Goal: Task Accomplishment & Management: Manage account settings

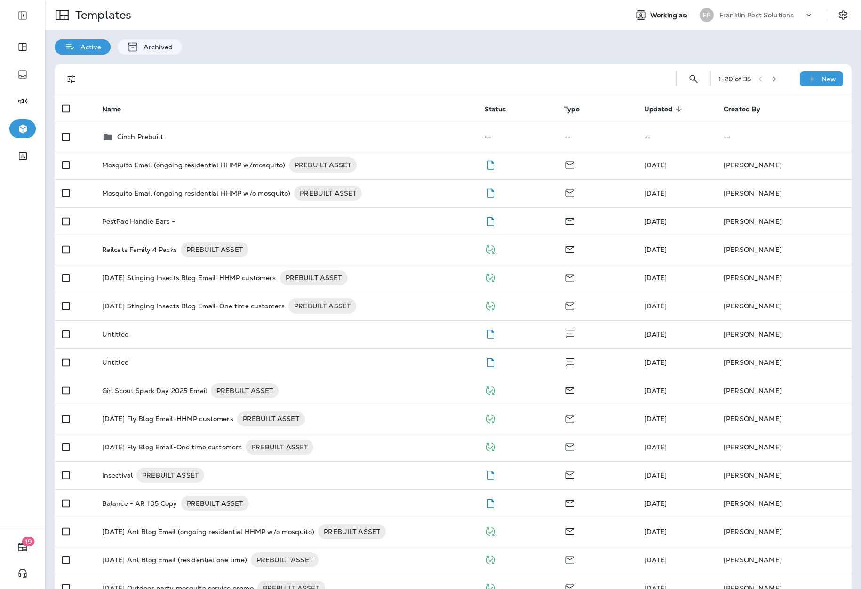
click at [402, 29] on div "Templates Working as: FP Franklin Pest Solutions" at bounding box center [453, 15] width 816 height 30
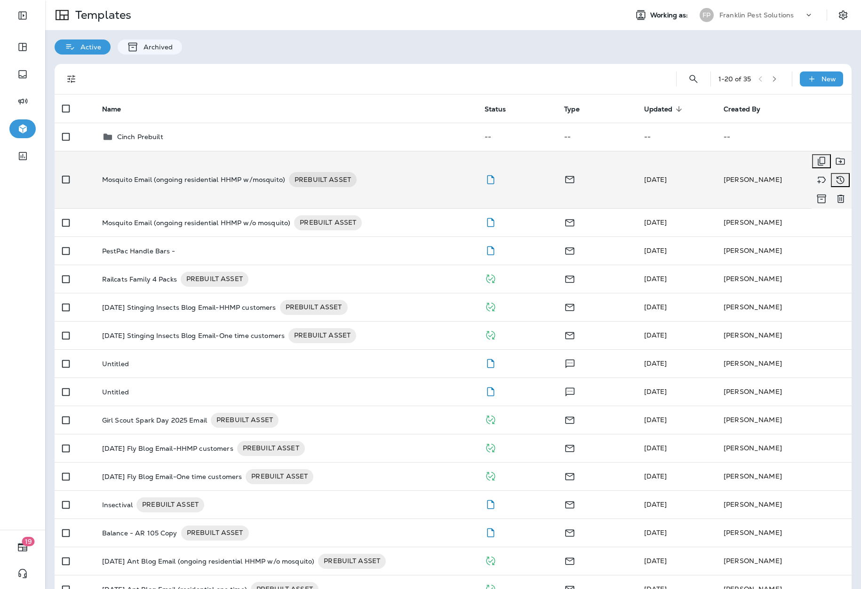
click at [252, 172] on p "Mosquito Email (ongoing residential HHMP w/mosquito)" at bounding box center [193, 179] width 183 height 15
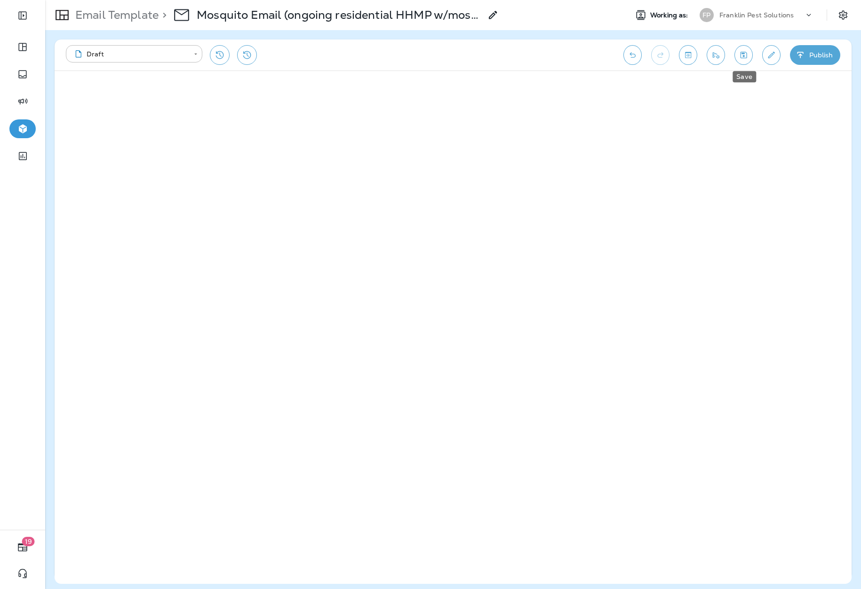
click at [742, 58] on icon "Save" at bounding box center [743, 55] width 7 height 7
click at [712, 57] on icon "Send test email" at bounding box center [716, 54] width 10 height 9
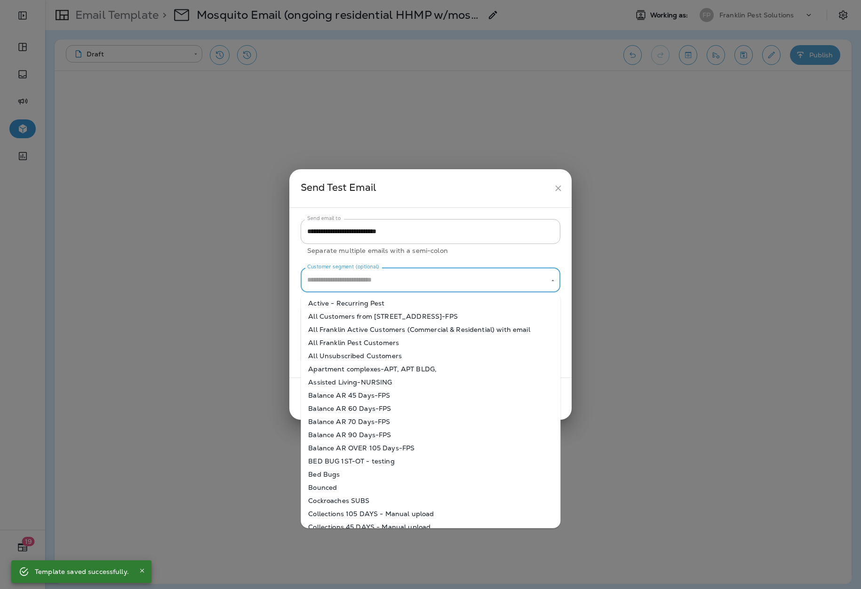
click at [463, 279] on input "Customer segment (optional)" at bounding box center [423, 280] width 237 height 16
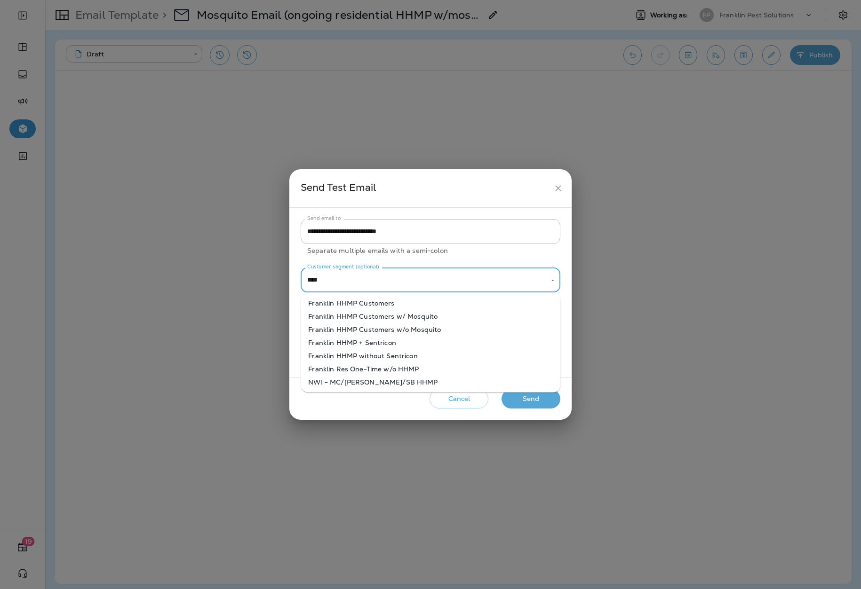
click at [414, 315] on li "Franklin HHMP Customers w/ Mosquito" at bounding box center [431, 316] width 260 height 13
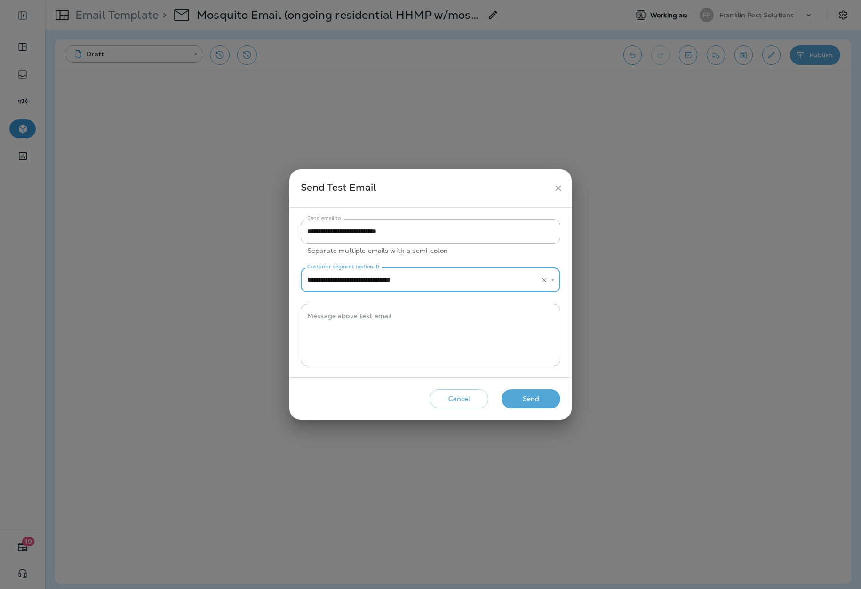
type input "**********"
click at [532, 400] on button "Send" at bounding box center [530, 398] width 59 height 19
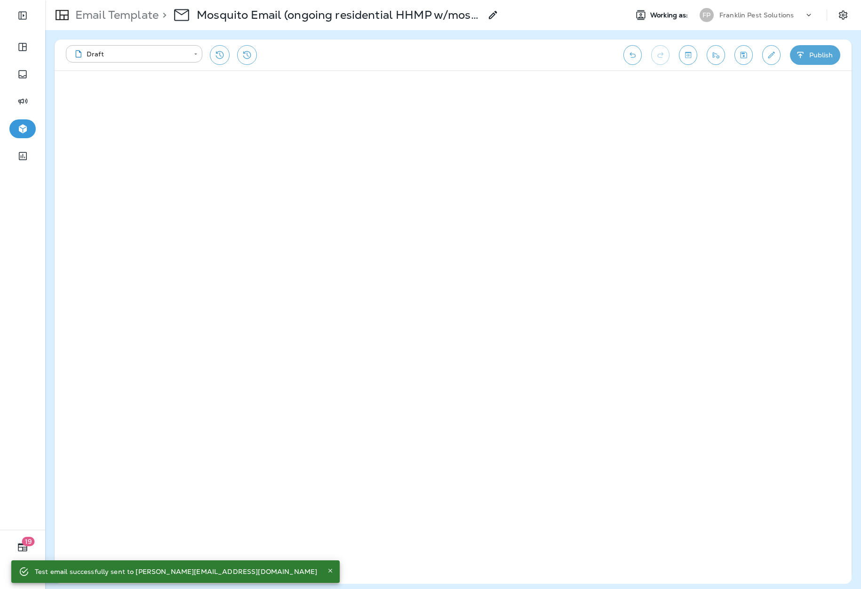
click at [542, 50] on div "**********" at bounding box center [340, 55] width 548 height 20
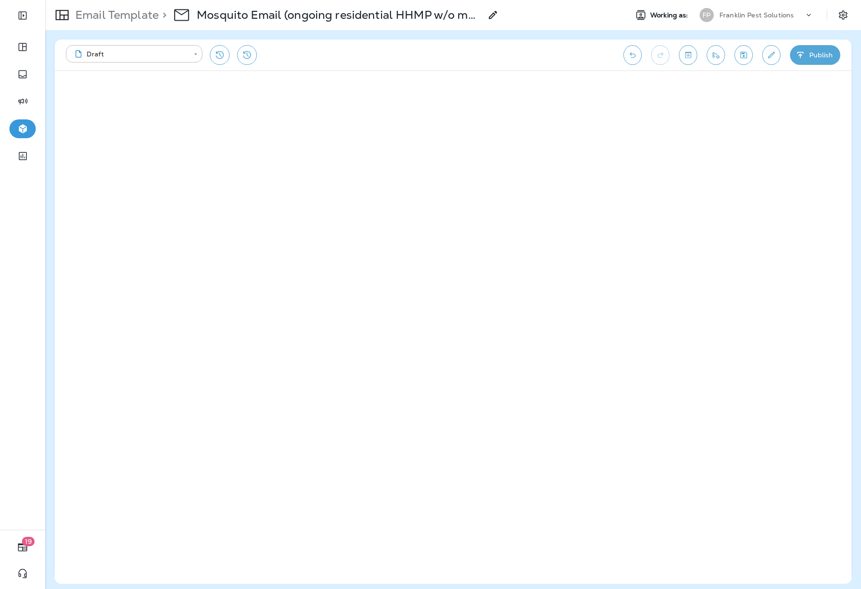
click at [785, 16] on p "Franklin Pest Solutions" at bounding box center [756, 15] width 74 height 8
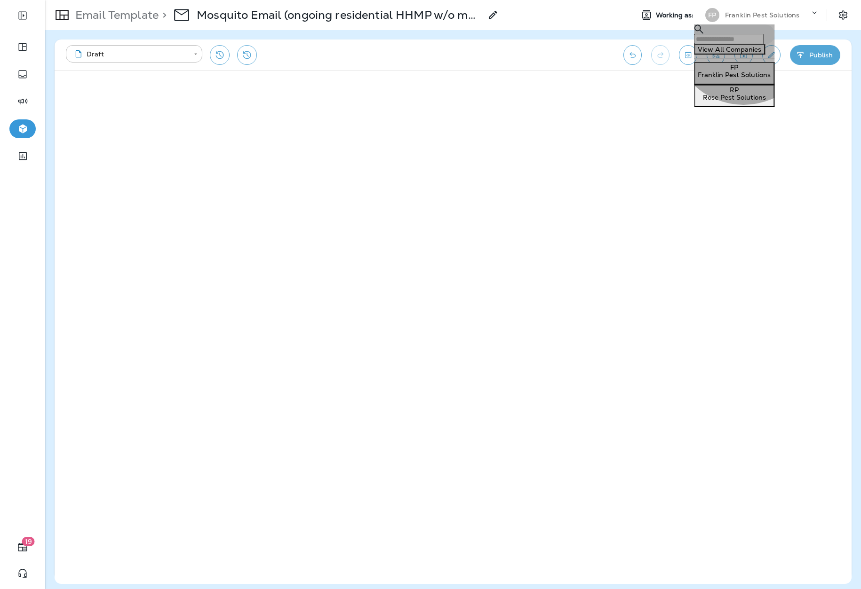
click at [744, 101] on p "Rose Pest Solutions" at bounding box center [734, 98] width 73 height 8
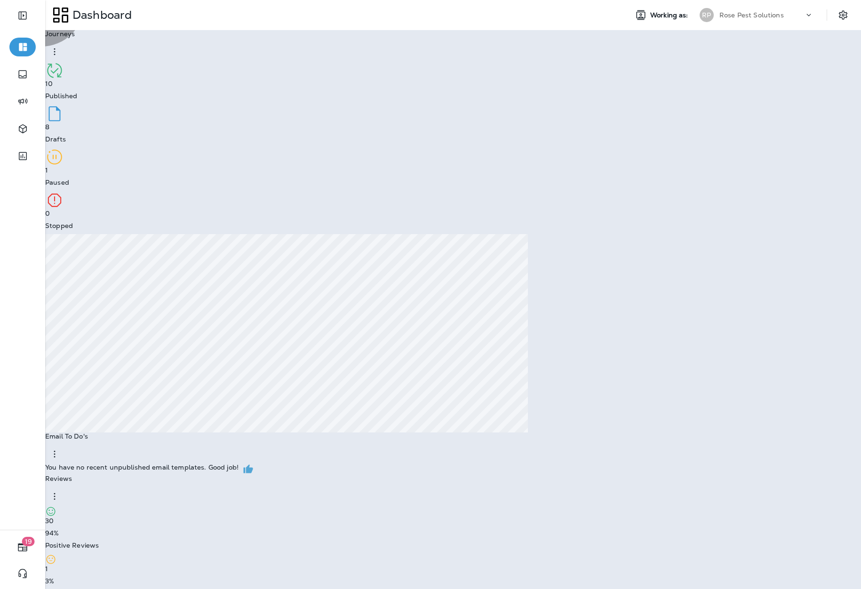
click at [71, 29] on p "Go to Email Template" at bounding box center [38, 25] width 68 height 8
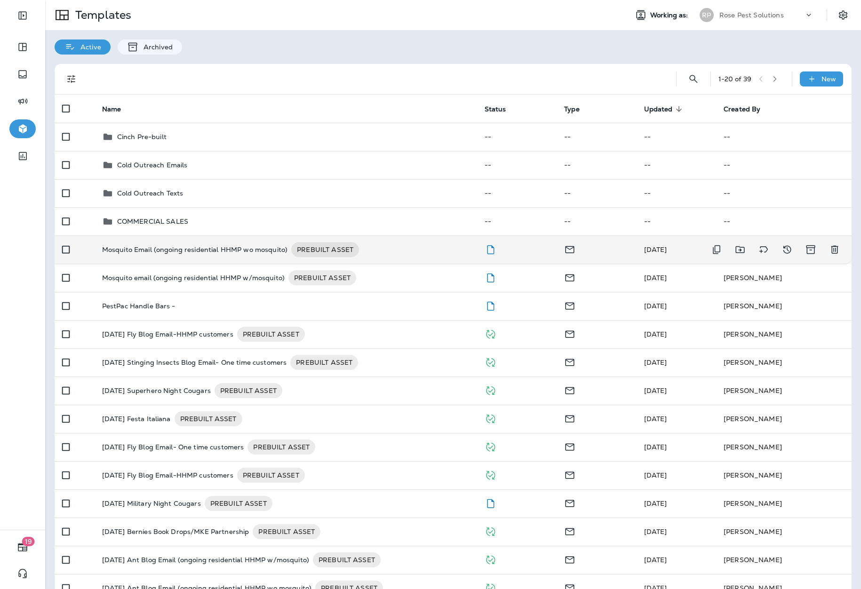
click at [282, 250] on p "Mosquito Email (ongoing residential HHMP wo mosquito)" at bounding box center [194, 249] width 185 height 15
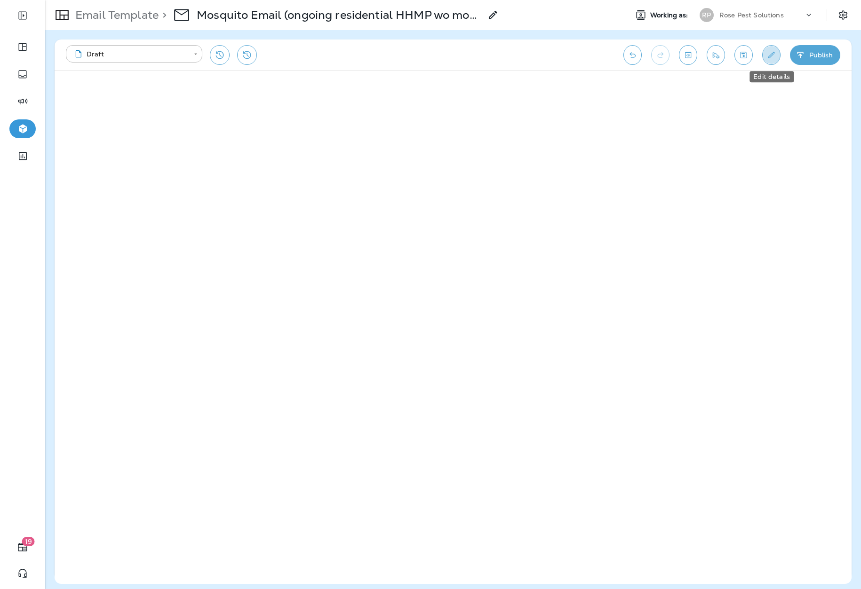
click at [764, 58] on button "Edit details" at bounding box center [771, 55] width 18 height 20
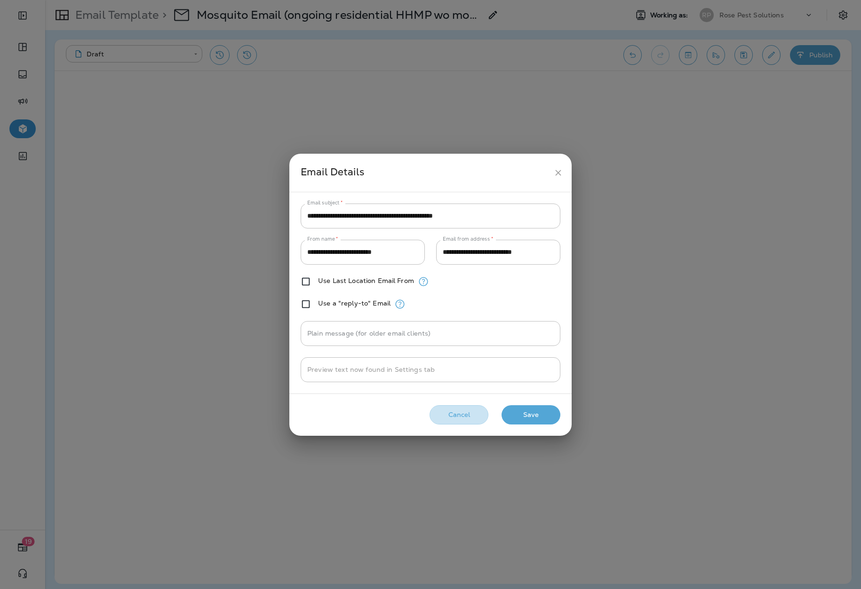
click at [481, 407] on button "Cancel" at bounding box center [458, 414] width 59 height 19
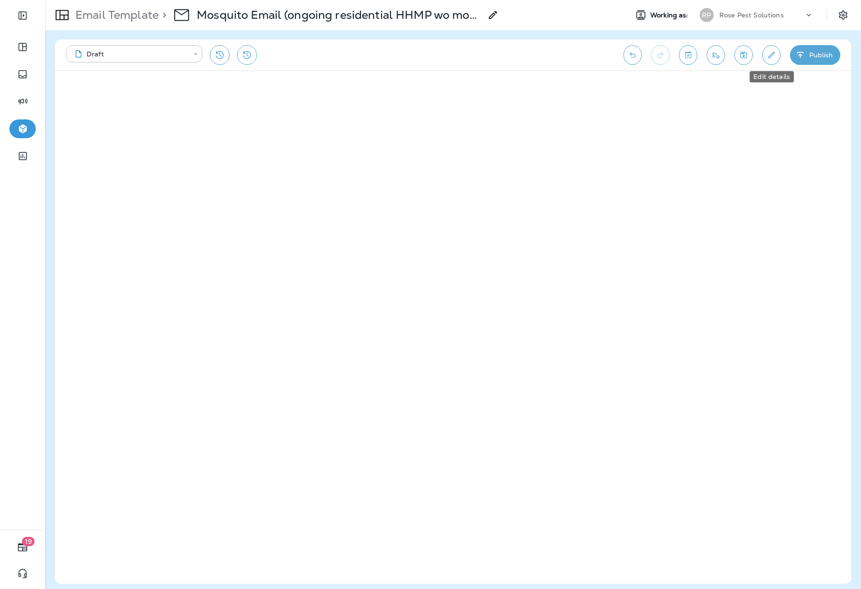
click at [762, 55] on button "Edit details" at bounding box center [771, 55] width 18 height 20
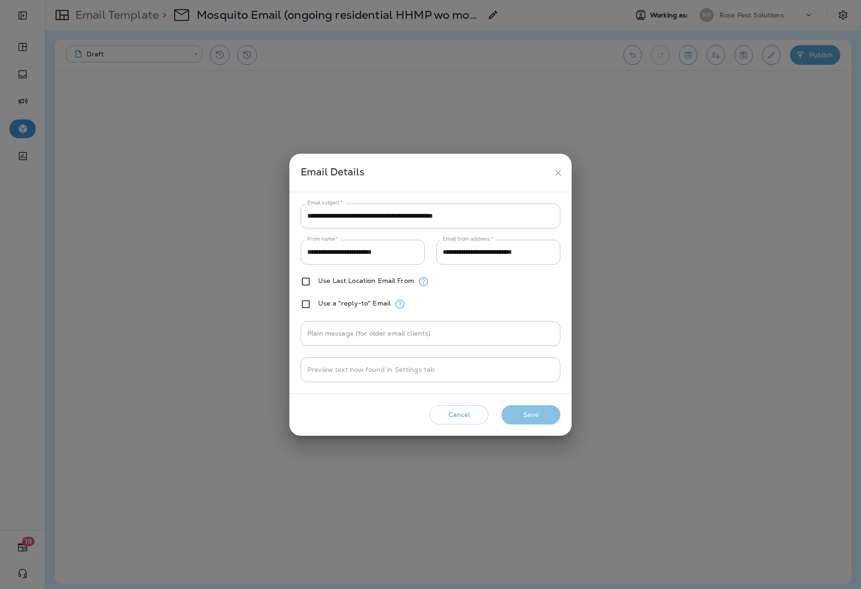
click at [523, 422] on button "Save" at bounding box center [530, 414] width 59 height 19
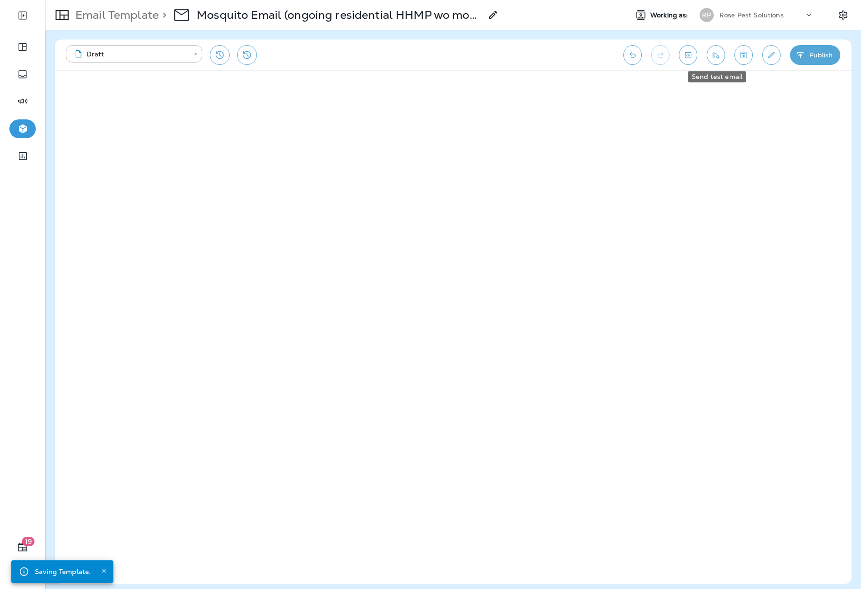
click at [714, 55] on icon "Send test email" at bounding box center [716, 55] width 7 height 6
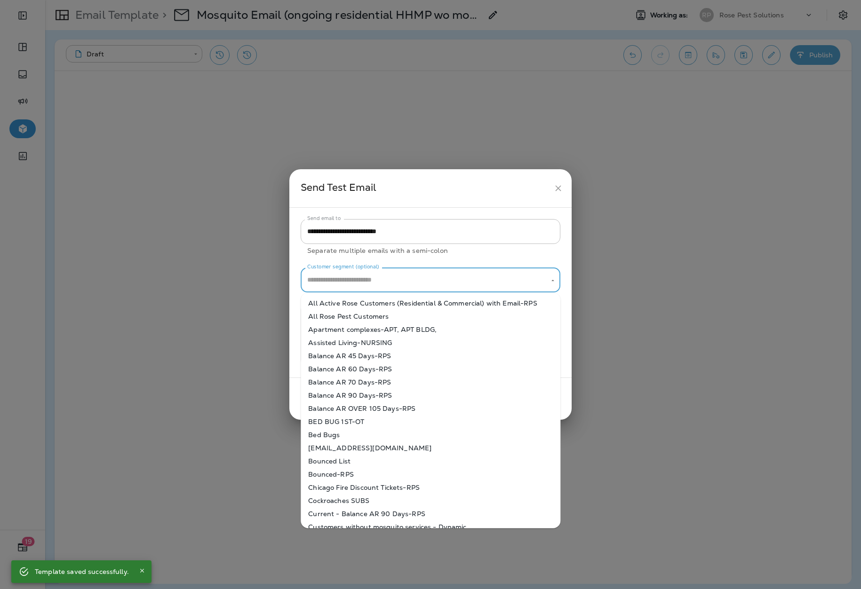
click at [429, 284] on input "Customer segment (optional)" at bounding box center [423, 280] width 237 height 16
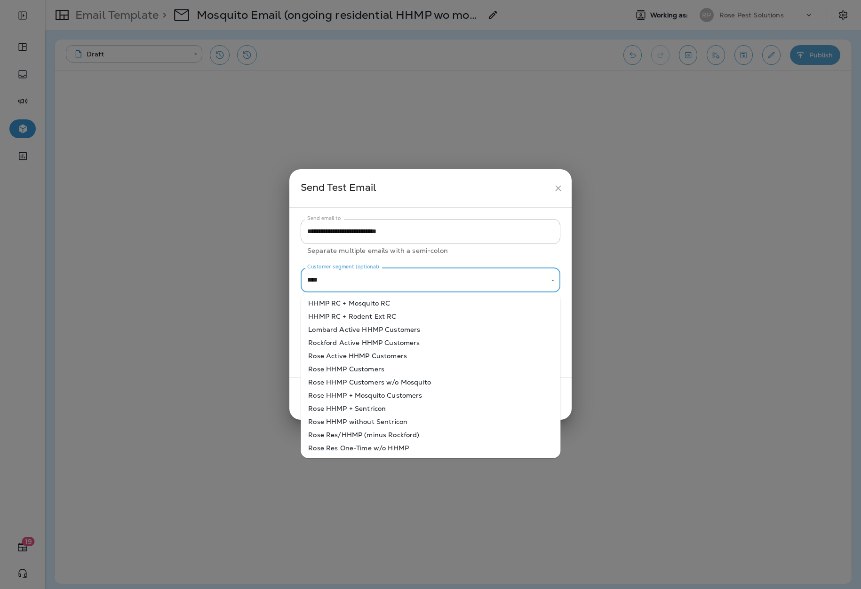
click at [398, 386] on li "Rose HHMP Customers w/o Mosquito" at bounding box center [431, 382] width 260 height 13
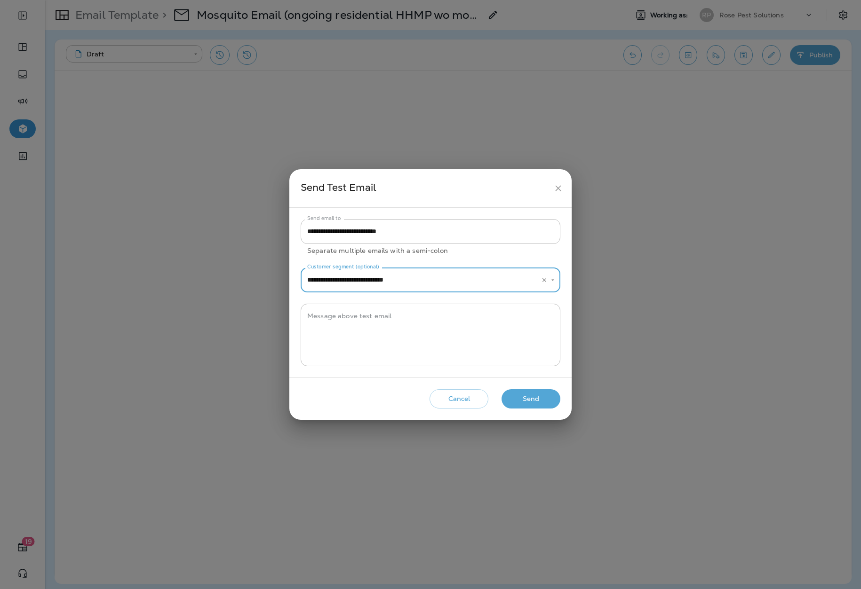
type input "**********"
click at [534, 397] on button "Send" at bounding box center [530, 398] width 59 height 19
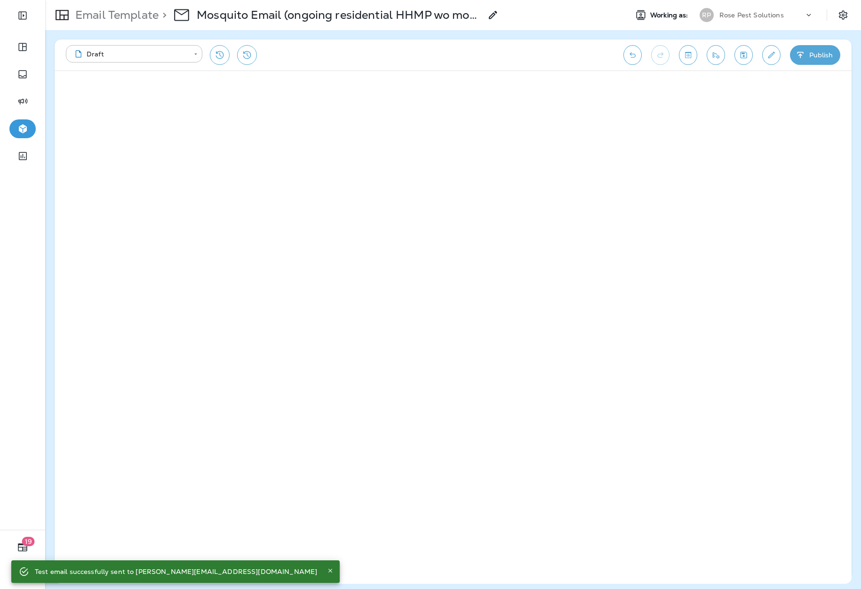
click at [115, 25] on div "Email Template > Mosquito Email (ongoing residential HHMP wo mosquito)" at bounding box center [271, 15] width 453 height 26
click at [113, 22] on p "Email Template" at bounding box center [114, 15] width 87 height 14
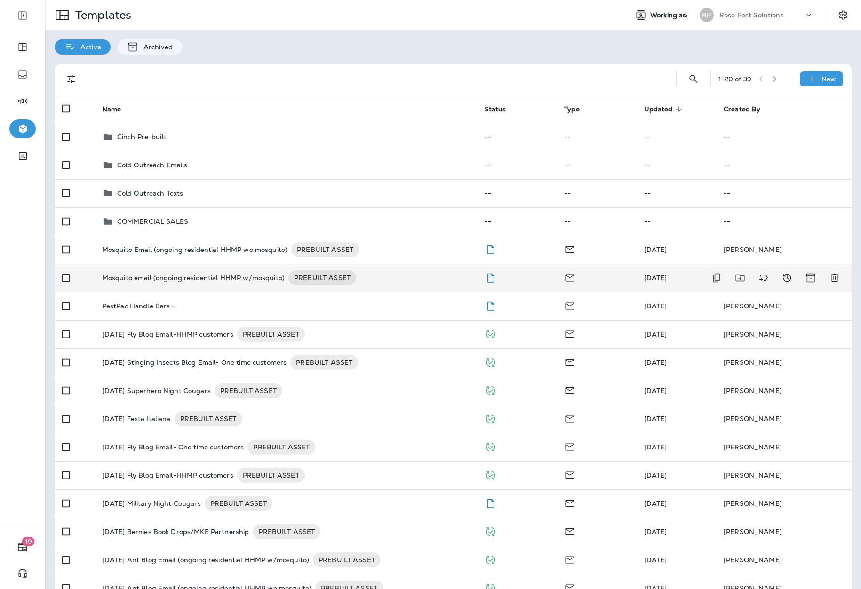
click at [225, 278] on p "Mosquito email (ongoing residential HHMP w/mosquito)" at bounding box center [193, 277] width 183 height 15
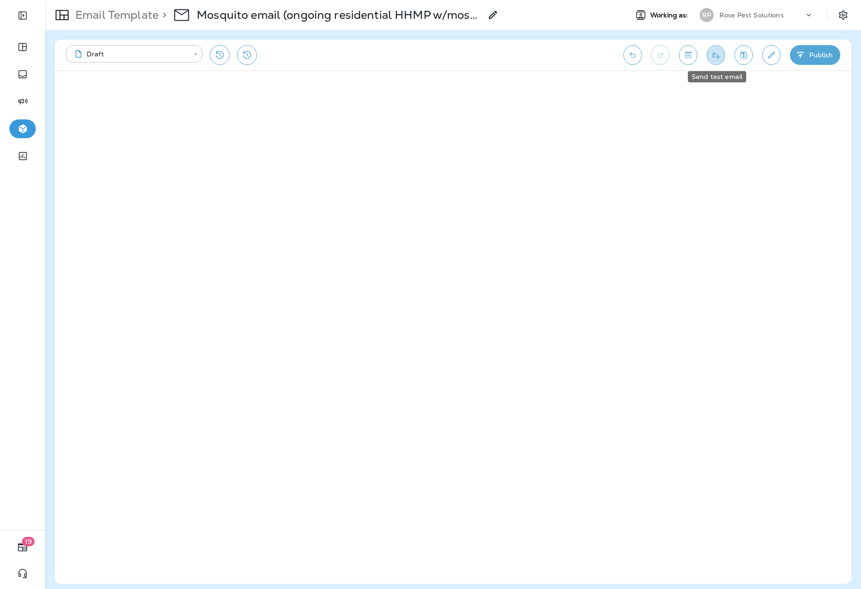
click at [714, 54] on icon "Send test email" at bounding box center [716, 54] width 10 height 9
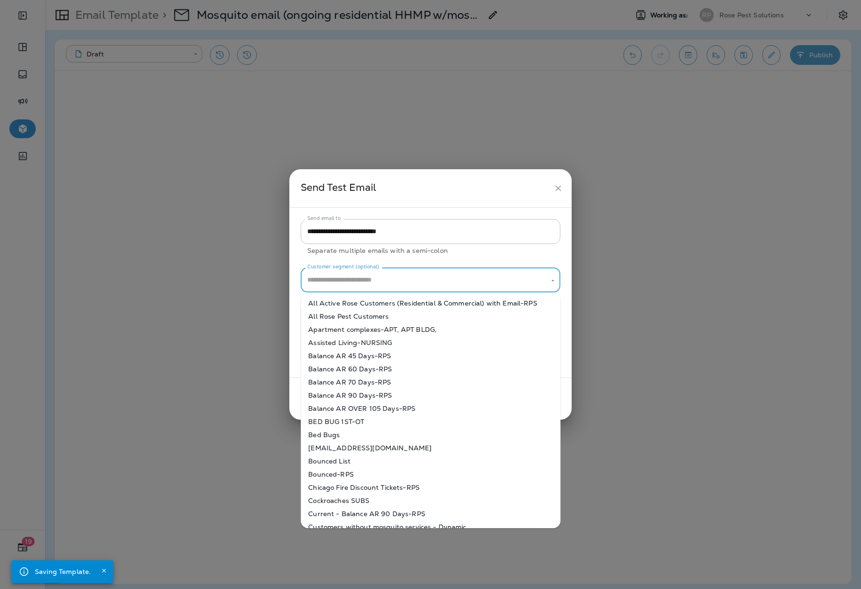
click at [479, 282] on input "Customer segment (optional)" at bounding box center [423, 280] width 237 height 16
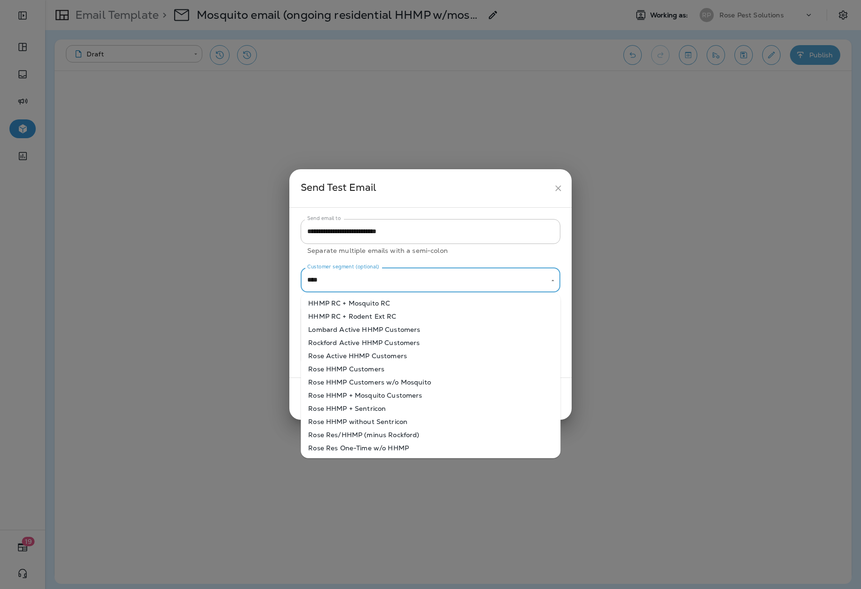
click at [354, 301] on li "HHMP RC + Mosquito RC" at bounding box center [431, 303] width 260 height 13
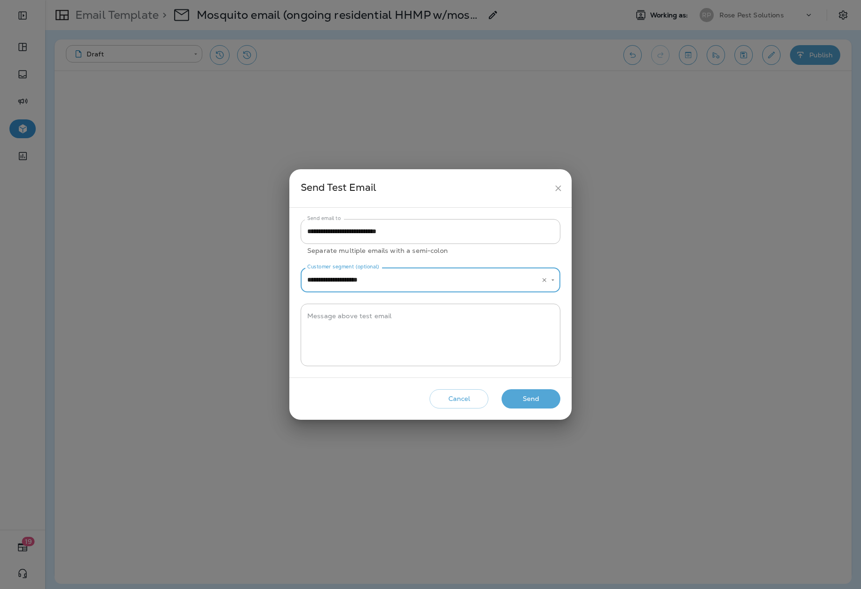
type input "**********"
click at [527, 398] on button "Send" at bounding box center [530, 398] width 59 height 19
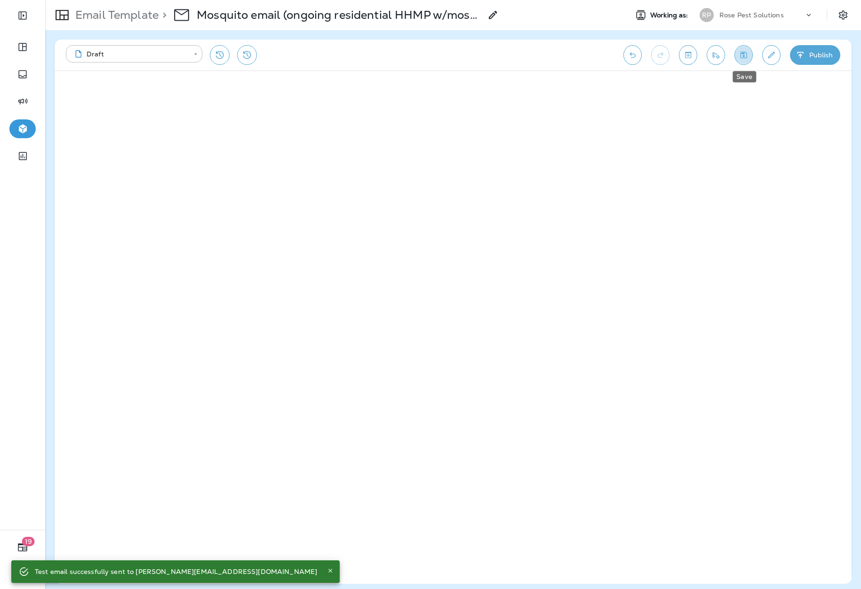
click at [746, 59] on icon "Save" at bounding box center [743, 54] width 10 height 9
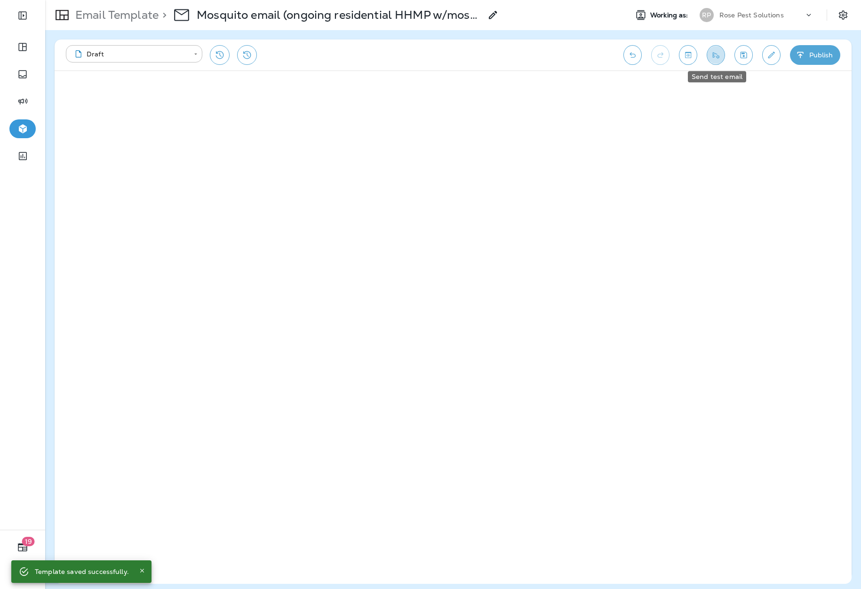
click at [718, 58] on icon "Send test email" at bounding box center [716, 55] width 7 height 6
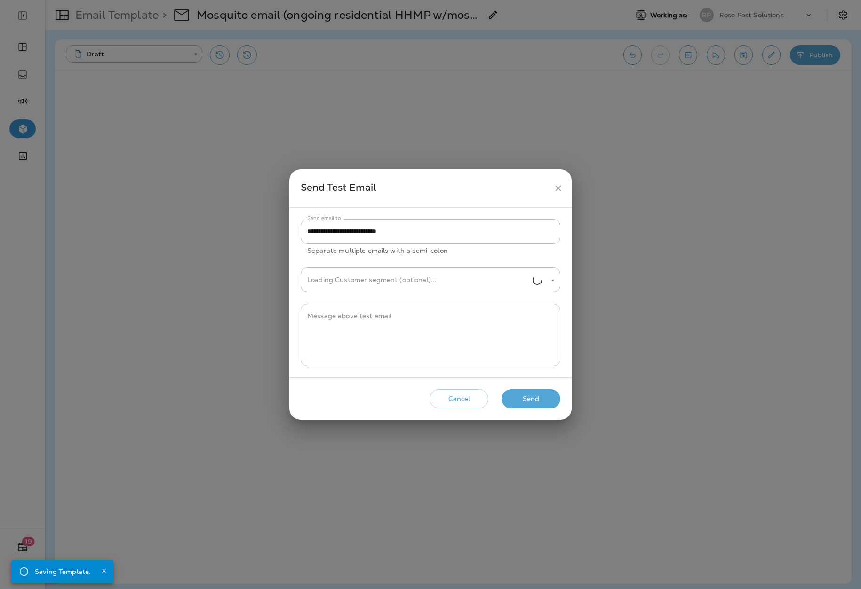
type input "**********"
click at [531, 401] on button "Send" at bounding box center [530, 398] width 59 height 19
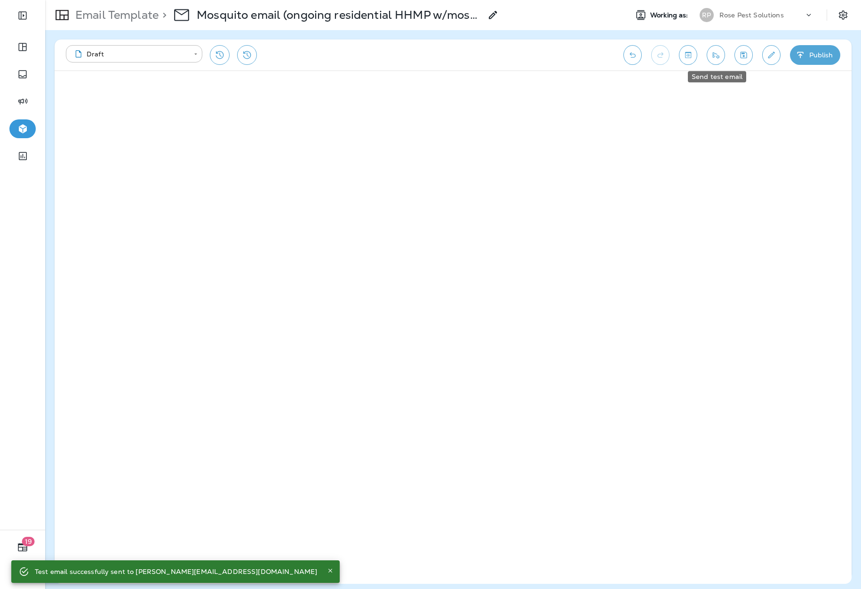
click at [718, 60] on button "Send test email" at bounding box center [715, 55] width 18 height 20
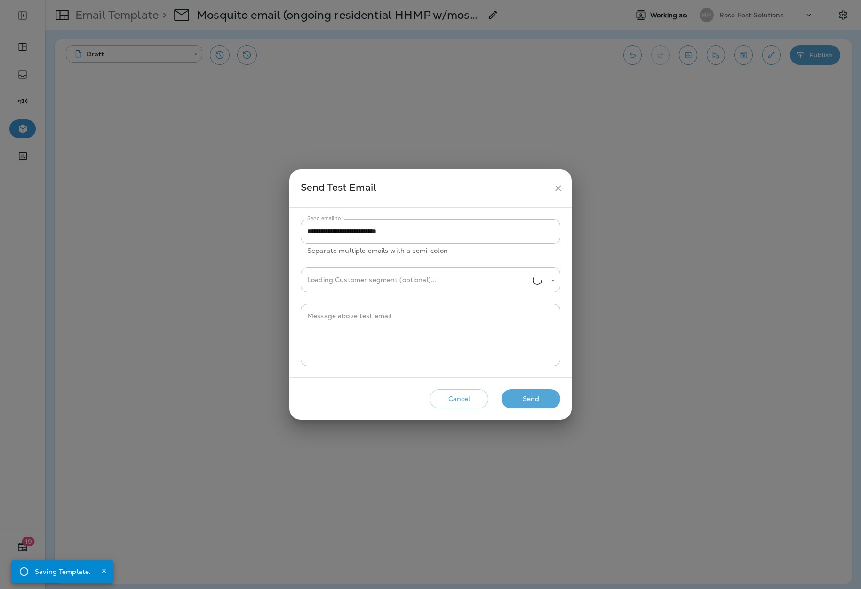
type input "**********"
click at [514, 397] on button "Send" at bounding box center [530, 398] width 59 height 19
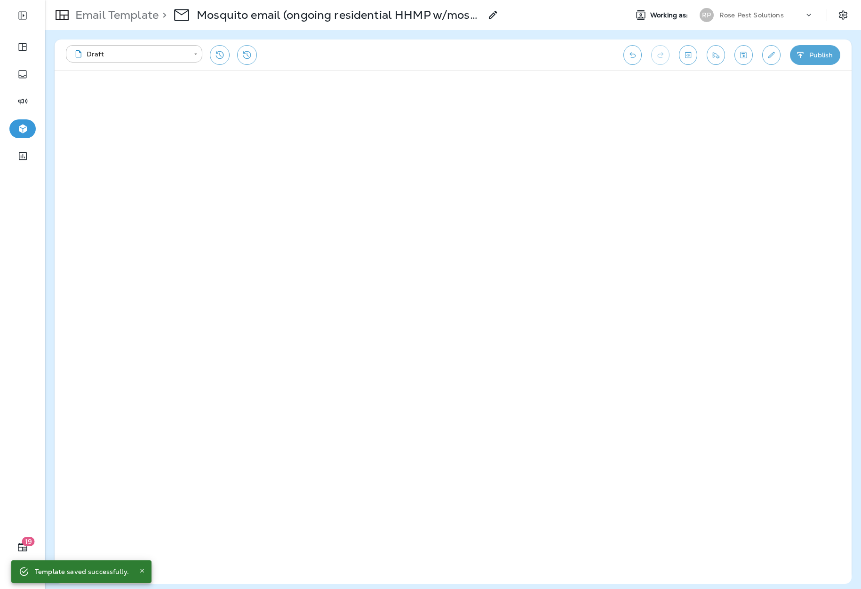
click at [806, 57] on button "Publish" at bounding box center [815, 55] width 50 height 20
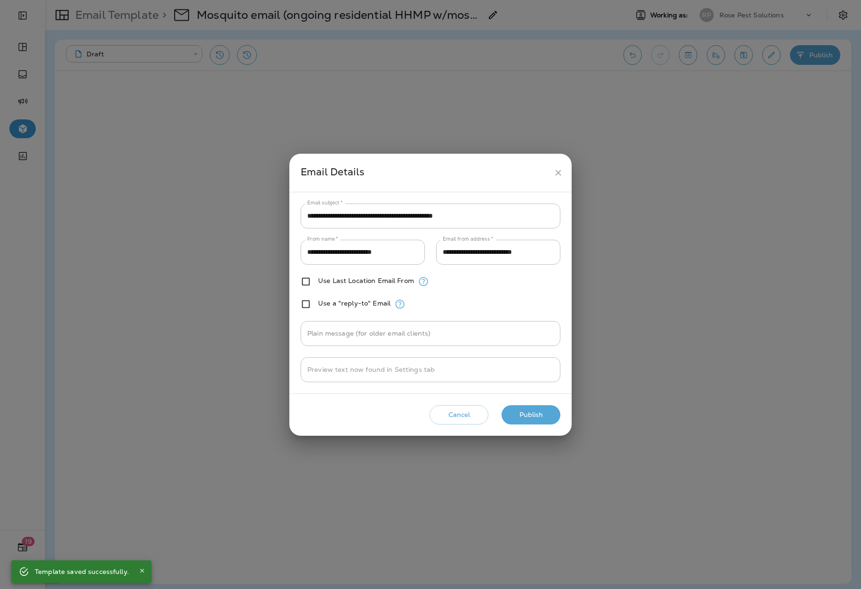
click at [526, 413] on button "Publish" at bounding box center [530, 414] width 59 height 19
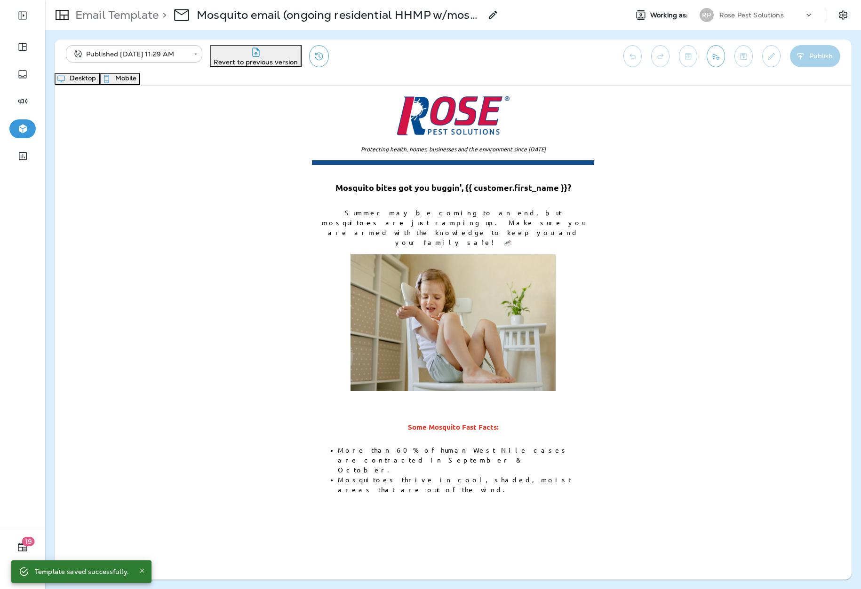
click at [624, 323] on div "Protecting health, homes, businesses and the environment since [DATE]" at bounding box center [453, 546] width 797 height 920
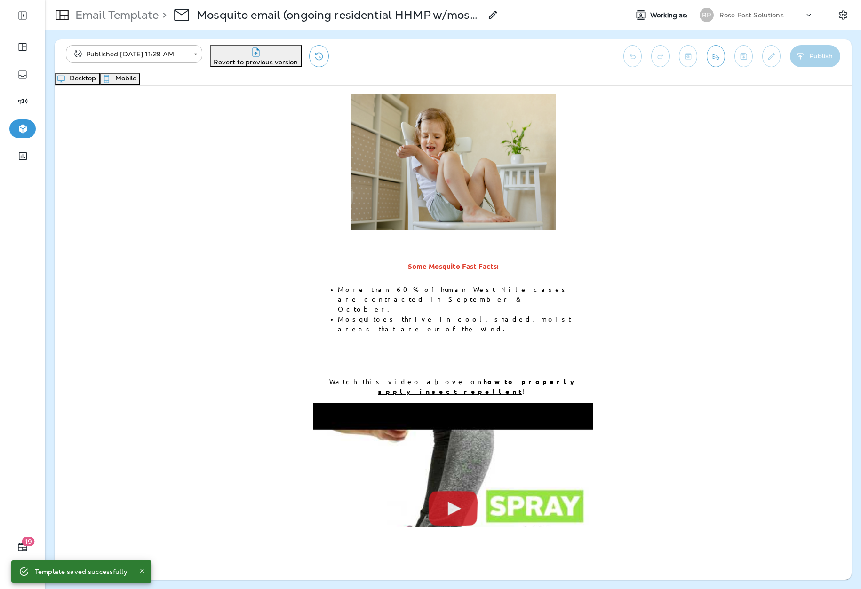
scroll to position [161, 0]
click at [410, 377] on span "Watch this video above on how to properly apply insect repellent !" at bounding box center [453, 386] width 248 height 18
click at [776, 58] on div "**********" at bounding box center [453, 56] width 797 height 33
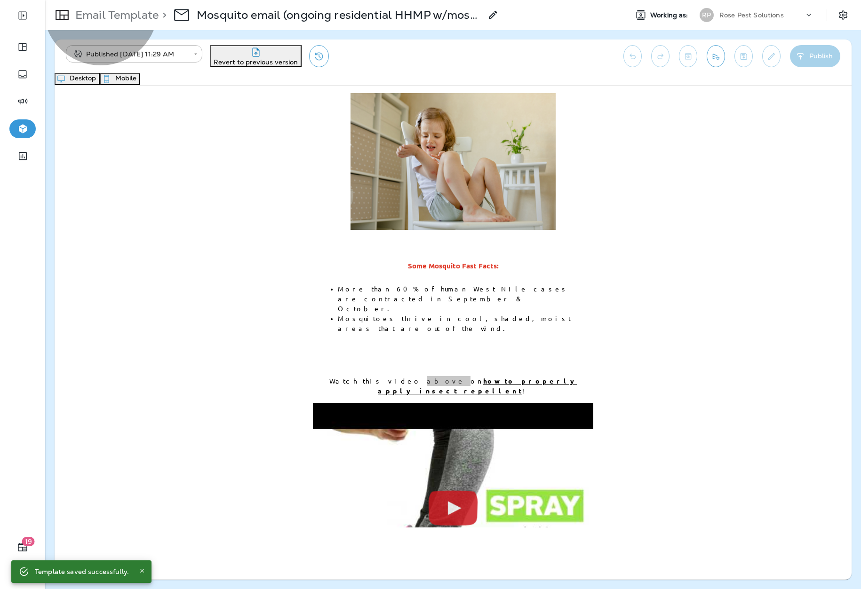
click at [265, 58] on span "Revert to previous version" at bounding box center [256, 62] width 84 height 8
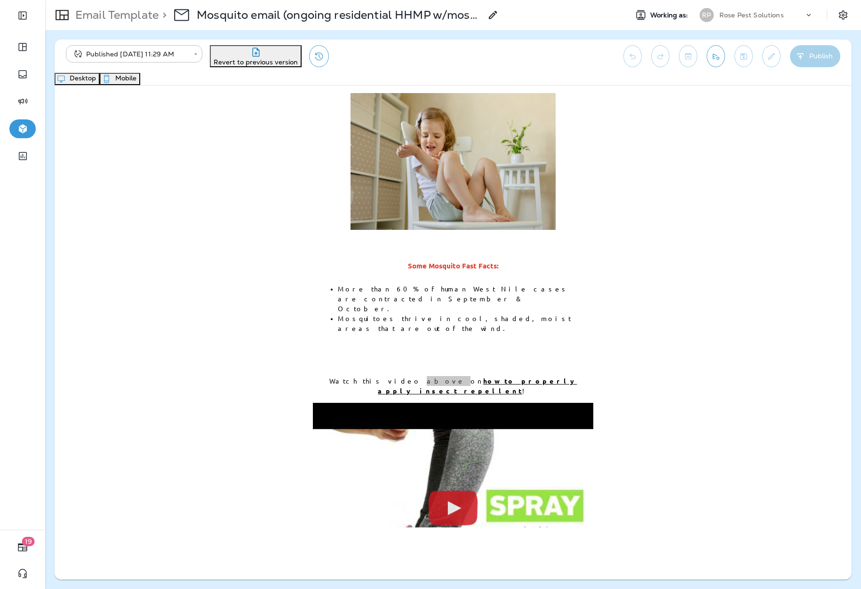
click at [102, 34] on button "Confirm" at bounding box center [84, 29] width 33 height 10
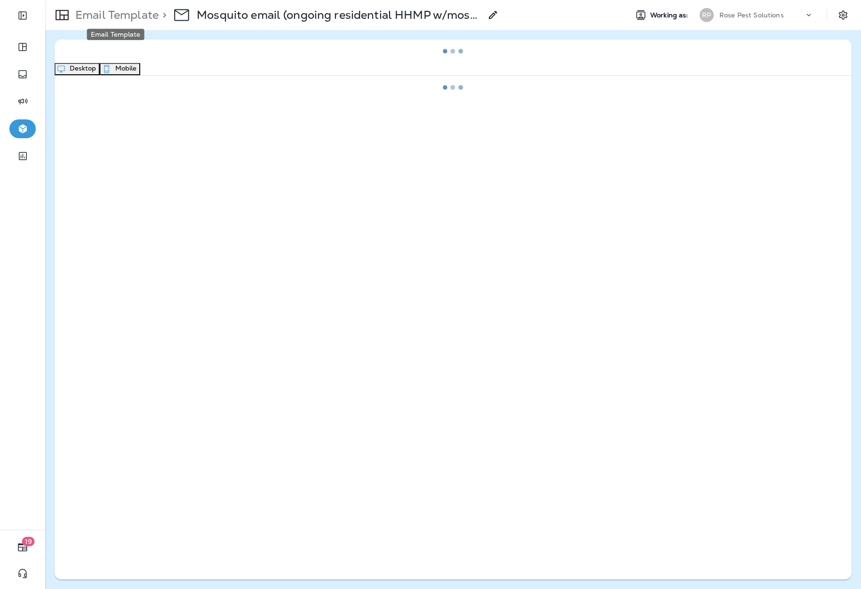
click at [138, 19] on p "Email Template" at bounding box center [114, 15] width 87 height 14
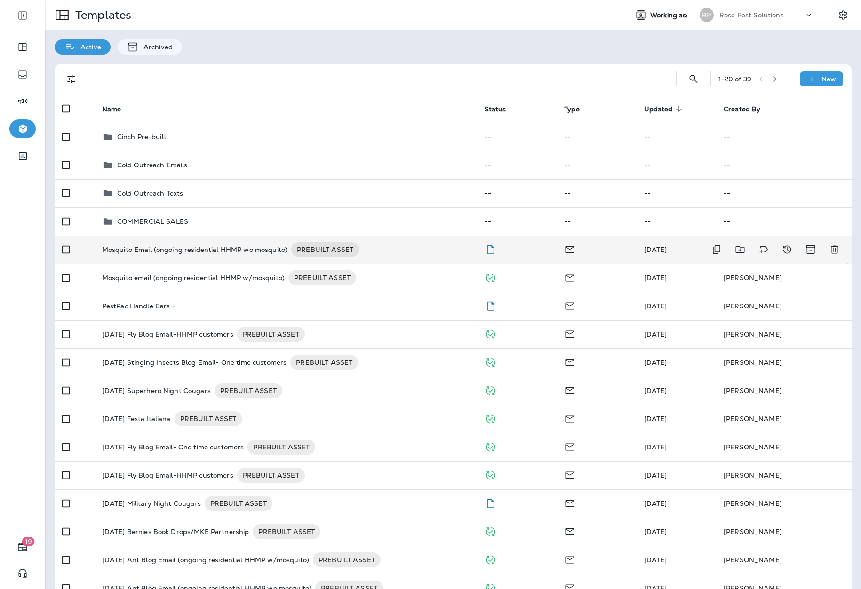
click at [261, 249] on p "Mosquito Email (ongoing residential HHMP wo mosquito)" at bounding box center [194, 249] width 185 height 15
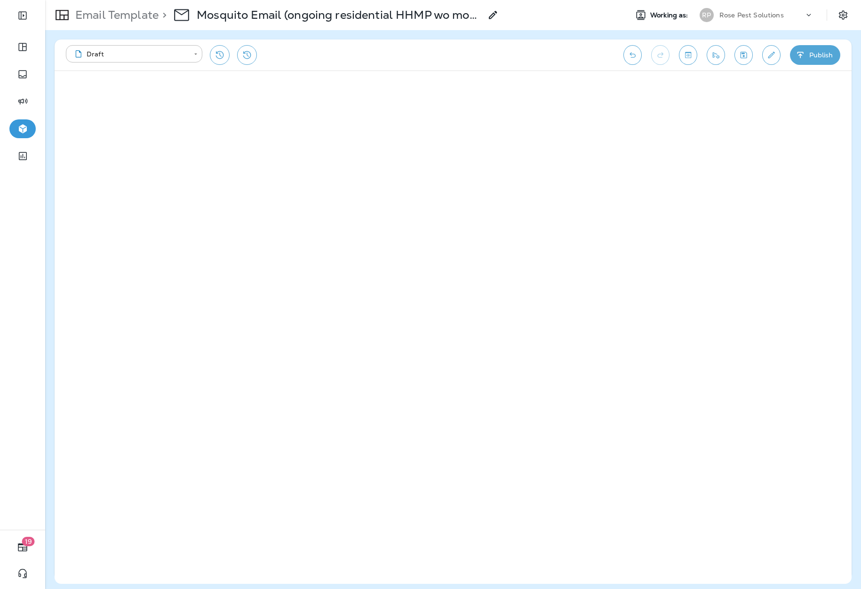
click at [744, 56] on icon "Save" at bounding box center [743, 55] width 7 height 7
click at [745, 56] on icon "Save" at bounding box center [743, 54] width 10 height 9
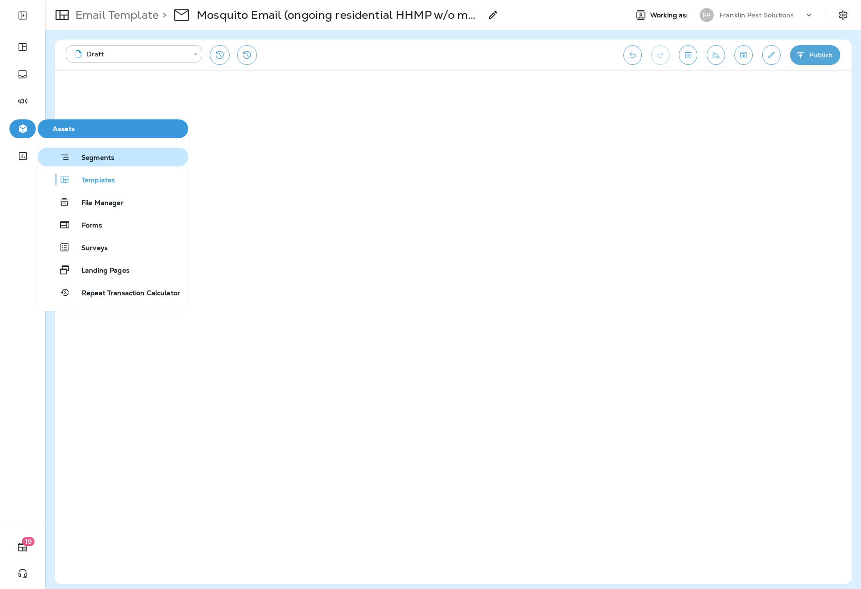
click at [108, 159] on span "Segments" at bounding box center [92, 158] width 44 height 9
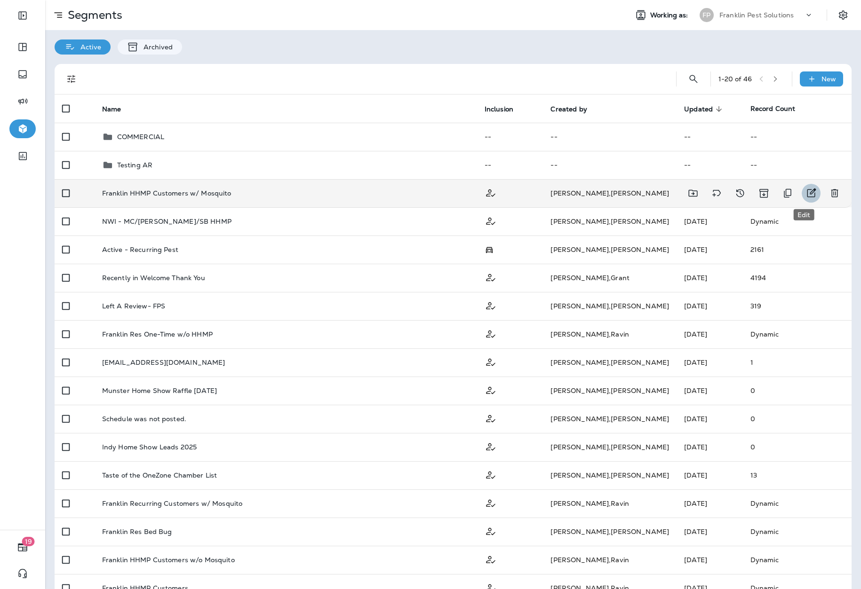
click at [805, 190] on icon "Edit" at bounding box center [810, 193] width 11 height 11
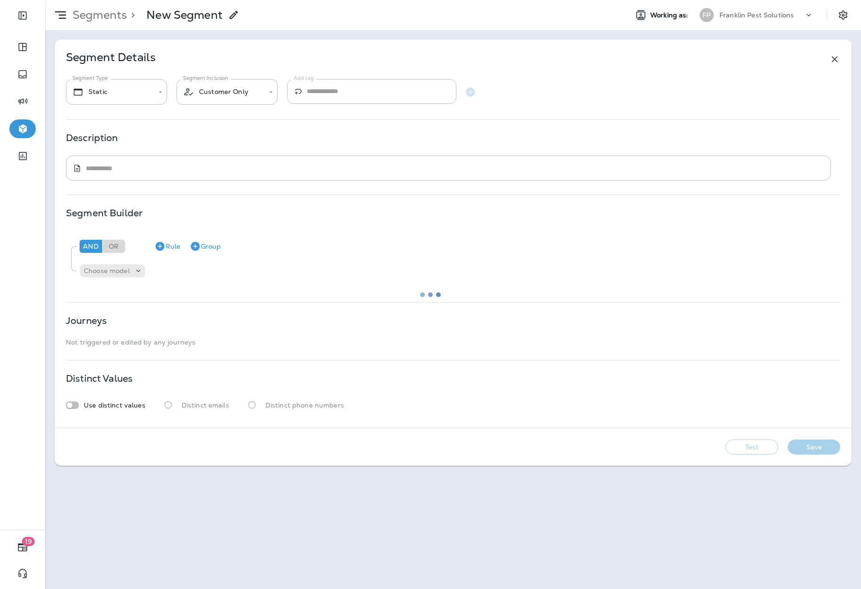
type input "*******"
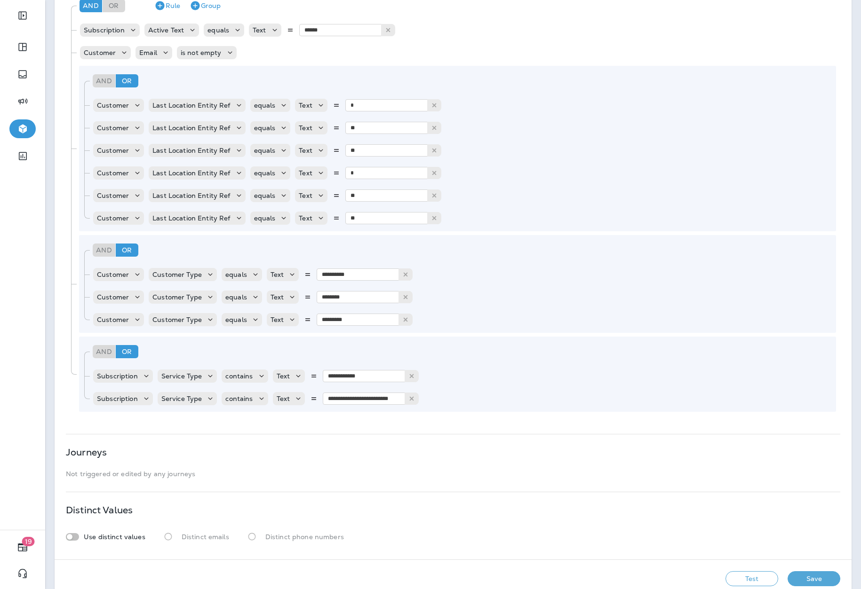
scroll to position [258, 0]
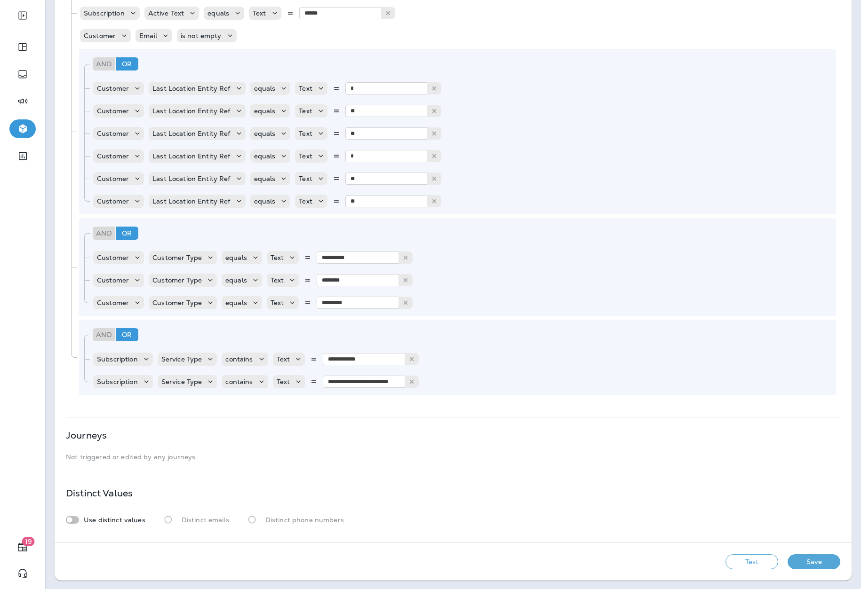
click at [738, 566] on button "Test" at bounding box center [751, 562] width 53 height 15
click at [674, 560] on button "Get Total" at bounding box center [685, 562] width 62 height 15
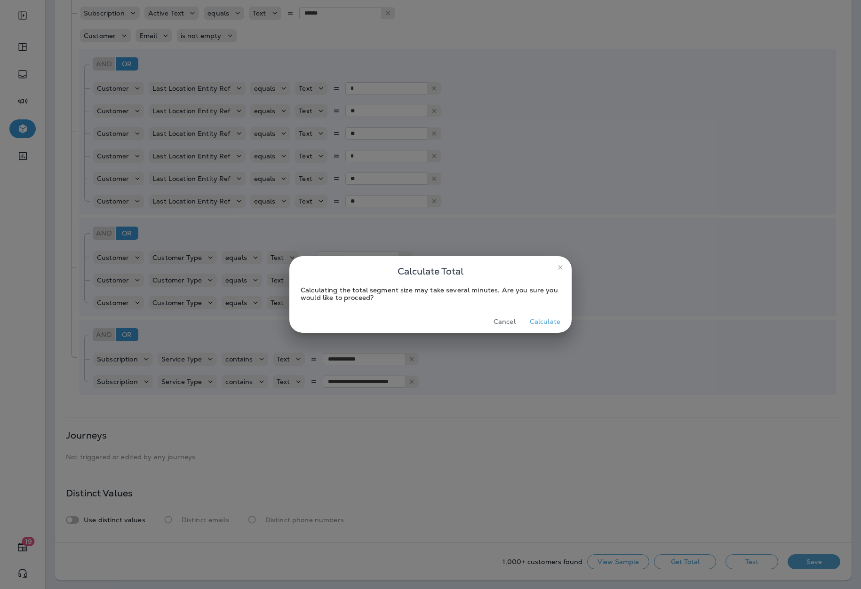
click at [532, 317] on button "Calculate" at bounding box center [545, 322] width 38 height 15
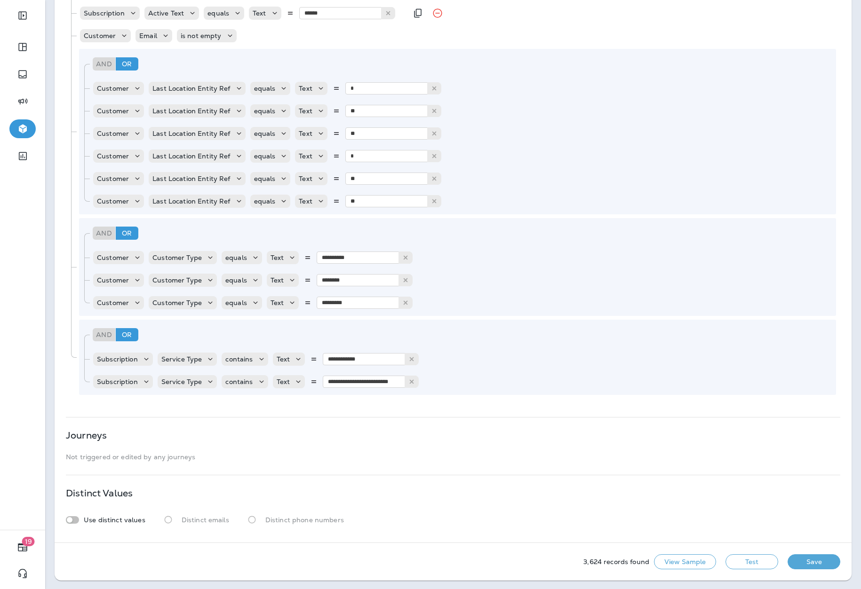
click at [624, 16] on div "Subscription Active Text equals Text ****** Active Inactive" at bounding box center [457, 13] width 756 height 19
click at [102, 334] on div "And" at bounding box center [104, 334] width 23 height 13
click at [734, 562] on button "Test" at bounding box center [751, 562] width 53 height 15
click at [126, 333] on div "Or" at bounding box center [127, 334] width 23 height 13
click at [734, 557] on button "Test" at bounding box center [751, 562] width 53 height 15
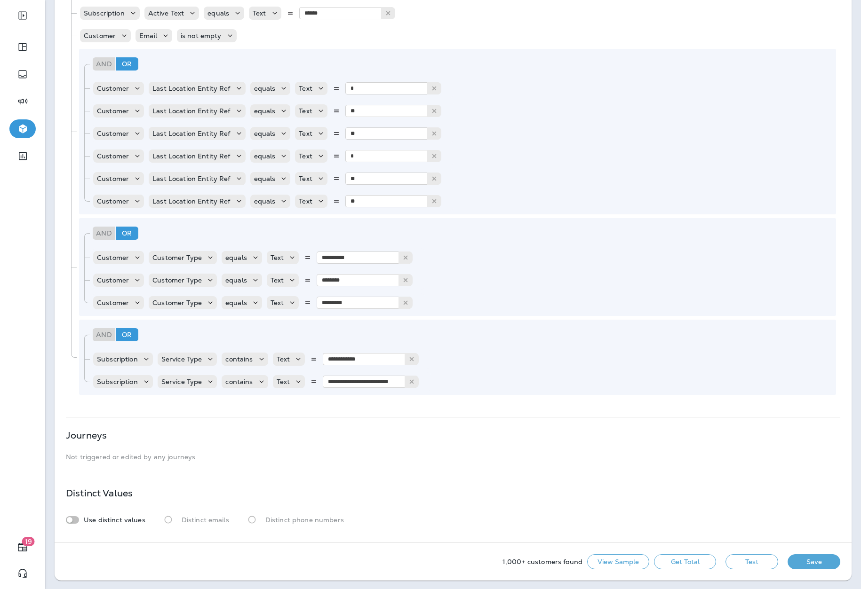
click at [671, 565] on button "Get Total" at bounding box center [685, 562] width 62 height 15
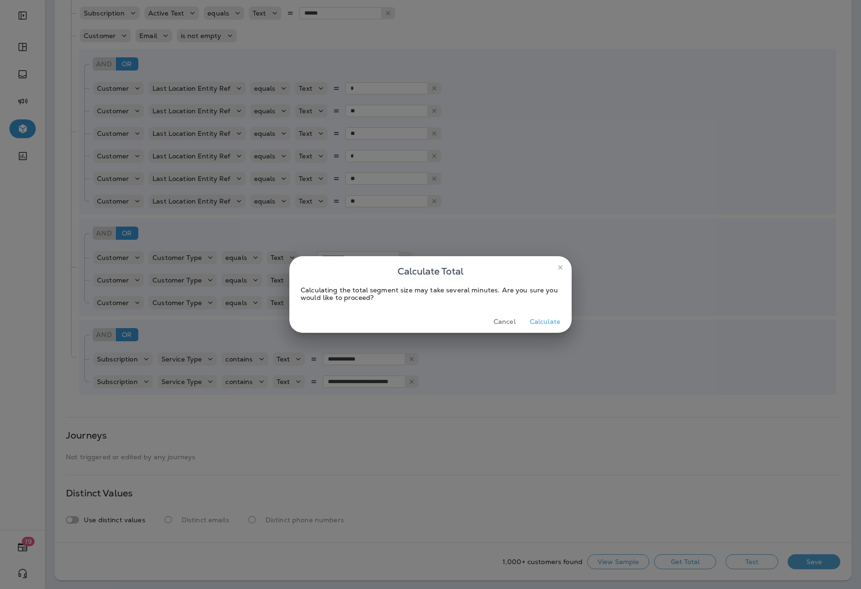
click at [548, 322] on button "Calculate" at bounding box center [545, 322] width 38 height 15
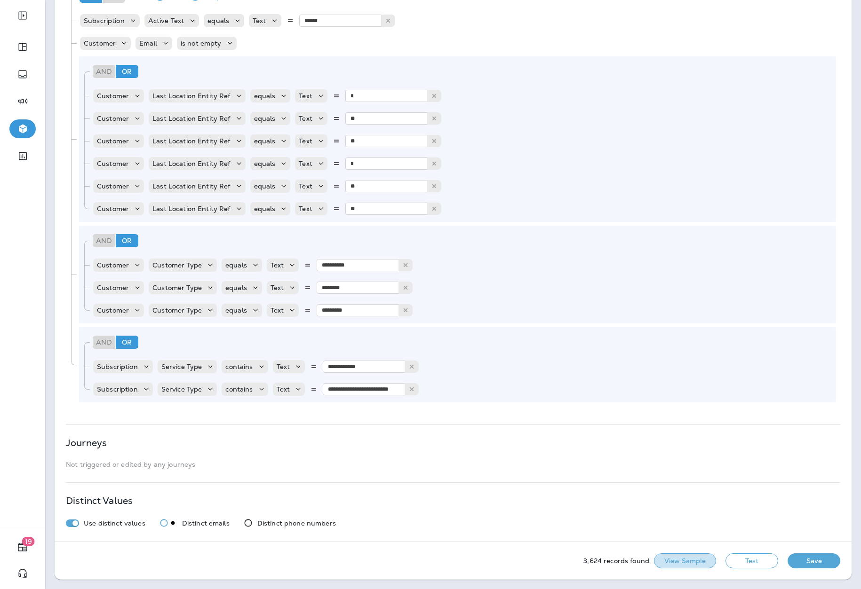
click at [667, 558] on button "View Sample" at bounding box center [685, 561] width 62 height 15
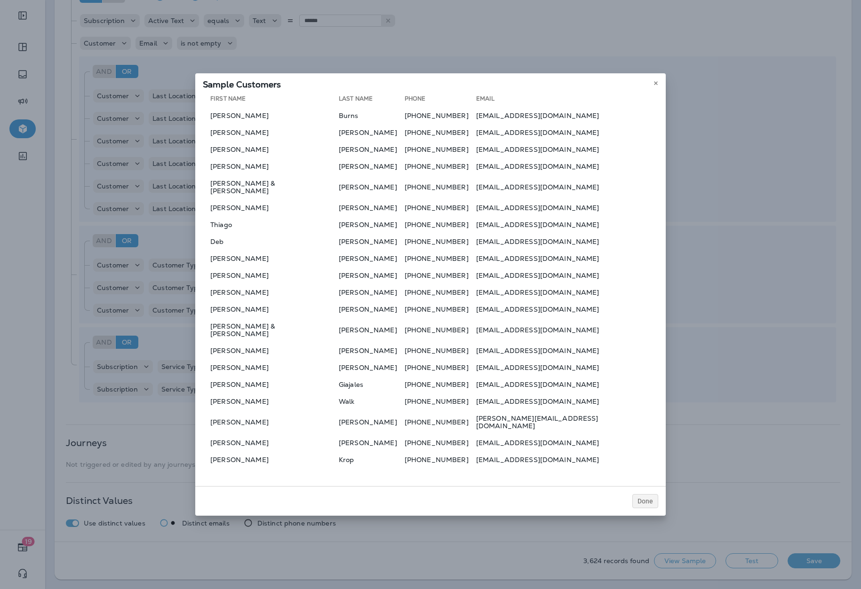
click at [233, 389] on table "First Name Last Name Phone Email Alecia Burns +13092697618 alecia_logan@hotmail…" at bounding box center [430, 281] width 455 height 376
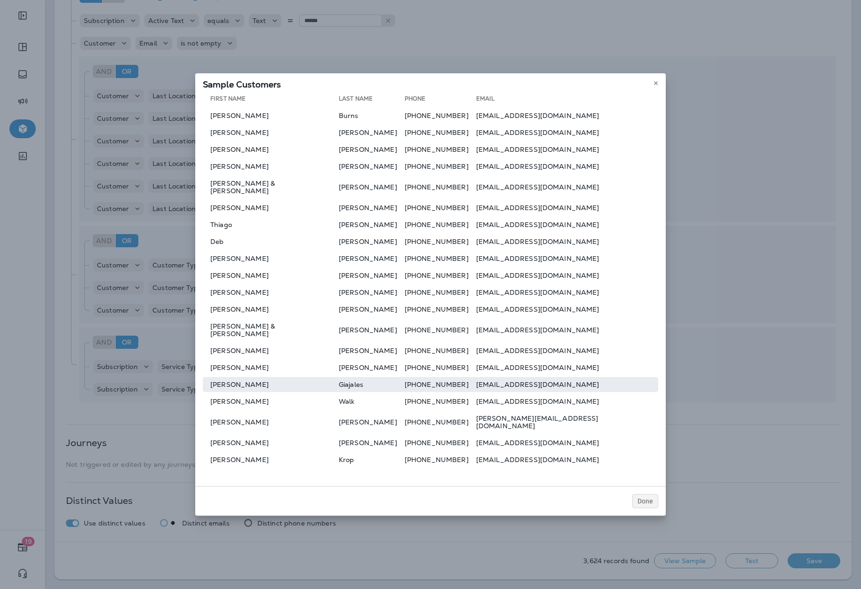
click at [227, 381] on td "Stephanie" at bounding box center [271, 384] width 136 height 15
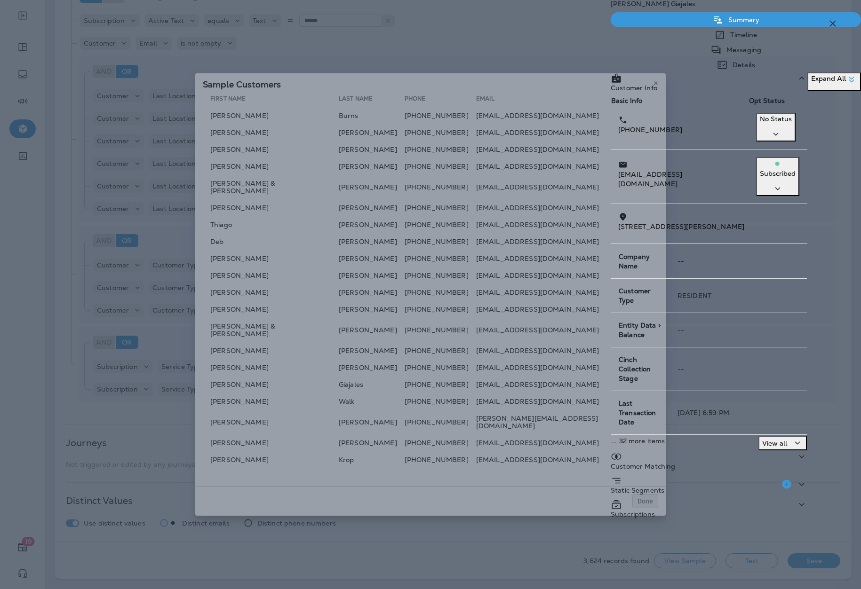
click at [618, 511] on p "Subscriptions" at bounding box center [633, 515] width 44 height 8
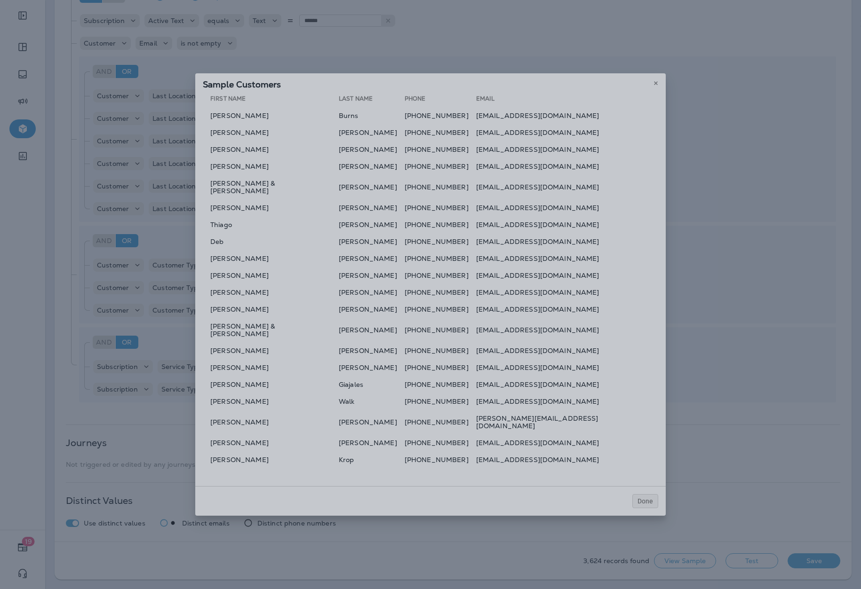
click at [432, 563] on div at bounding box center [461, 294] width 861 height 589
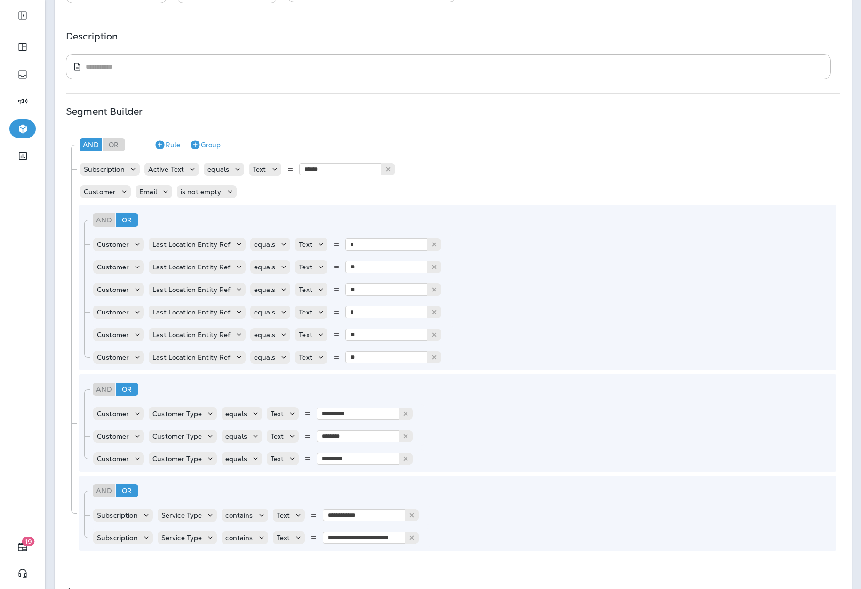
scroll to position [258, 0]
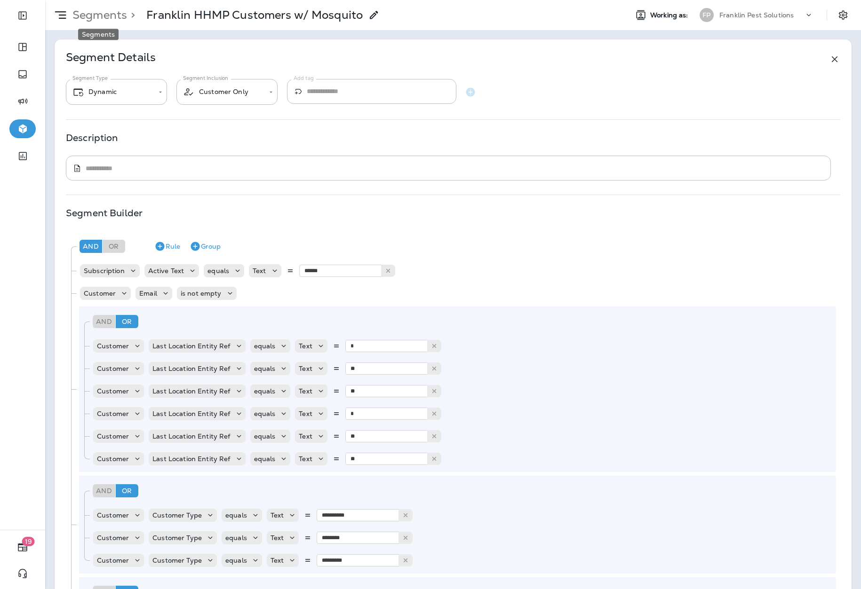
click at [95, 16] on p "Segments" at bounding box center [98, 15] width 58 height 14
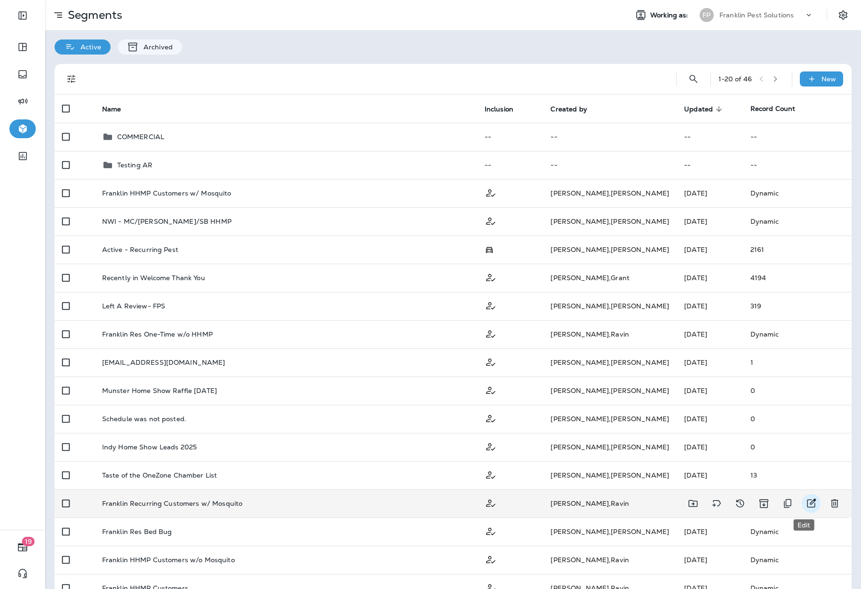
click at [807, 503] on icon "Edit" at bounding box center [811, 503] width 9 height 9
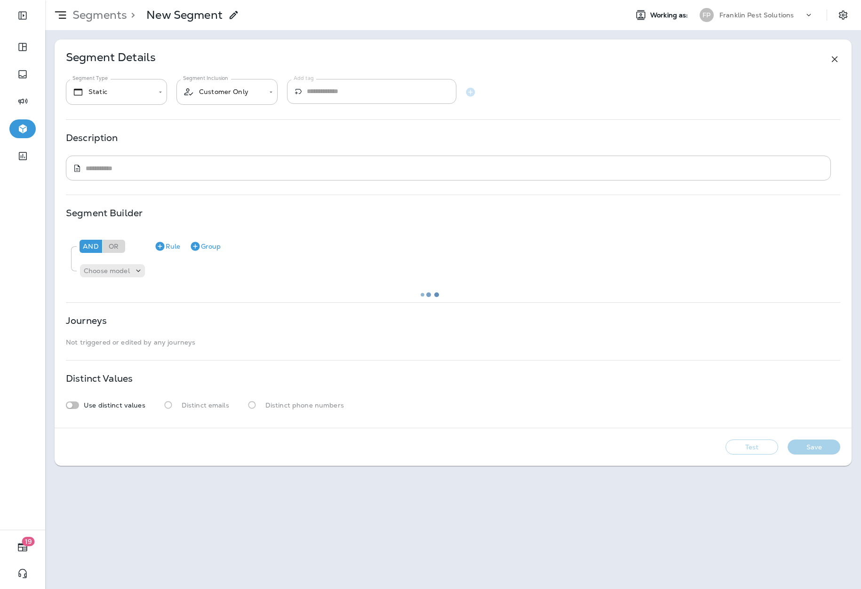
type input "*******"
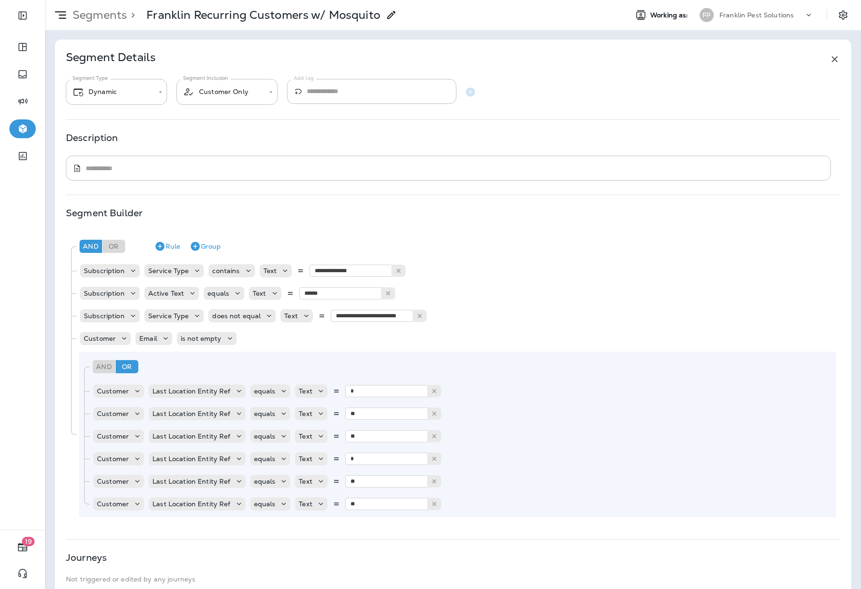
scroll to position [122, 0]
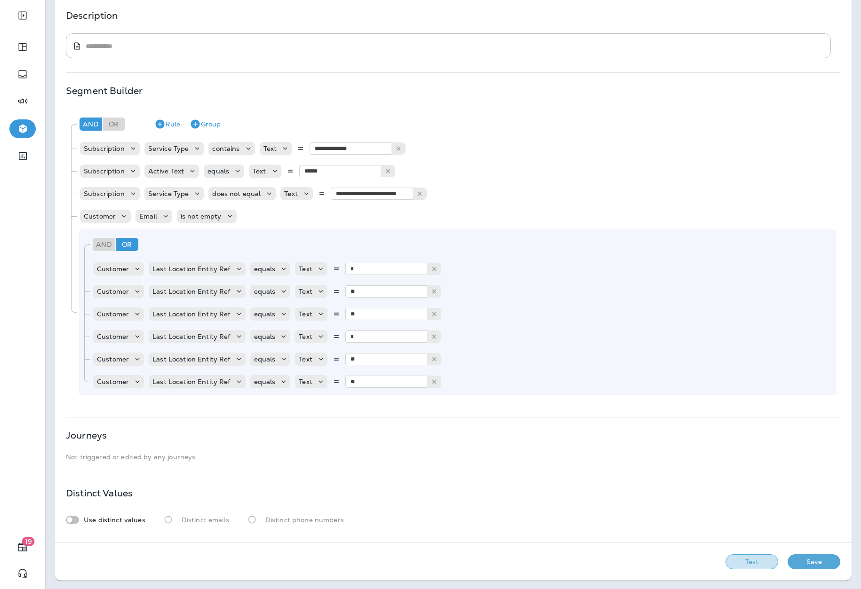
click at [735, 557] on button "Test" at bounding box center [751, 562] width 53 height 15
click at [656, 560] on button "Get Total" at bounding box center [685, 562] width 62 height 15
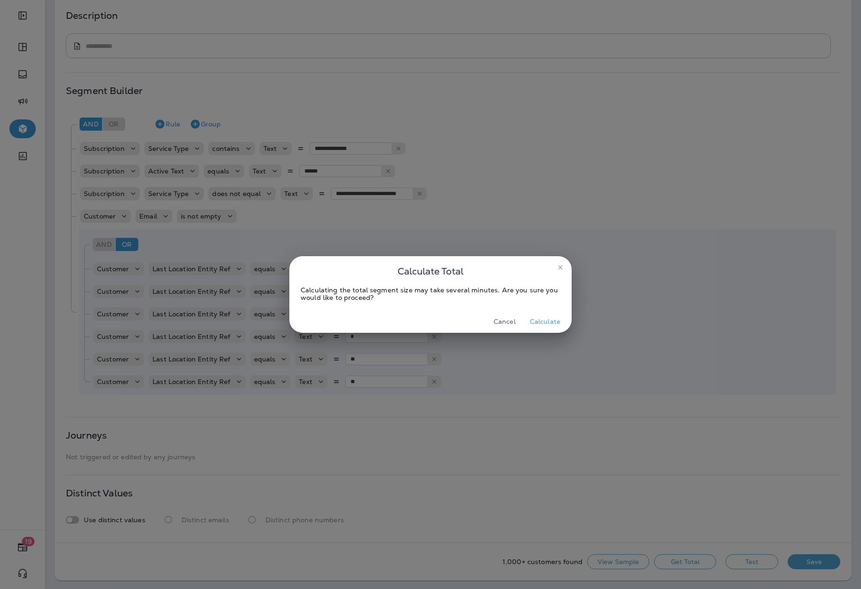
click at [544, 322] on button "Calculate" at bounding box center [545, 322] width 38 height 15
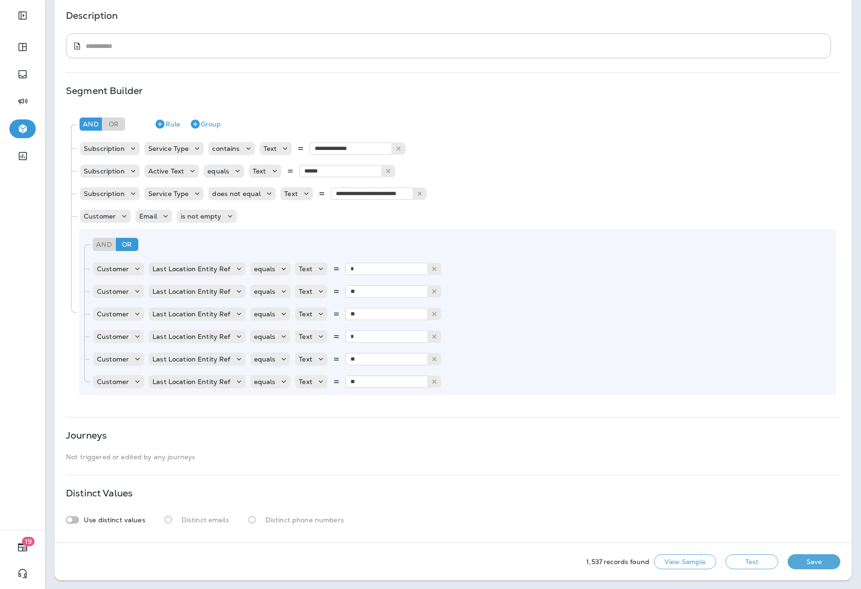
click at [96, 521] on p "Use distinct values" at bounding box center [115, 520] width 62 height 8
click at [806, 564] on button "Save" at bounding box center [813, 562] width 53 height 15
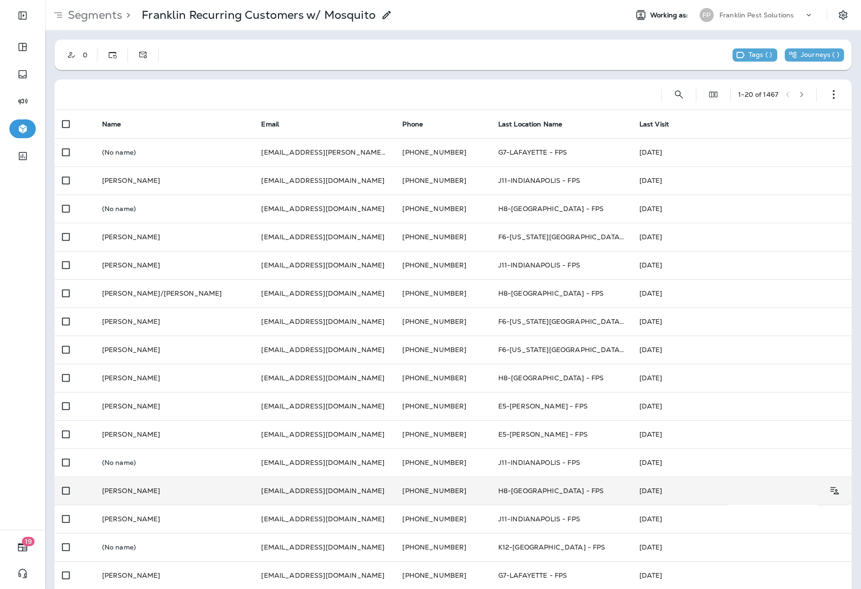
drag, startPoint x: 221, startPoint y: 497, endPoint x: 133, endPoint y: 492, distance: 88.1
click at [133, 492] on td "Harold Pike" at bounding box center [174, 491] width 159 height 28
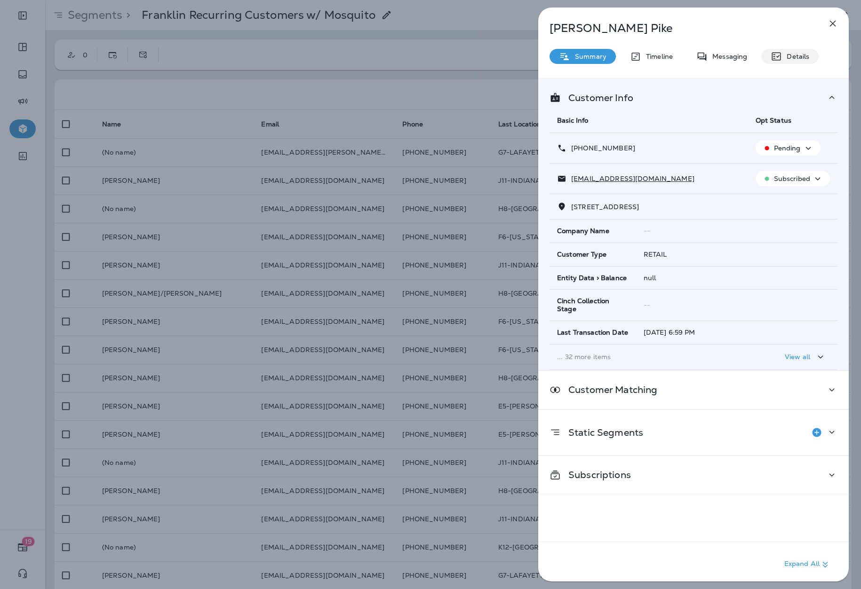
click at [789, 53] on p "Details" at bounding box center [795, 57] width 27 height 8
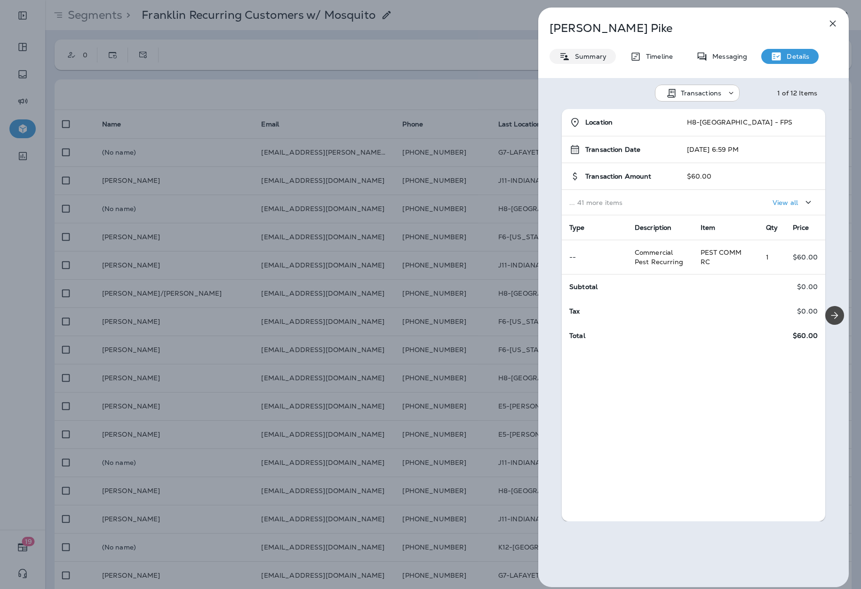
click at [574, 63] on div "Summary" at bounding box center [582, 56] width 66 height 15
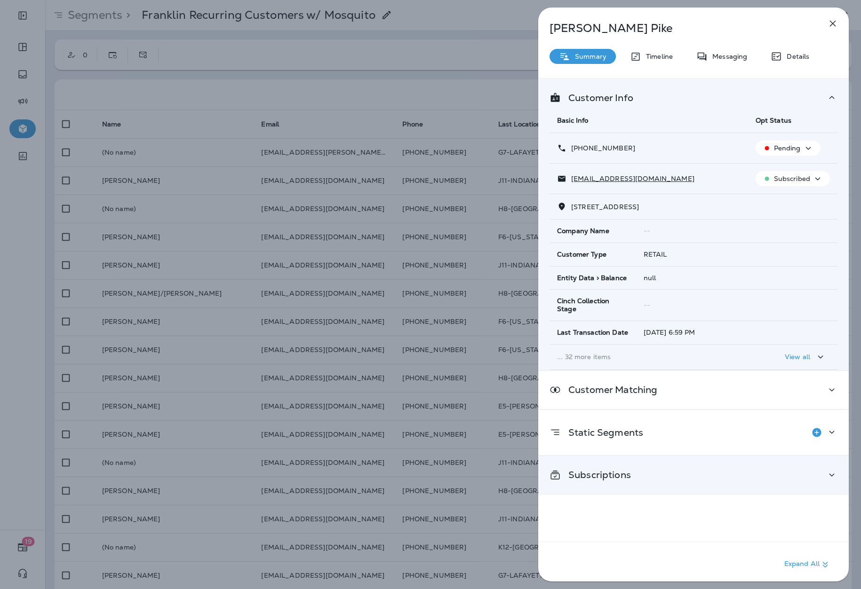
click at [597, 461] on div "Subscriptions" at bounding box center [693, 475] width 310 height 38
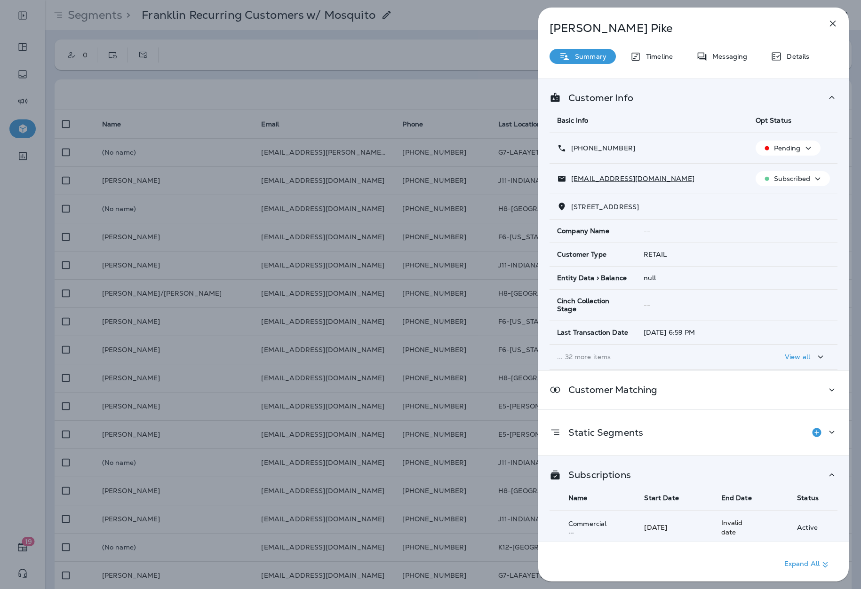
click at [461, 37] on div "Harold Pike Summary Timeline Messaging Details Customer Info Basic Info Opt Sta…" at bounding box center [430, 294] width 861 height 589
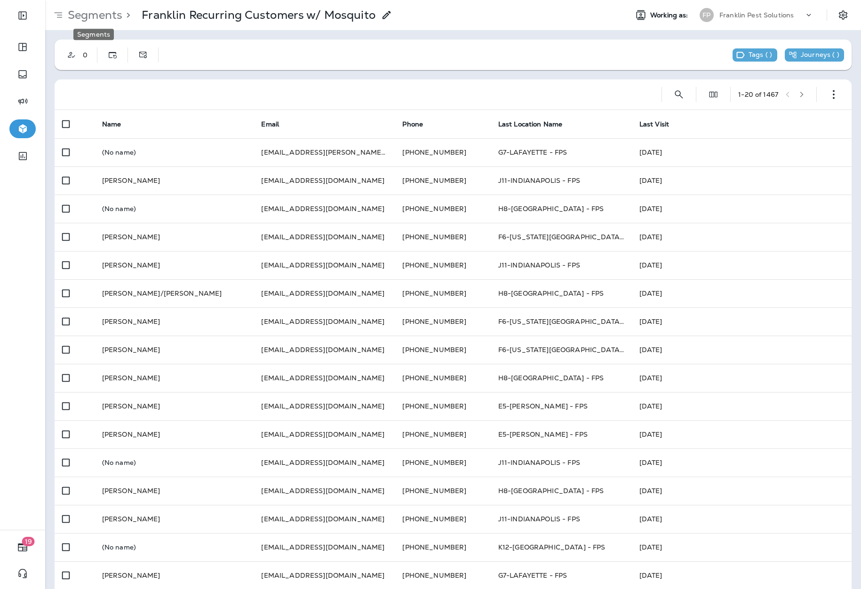
click at [99, 14] on p "Segments" at bounding box center [93, 15] width 58 height 14
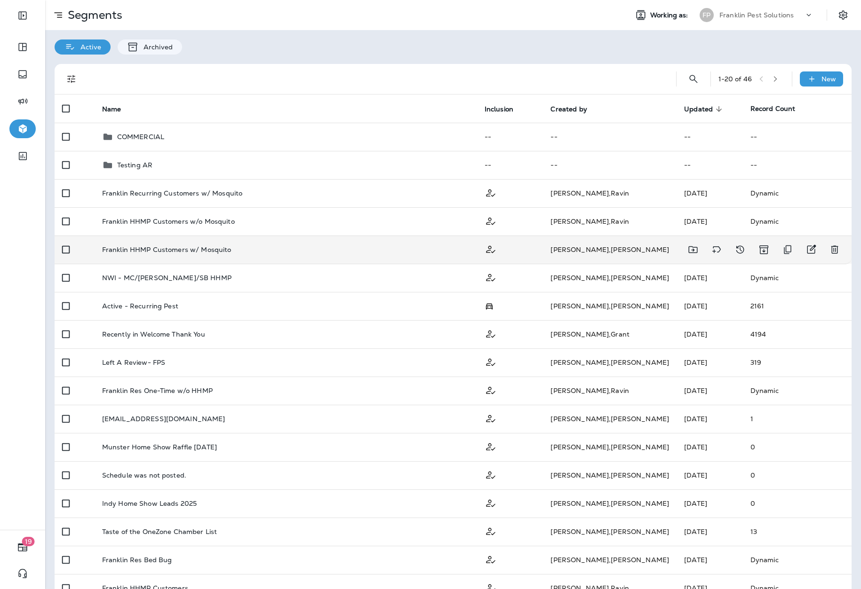
click at [206, 248] on p "Franklin HHMP Customers w/ Mosquito" at bounding box center [166, 250] width 129 height 8
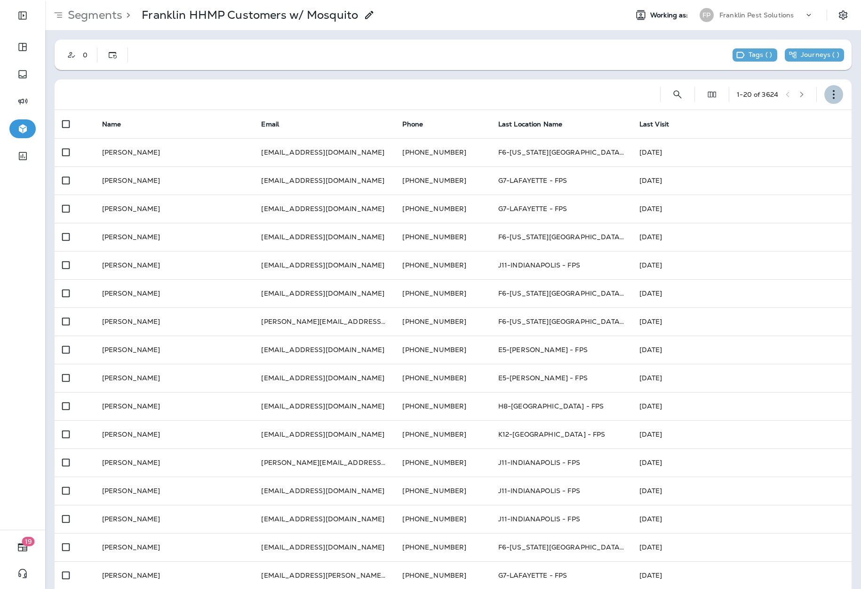
click at [827, 86] on button "button" at bounding box center [833, 94] width 19 height 19
click at [782, 115] on p "Edit Segment" at bounding box center [764, 119] width 48 height 8
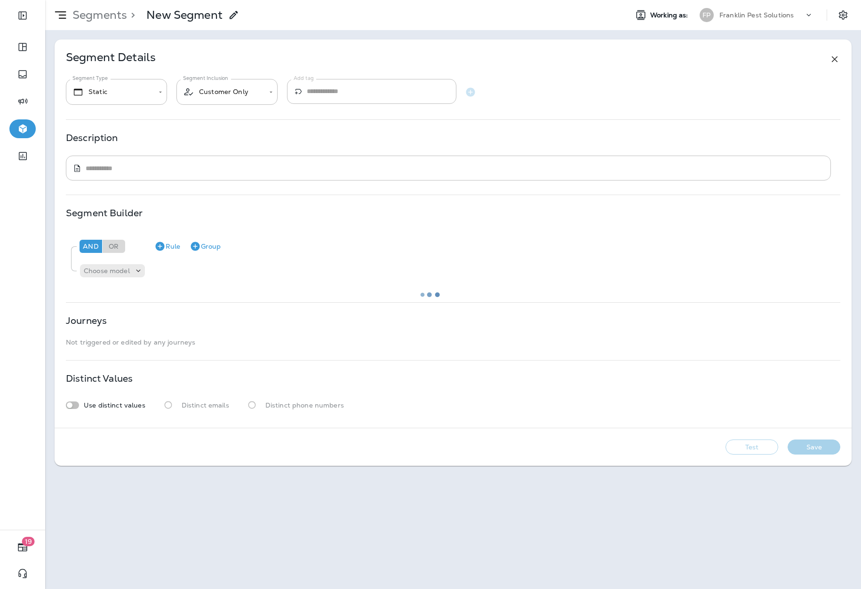
type input "*******"
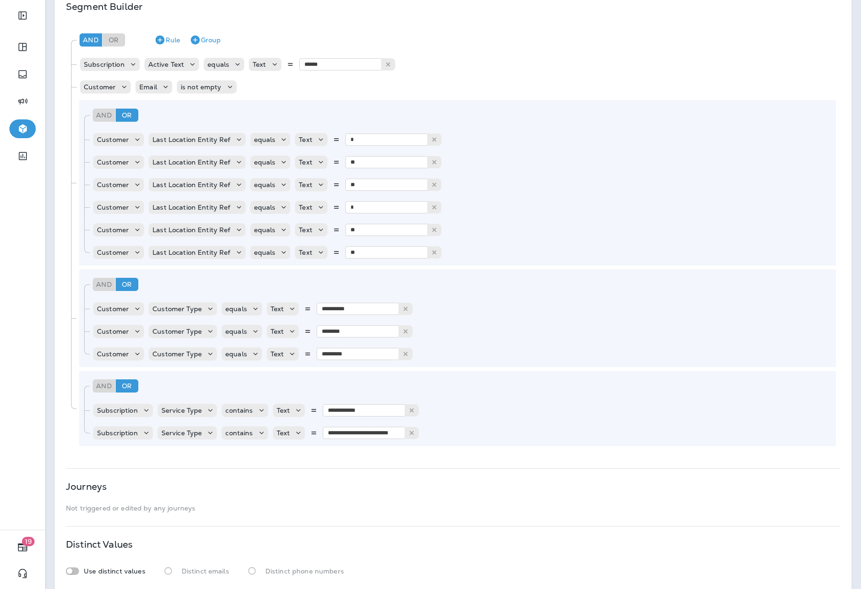
scroll to position [206, 0]
click at [420, 62] on icon "Duplicate Rule" at bounding box center [417, 64] width 11 height 11
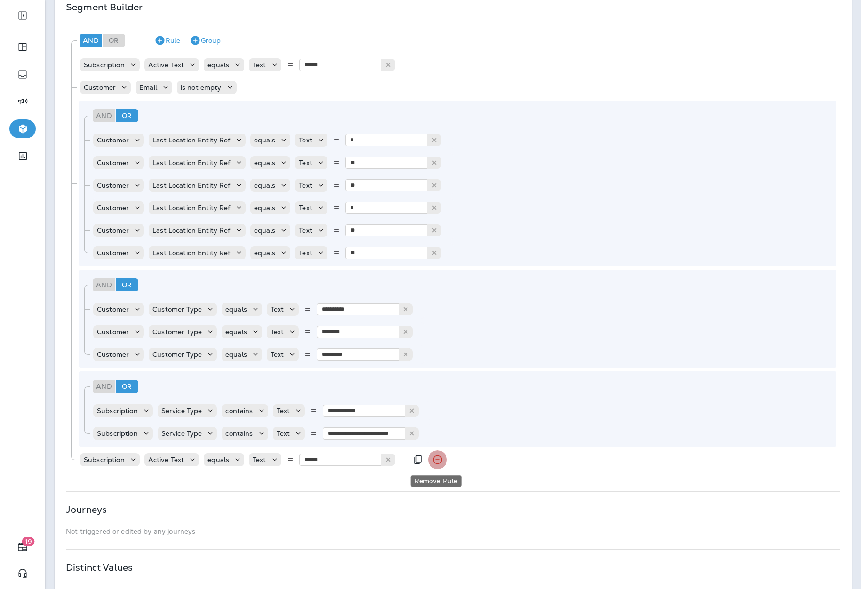
click at [433, 459] on icon "Remove Rule" at bounding box center [437, 459] width 11 height 11
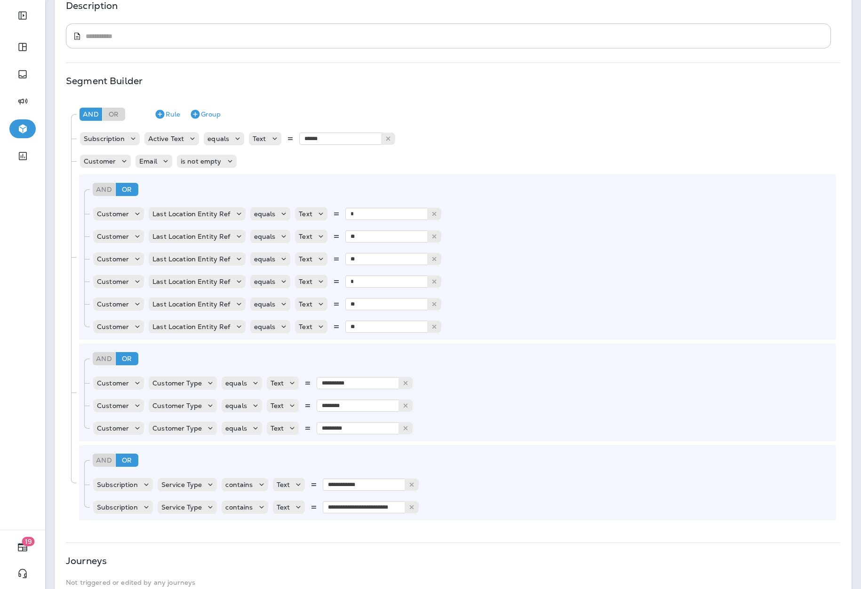
scroll to position [131, 0]
click at [108, 462] on div "And" at bounding box center [104, 461] width 23 height 13
click at [363, 484] on input "**********" at bounding box center [370, 486] width 94 height 12
click at [446, 460] on div "And Or Rule Group" at bounding box center [461, 462] width 742 height 23
click at [191, 513] on div "Service Type" at bounding box center [188, 508] width 60 height 9
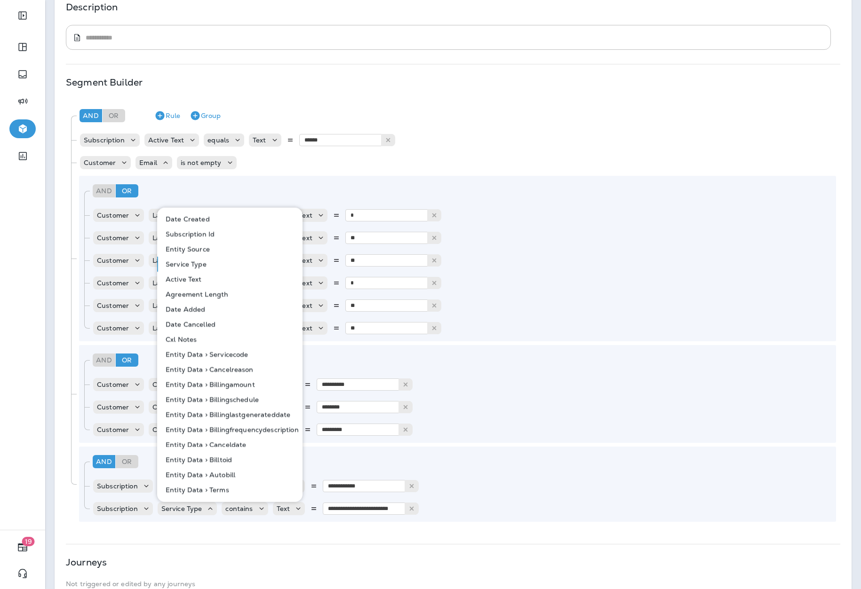
click at [219, 547] on div "**********" at bounding box center [453, 289] width 797 height 761
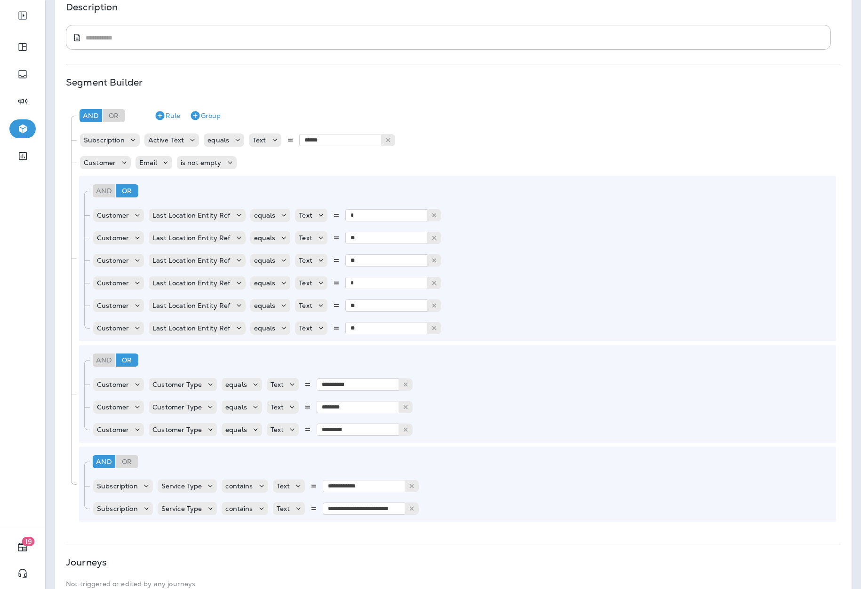
scroll to position [258, 0]
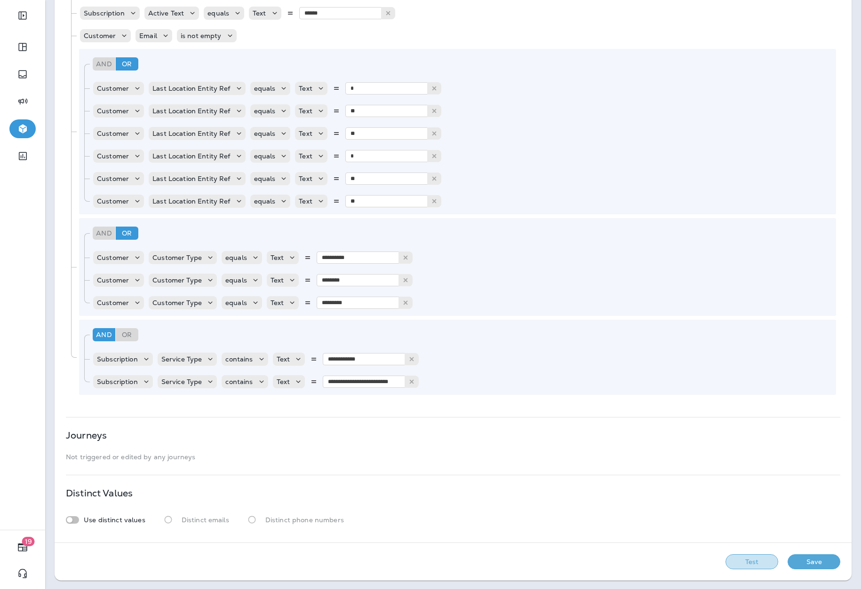
click at [750, 562] on button "Test" at bounding box center [751, 562] width 53 height 15
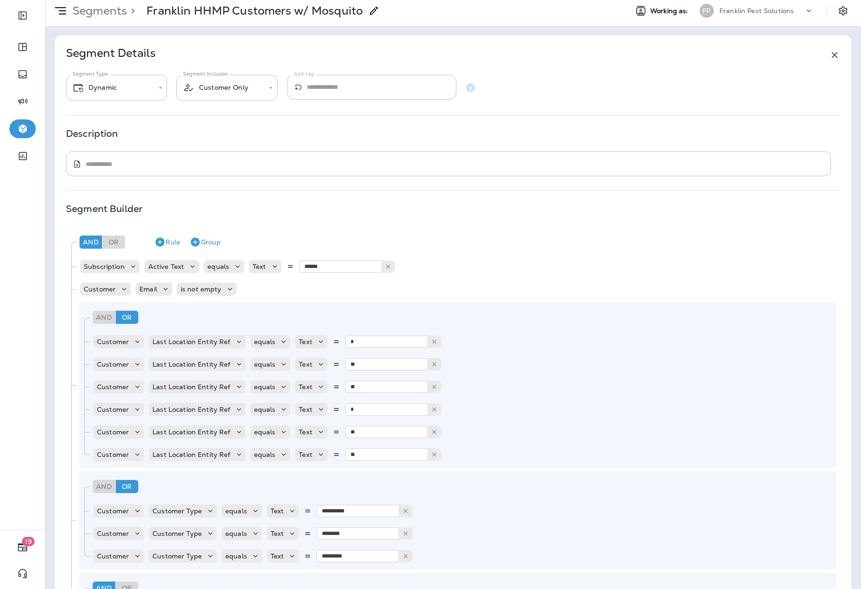
scroll to position [0, 0]
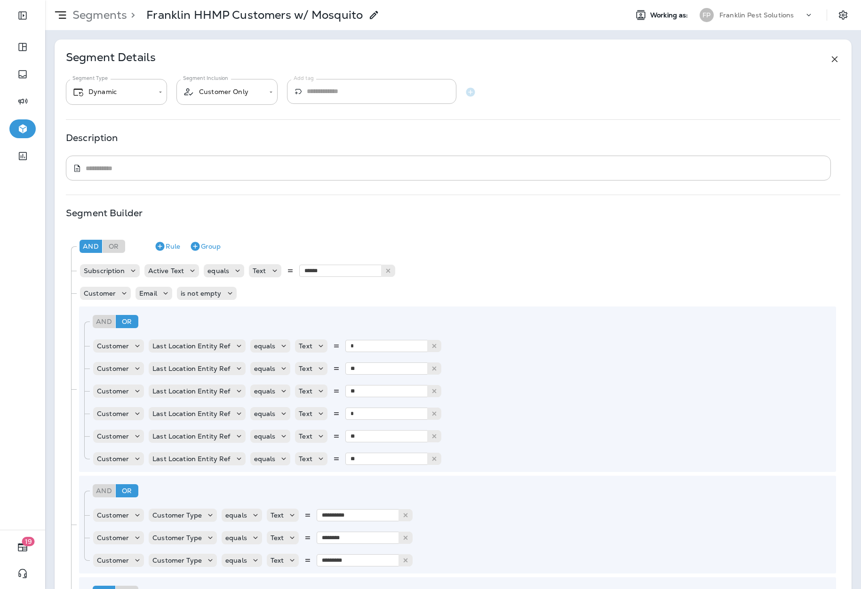
click at [747, 16] on p "Franklin Pest Solutions" at bounding box center [756, 15] width 74 height 8
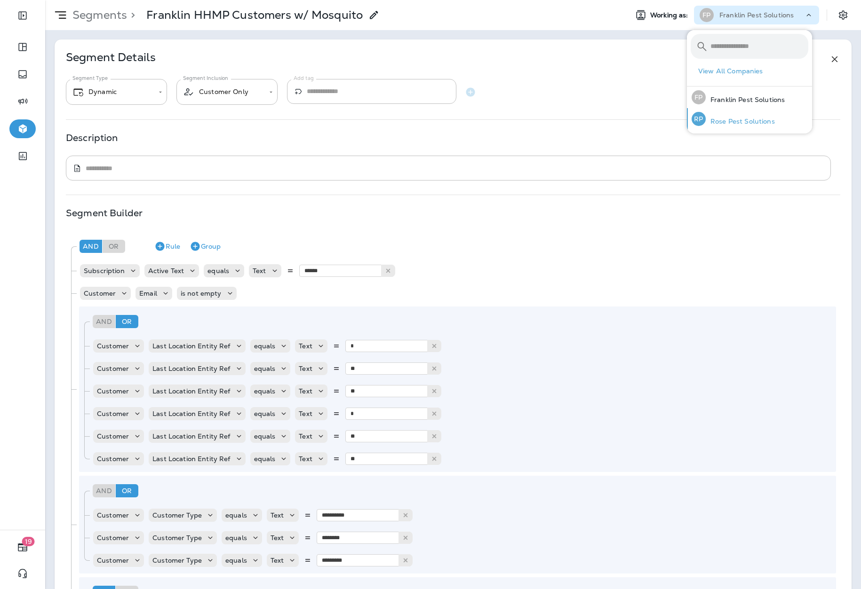
click at [719, 122] on p "Rose Pest Solutions" at bounding box center [740, 122] width 69 height 8
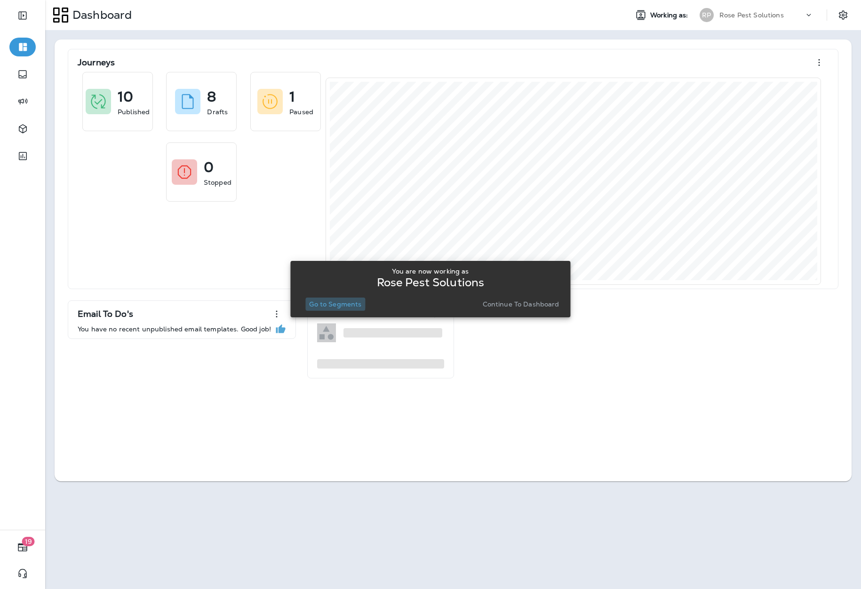
click at [329, 304] on p "Go to Segments" at bounding box center [335, 305] width 52 height 8
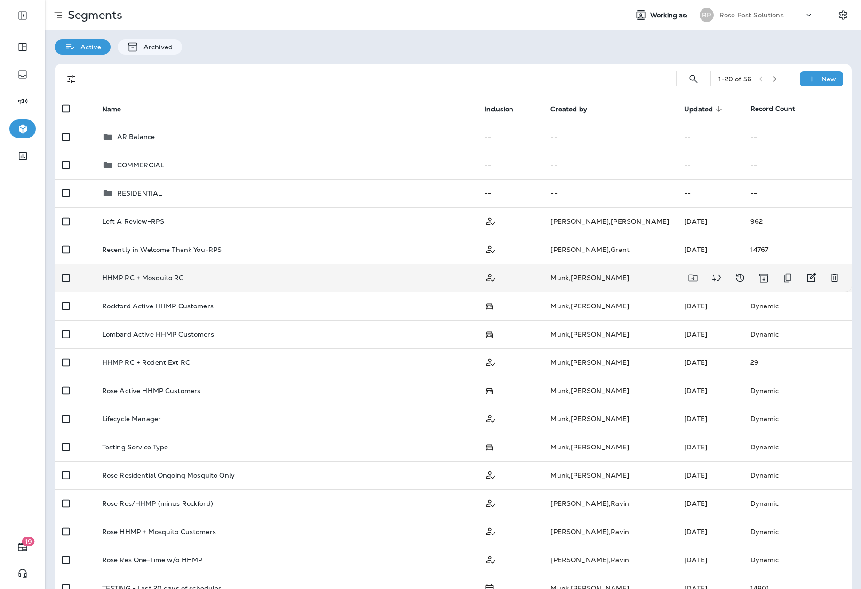
click at [203, 276] on div "HHMP RC + Mosquito RC" at bounding box center [285, 278] width 367 height 8
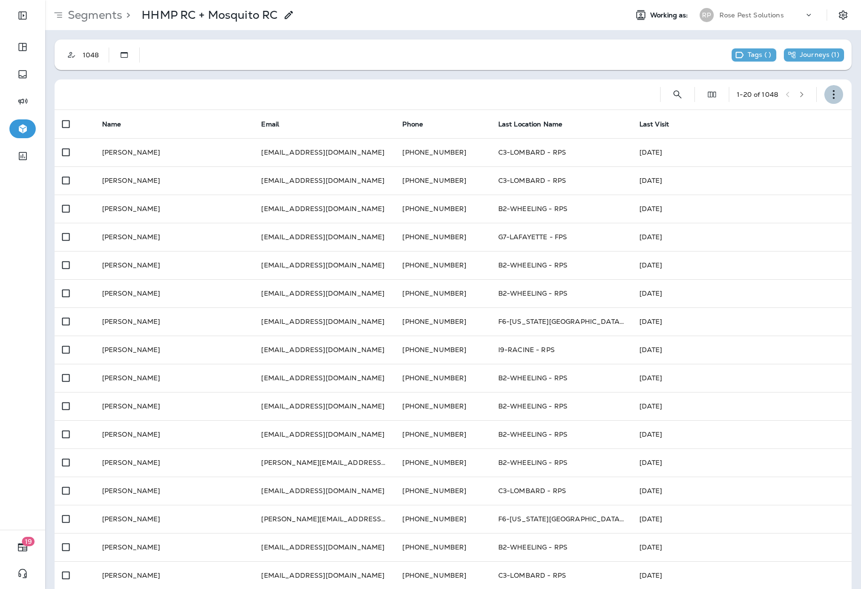
click at [824, 100] on button "button" at bounding box center [833, 94] width 19 height 19
click at [777, 122] on p "Edit Segment" at bounding box center [764, 119] width 48 height 8
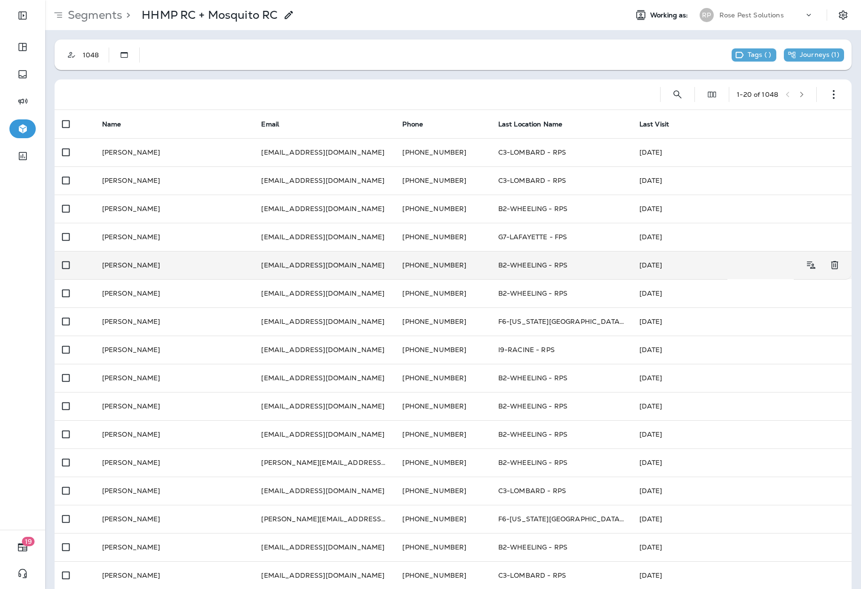
click at [130, 275] on td "Susan Caranante" at bounding box center [174, 265] width 159 height 28
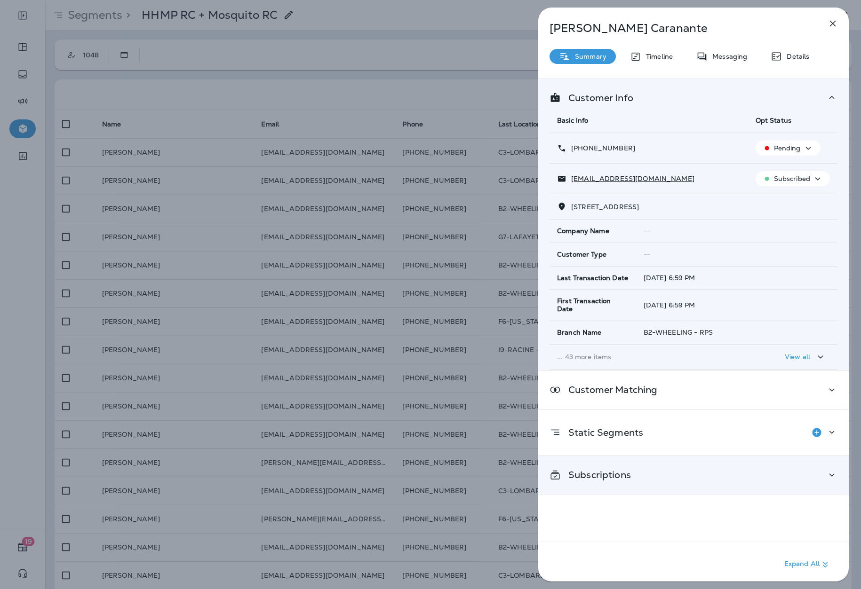
click at [675, 469] on div "Subscriptions" at bounding box center [693, 475] width 288 height 12
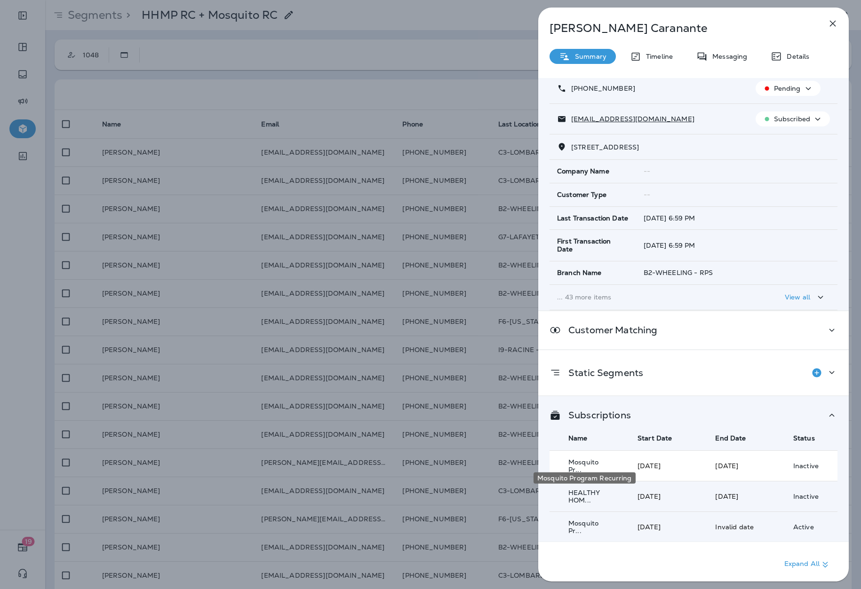
scroll to position [60, 0]
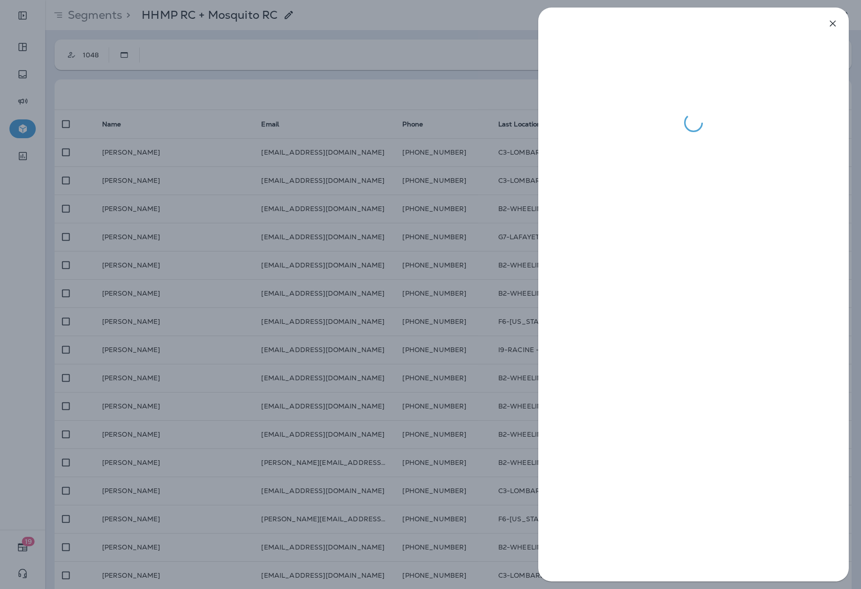
click at [166, 487] on div at bounding box center [430, 294] width 861 height 589
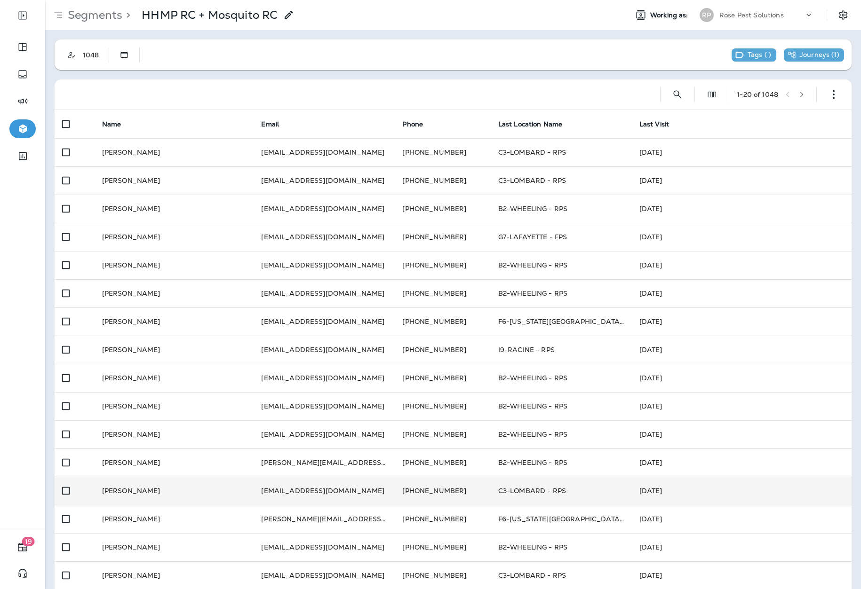
click at [148, 489] on td "Elizabeth Kosowski" at bounding box center [174, 491] width 159 height 28
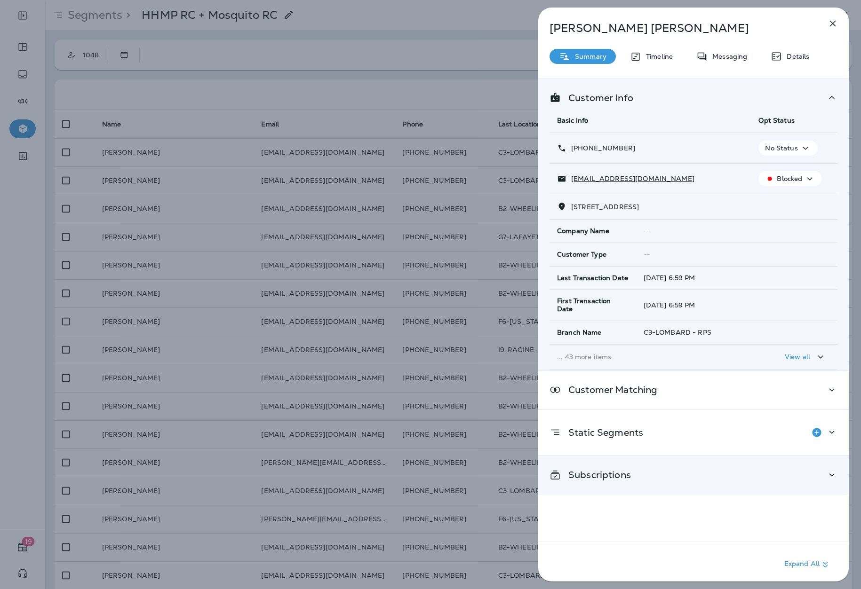
click at [618, 471] on p "Subscriptions" at bounding box center [596, 475] width 70 height 8
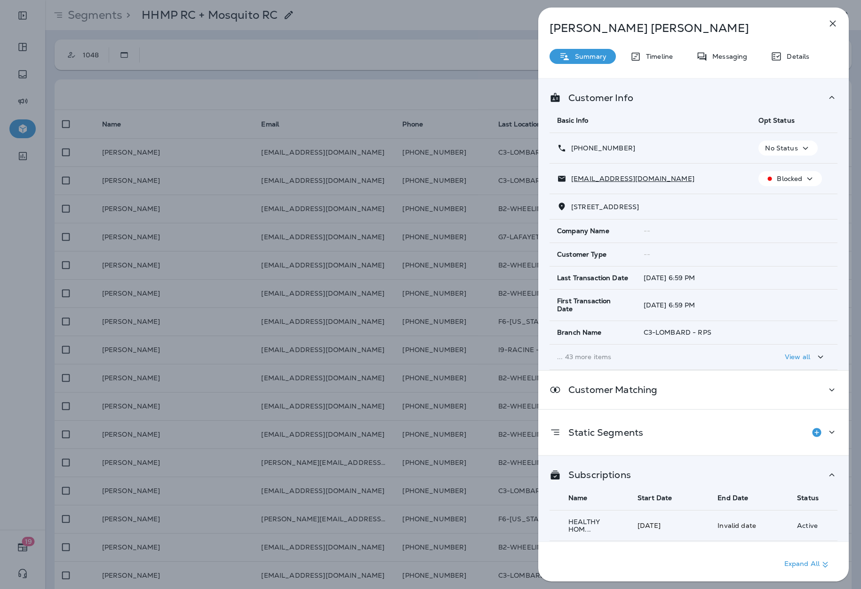
scroll to position [60, 0]
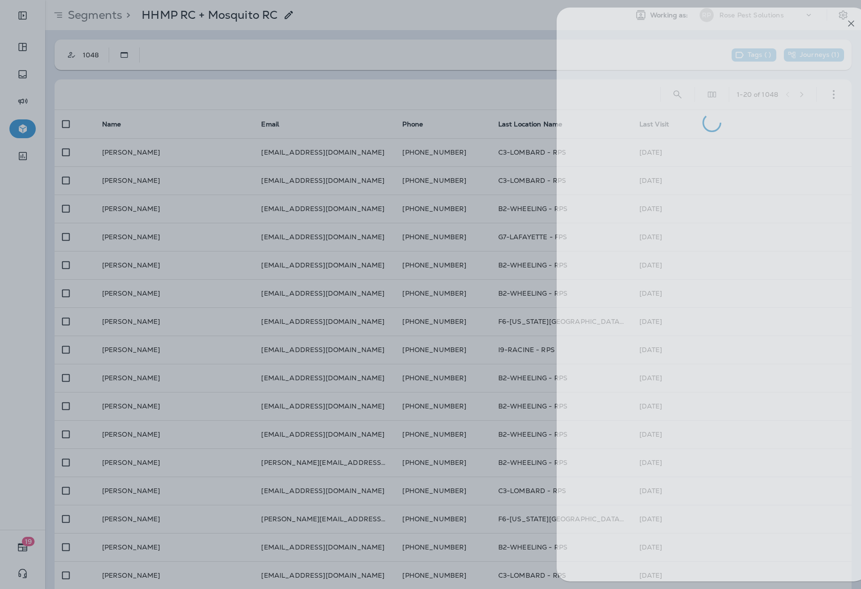
click at [444, 108] on div at bounding box center [448, 294] width 861 height 589
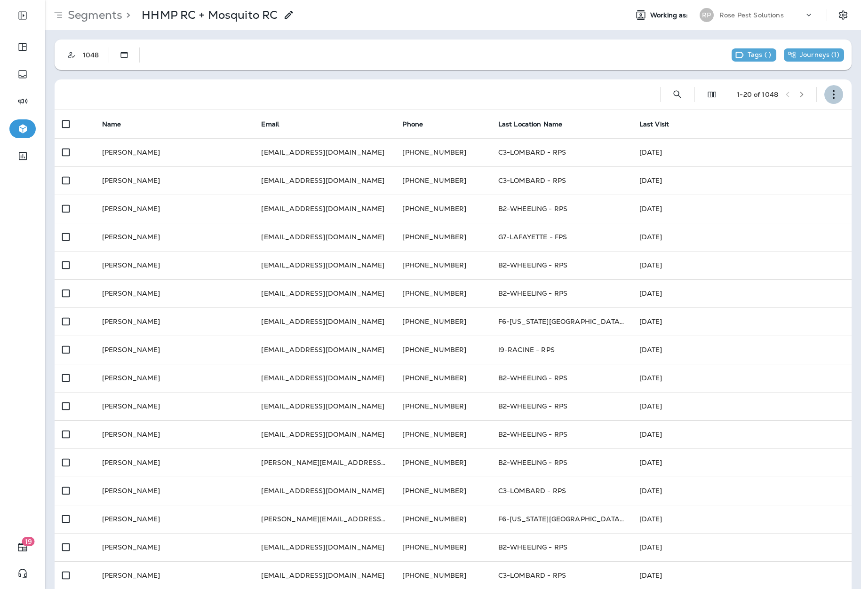
click at [829, 90] on icon "button" at bounding box center [833, 94] width 9 height 9
click at [754, 118] on p "Edit Segment" at bounding box center [764, 119] width 48 height 8
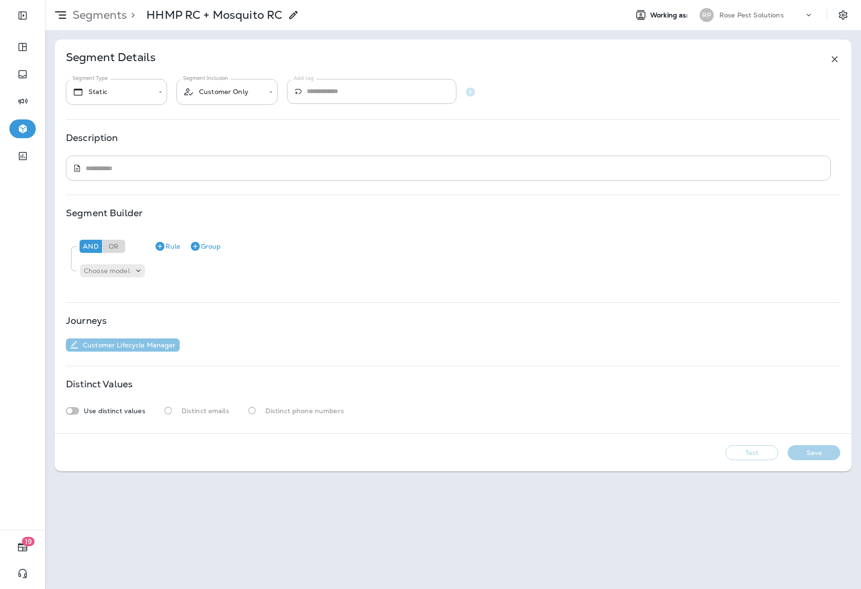
click at [153, 346] on p "Customer Lifecycle Manager" at bounding box center [127, 345] width 97 height 8
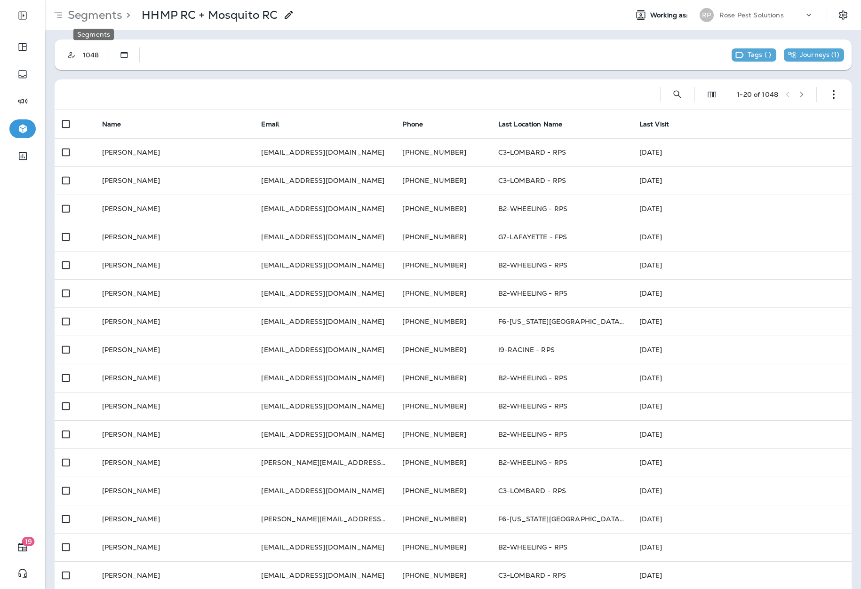
click at [98, 21] on p "Segments" at bounding box center [93, 15] width 58 height 14
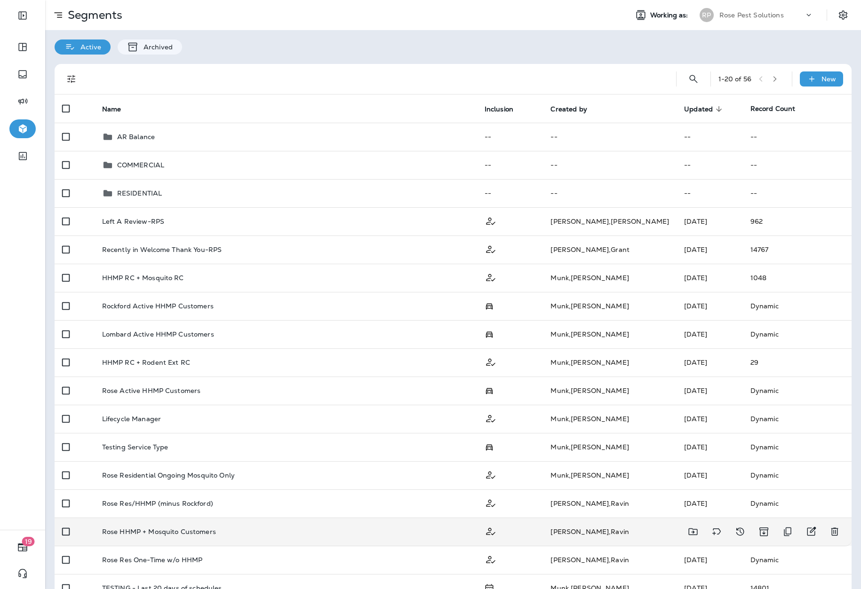
click at [265, 531] on div "Rose HHMP + Mosquito Customers" at bounding box center [285, 532] width 367 height 8
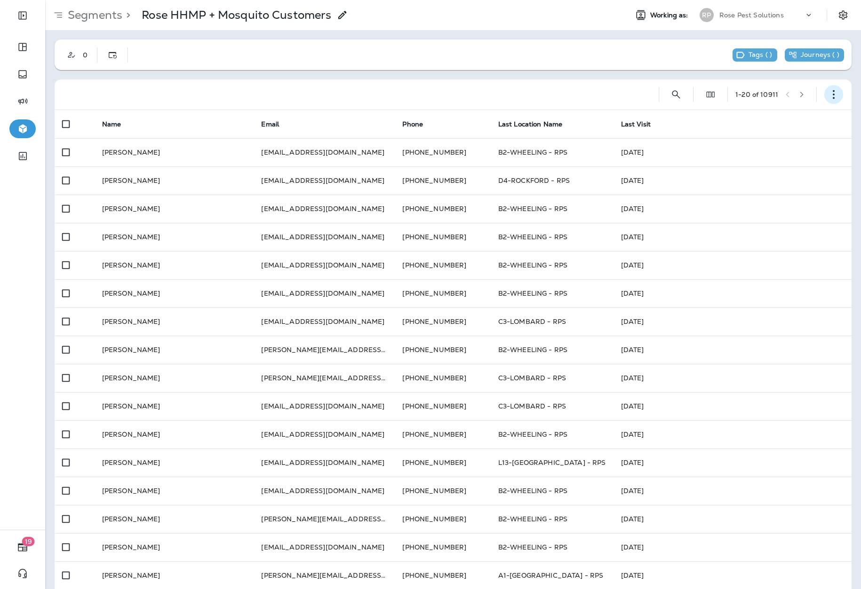
click at [829, 94] on icon "button" at bounding box center [833, 94] width 9 height 9
click at [768, 118] on p "Edit Segment" at bounding box center [764, 119] width 48 height 8
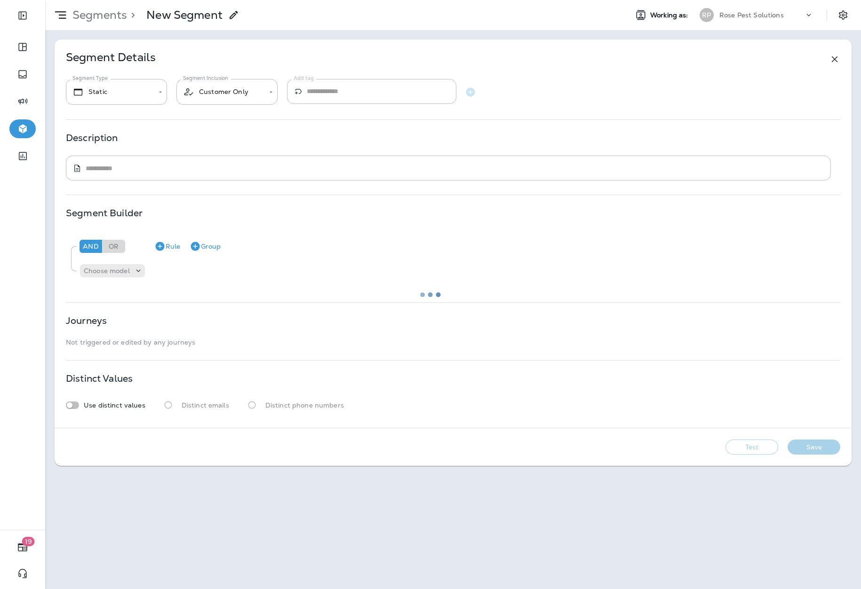
type input "*******"
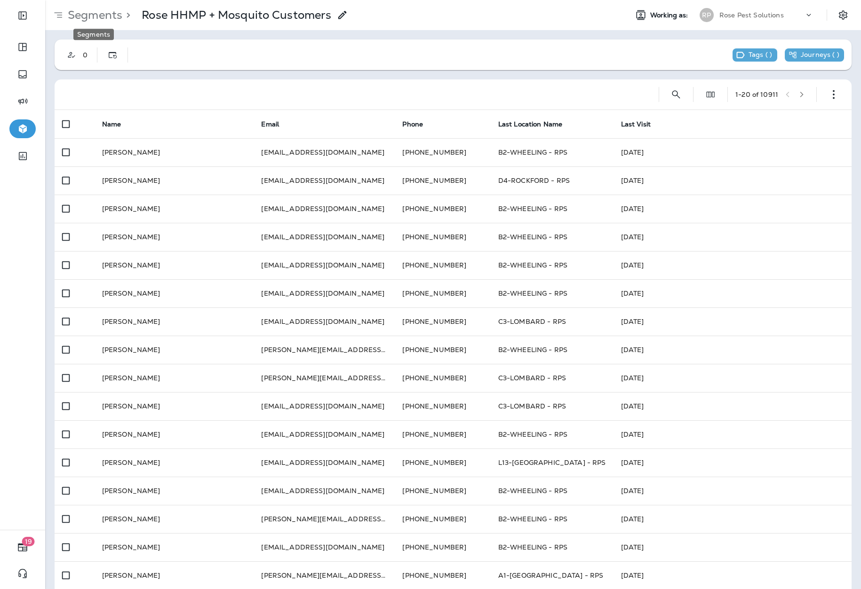
click at [100, 16] on p "Segments" at bounding box center [93, 15] width 58 height 14
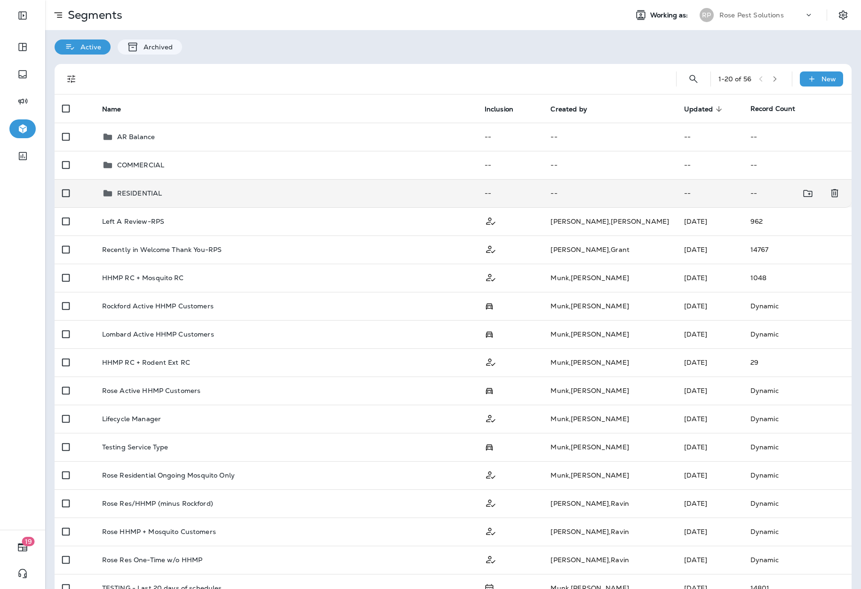
click at [142, 190] on p "RESIDENTIAL" at bounding box center [139, 194] width 45 height 8
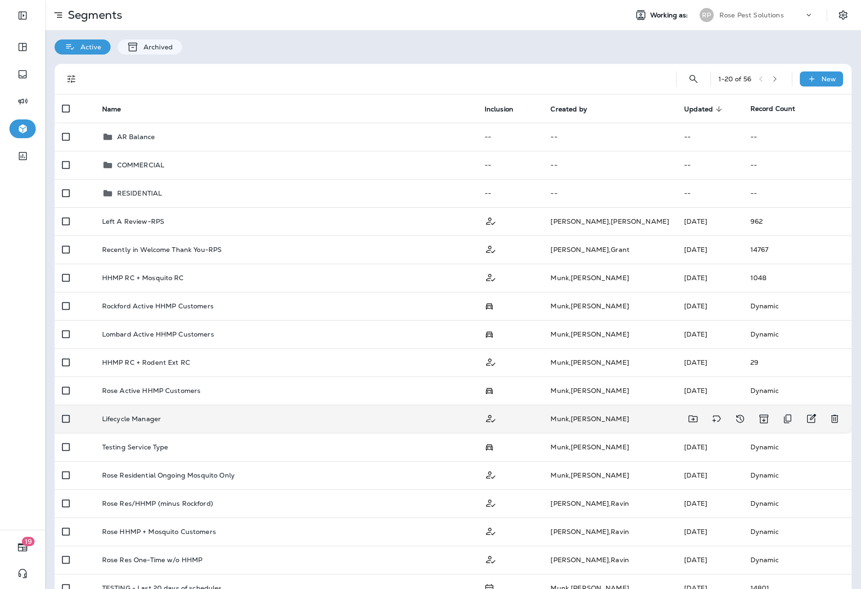
click at [131, 421] on p "Lifecycle Manager" at bounding box center [131, 419] width 59 height 8
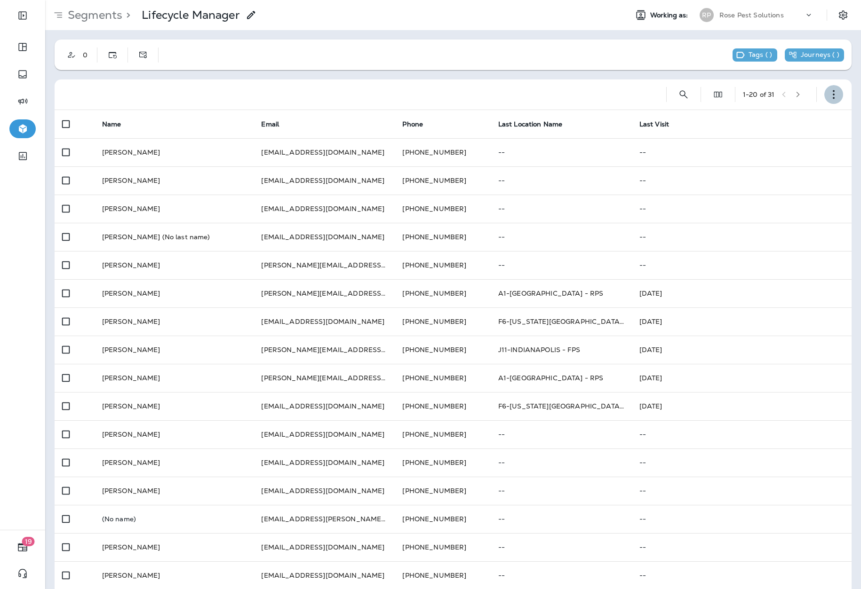
click at [824, 98] on button "button" at bounding box center [833, 94] width 19 height 19
click at [777, 118] on p "Edit Segment" at bounding box center [764, 119] width 48 height 8
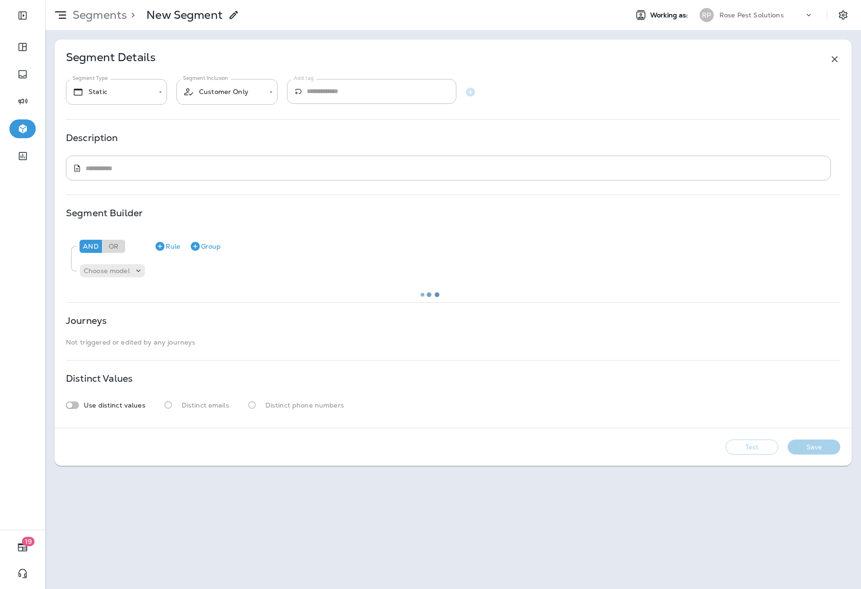
type input "*******"
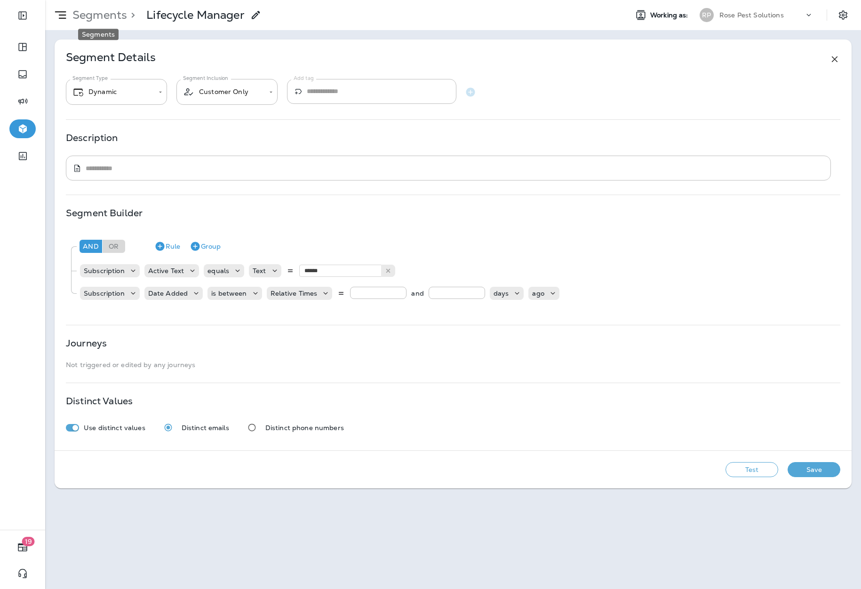
click at [80, 16] on p "Segments" at bounding box center [98, 15] width 58 height 14
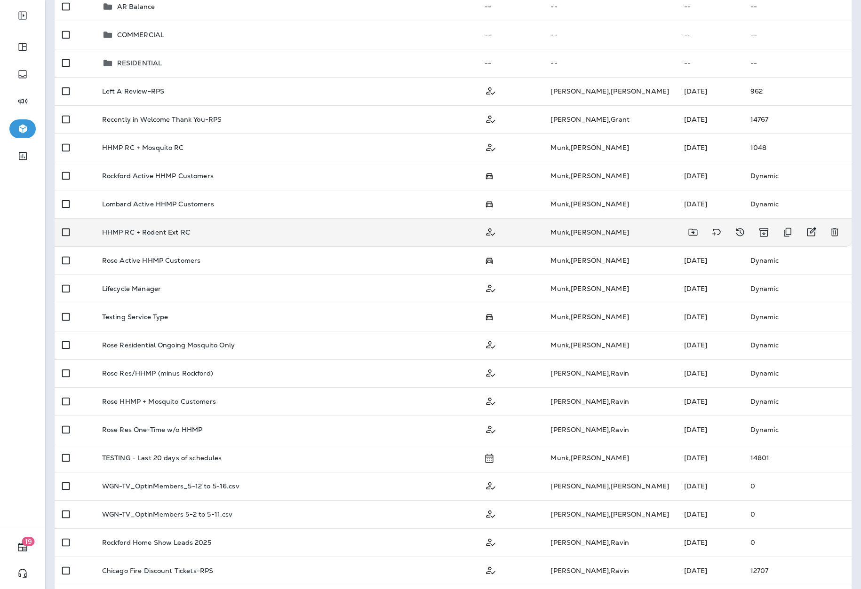
scroll to position [131, 0]
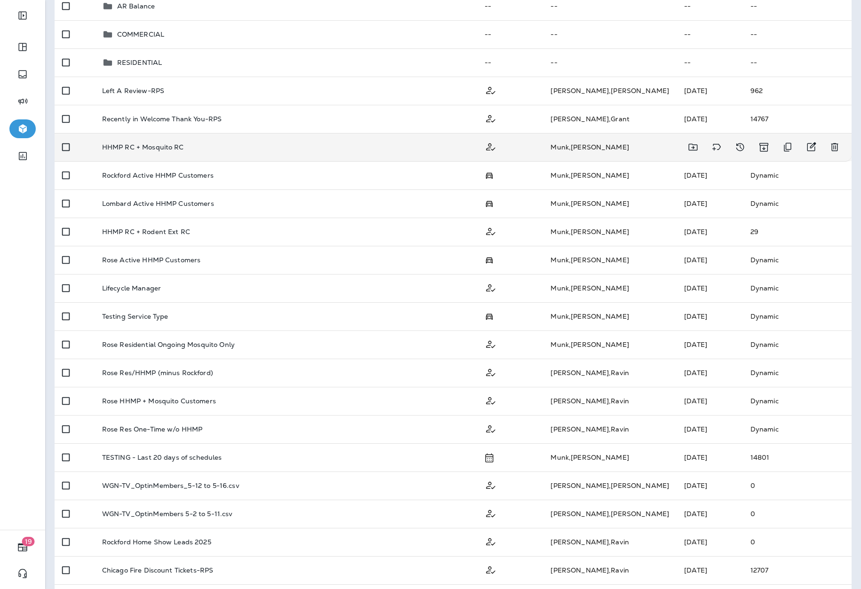
click at [227, 152] on td "HHMP RC + Mosquito RC" at bounding box center [286, 147] width 382 height 28
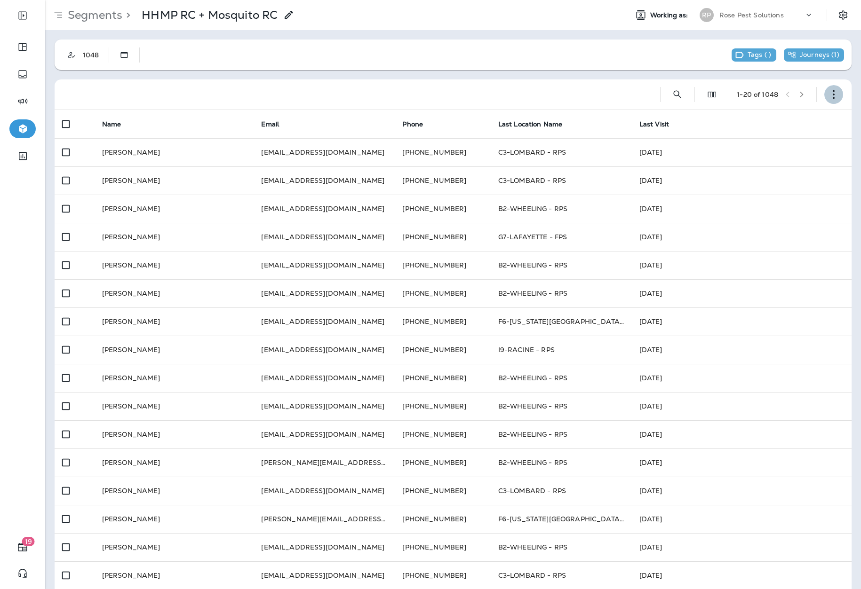
click at [830, 95] on icon "button" at bounding box center [833, 94] width 9 height 9
click at [775, 121] on p "Edit Segment" at bounding box center [764, 119] width 48 height 8
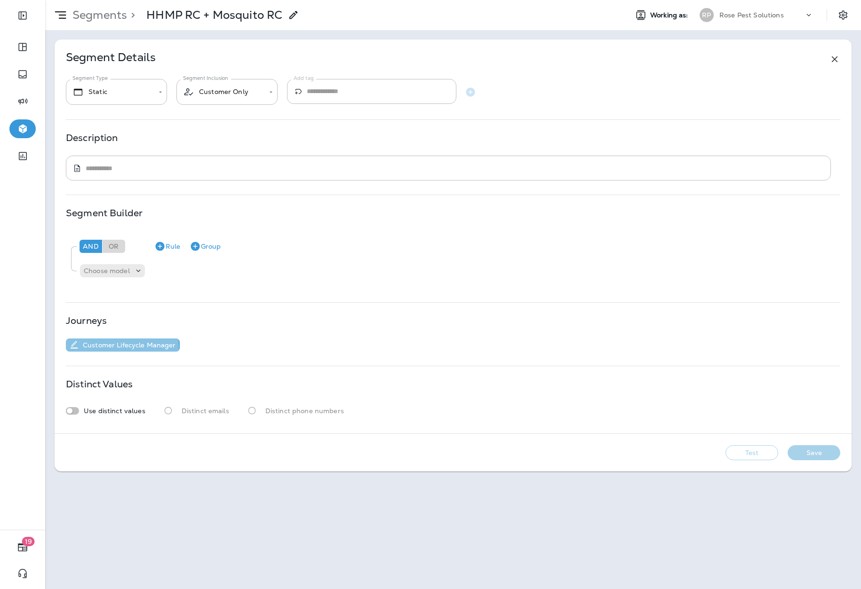
click at [117, 346] on p "Customer Lifecycle Manager" at bounding box center [127, 345] width 97 height 8
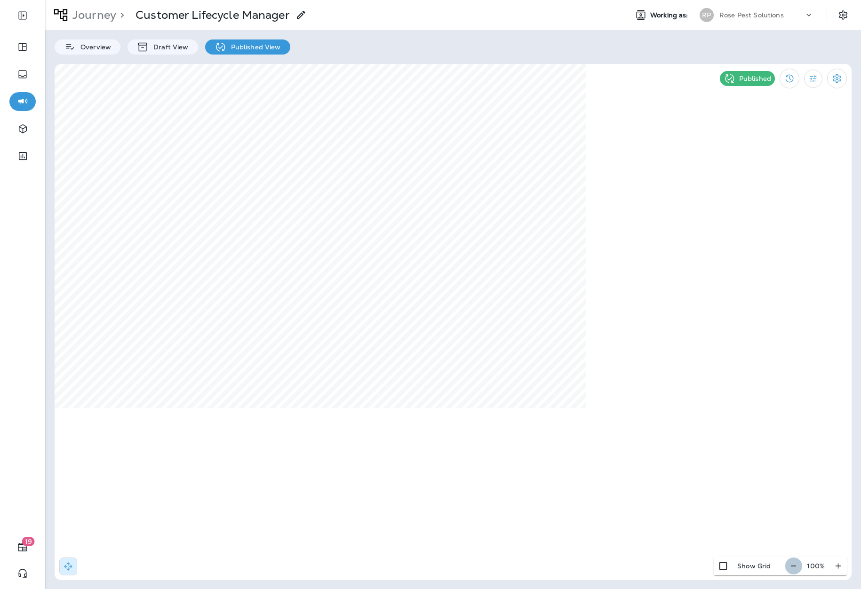
click at [792, 568] on icon "button" at bounding box center [793, 566] width 10 height 9
click at [839, 82] on icon "Settings" at bounding box center [836, 78] width 11 height 11
click at [845, 135] on div at bounding box center [430, 294] width 861 height 589
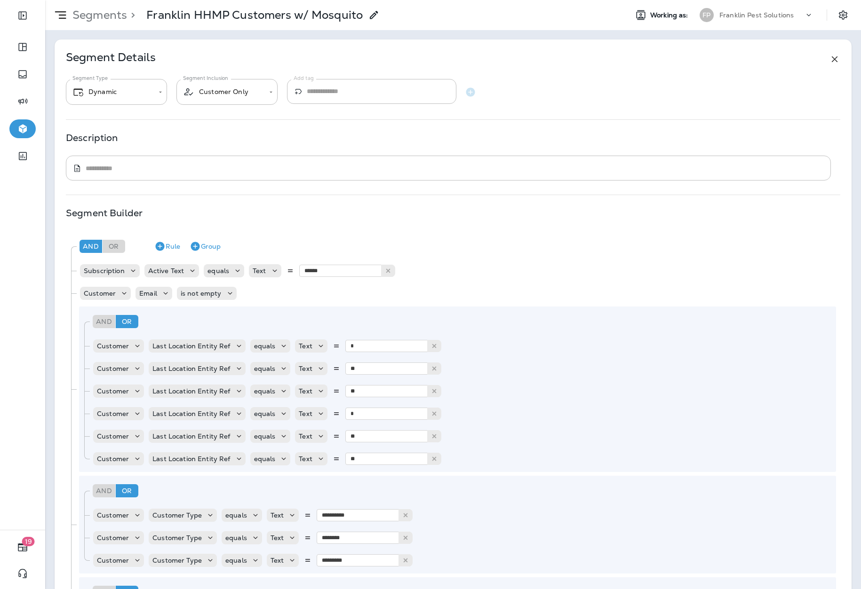
click at [115, 14] on p "Segments" at bounding box center [98, 15] width 58 height 14
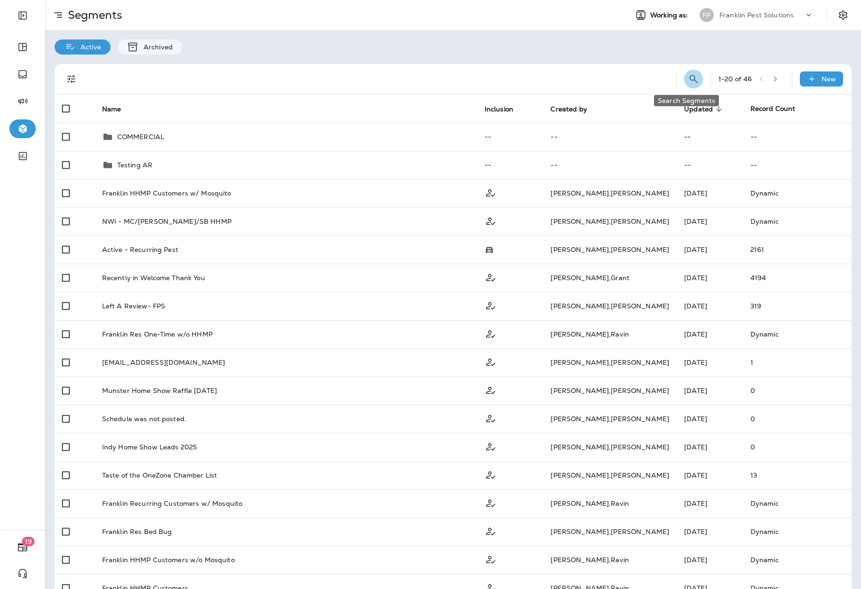
click at [689, 71] on button "Search Segments" at bounding box center [693, 79] width 19 height 19
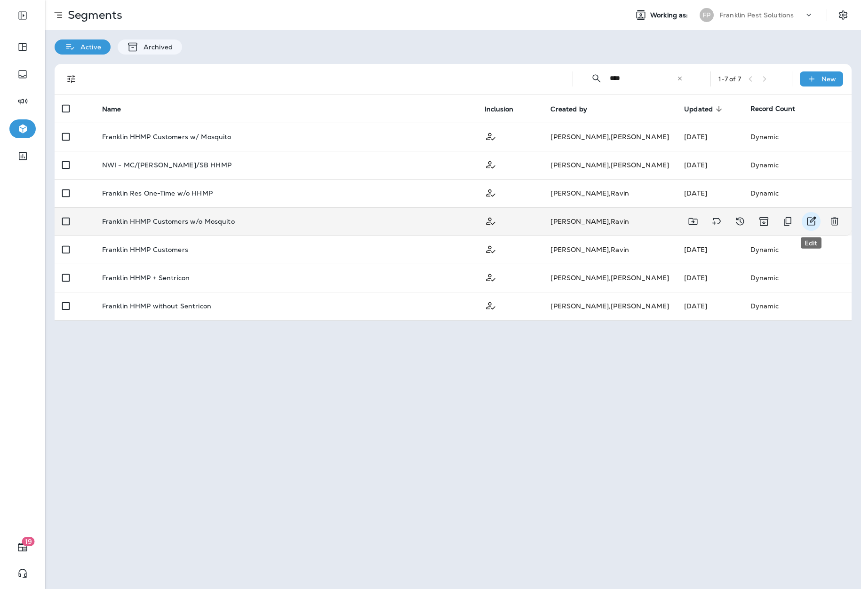
type input "****"
click at [813, 218] on icon "Edit" at bounding box center [810, 221] width 11 height 11
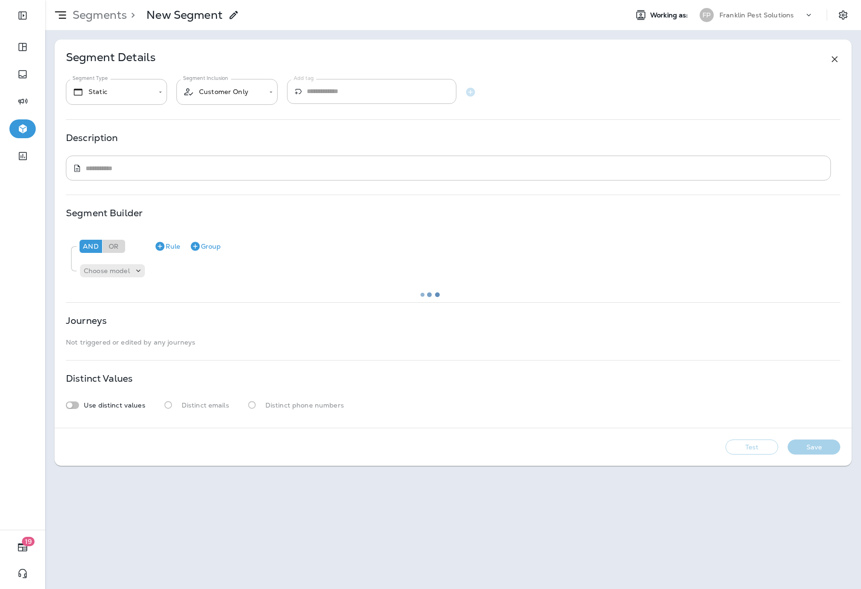
type input "*******"
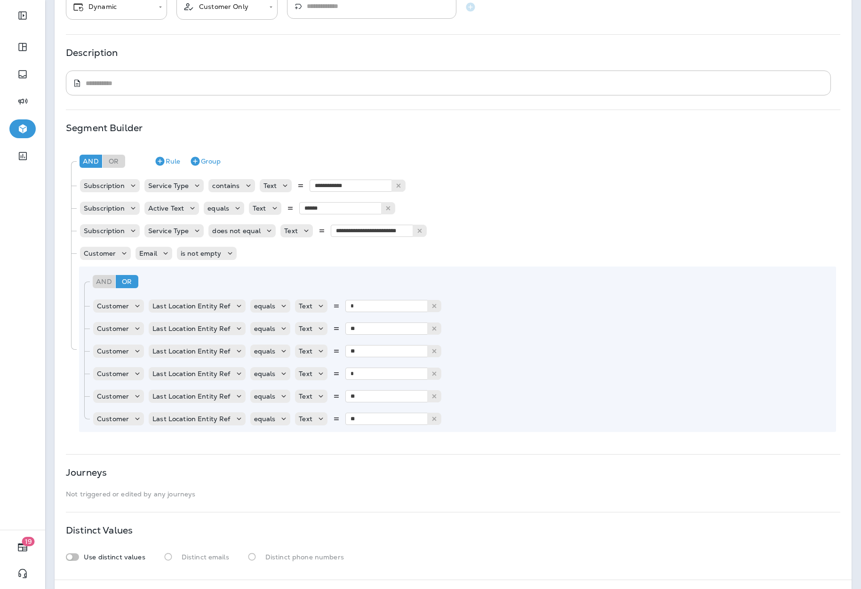
scroll to position [122, 0]
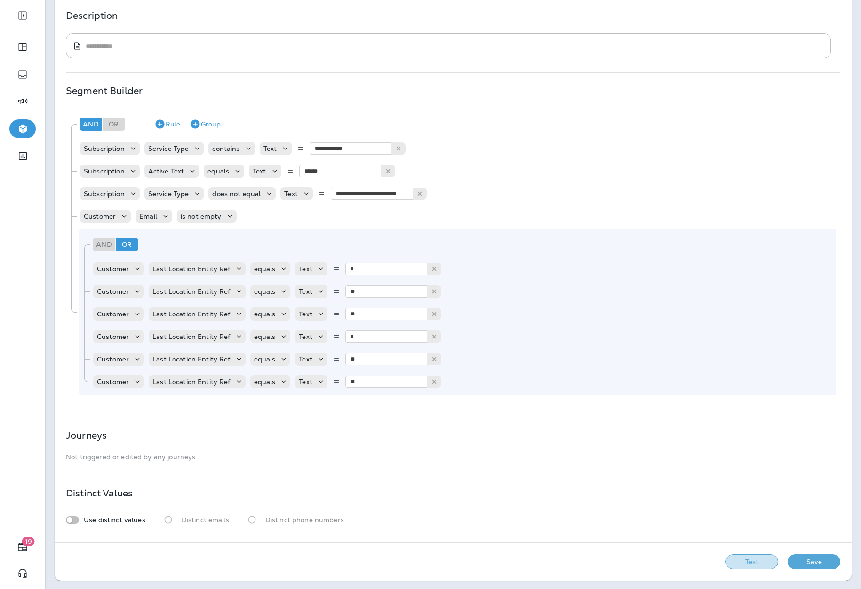
click at [733, 559] on button "Test" at bounding box center [751, 562] width 53 height 15
click at [673, 559] on button "Get Total" at bounding box center [685, 562] width 62 height 15
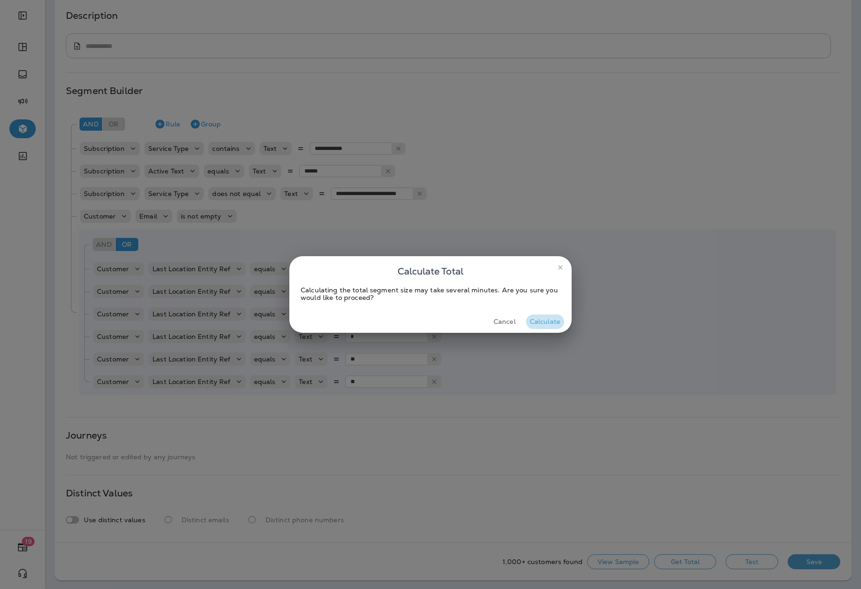
click at [549, 319] on button "Calculate" at bounding box center [545, 322] width 38 height 15
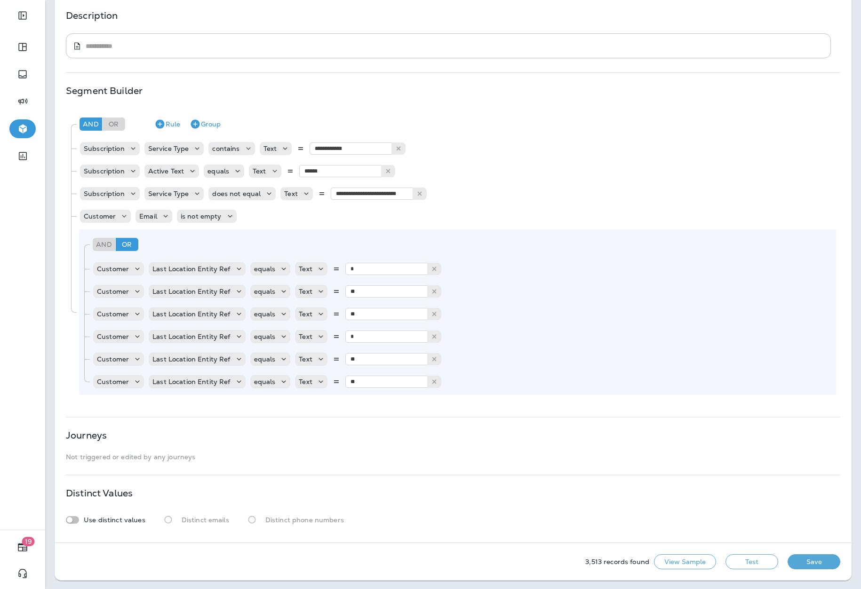
click at [90, 523] on p "Use distinct values" at bounding box center [115, 520] width 62 height 8
click at [791, 575] on div "3,513 records found View Sample Test Save" at bounding box center [453, 563] width 797 height 38
click at [796, 562] on button "Save" at bounding box center [813, 562] width 53 height 15
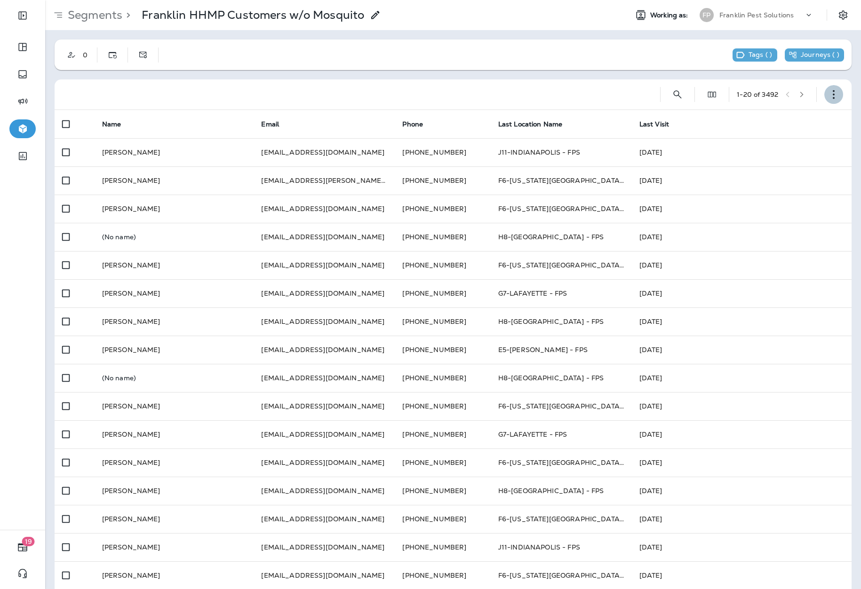
click at [829, 92] on icon "button" at bounding box center [833, 94] width 9 height 9
click at [775, 110] on button "Edit Segment" at bounding box center [779, 119] width 113 height 23
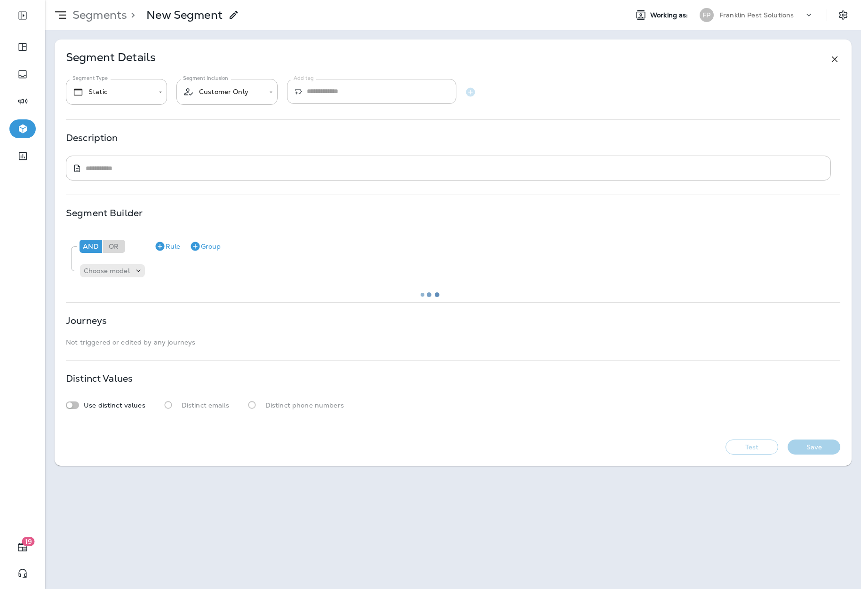
type input "*******"
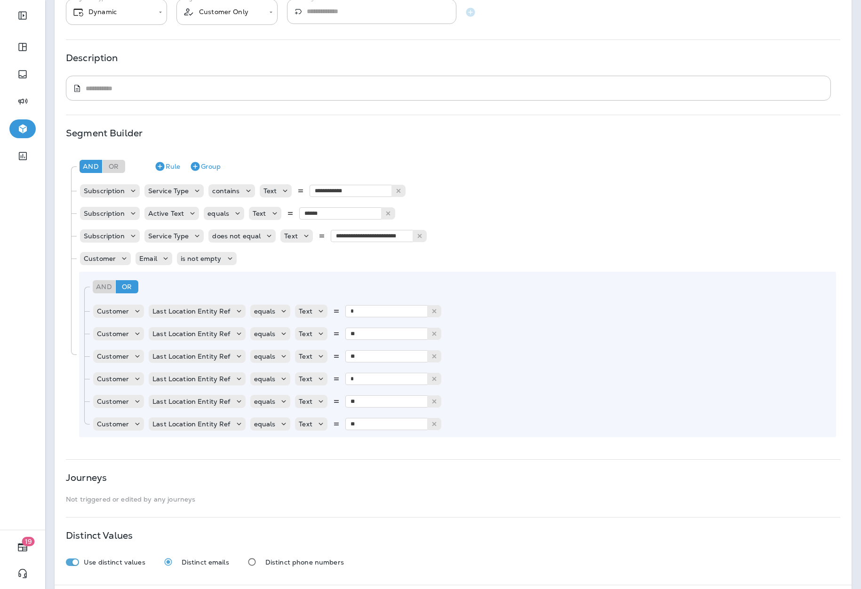
scroll to position [122, 0]
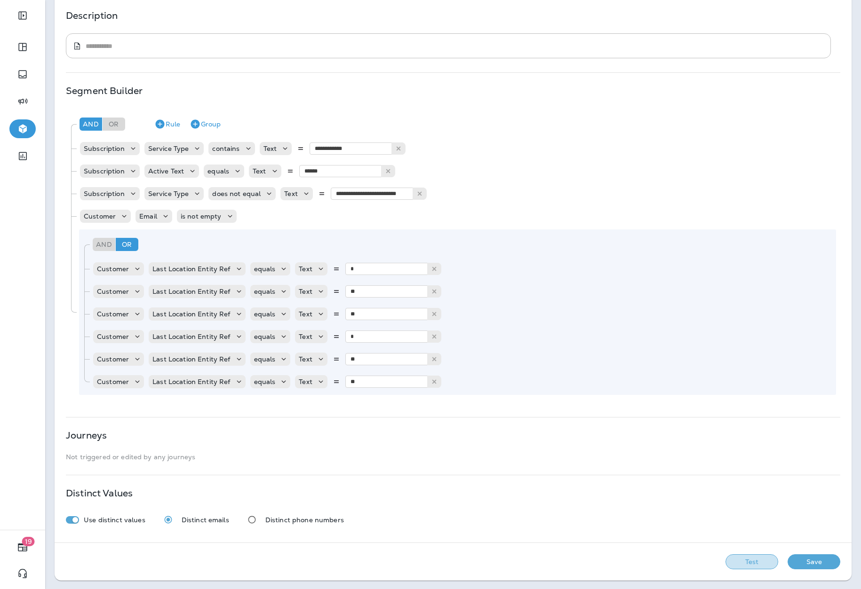
click at [753, 560] on button "Test" at bounding box center [751, 562] width 53 height 15
click at [674, 562] on button "Get Total" at bounding box center [685, 562] width 62 height 15
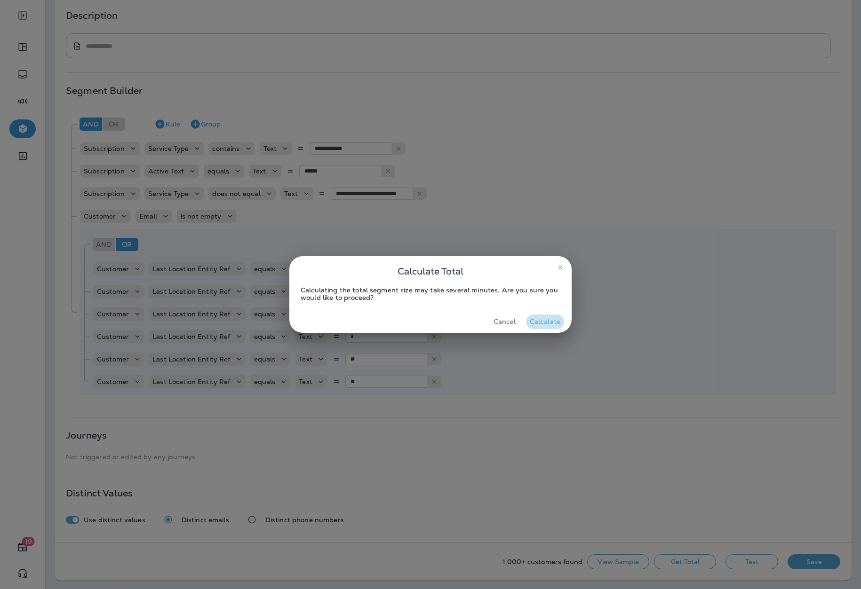
click at [548, 328] on button "Calculate" at bounding box center [545, 322] width 38 height 15
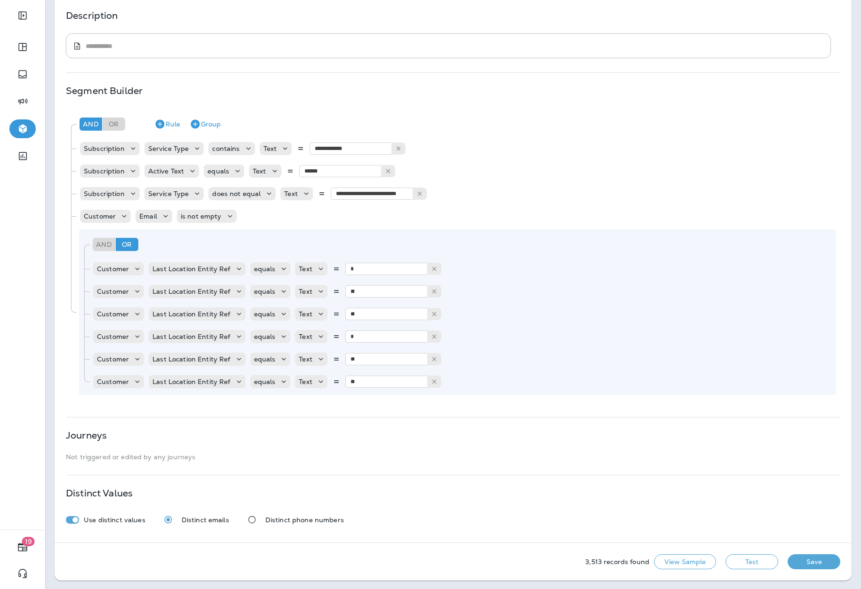
click at [546, 126] on div "And Or Rule Group" at bounding box center [456, 124] width 759 height 23
click at [669, 563] on button "View Sample" at bounding box center [685, 562] width 62 height 15
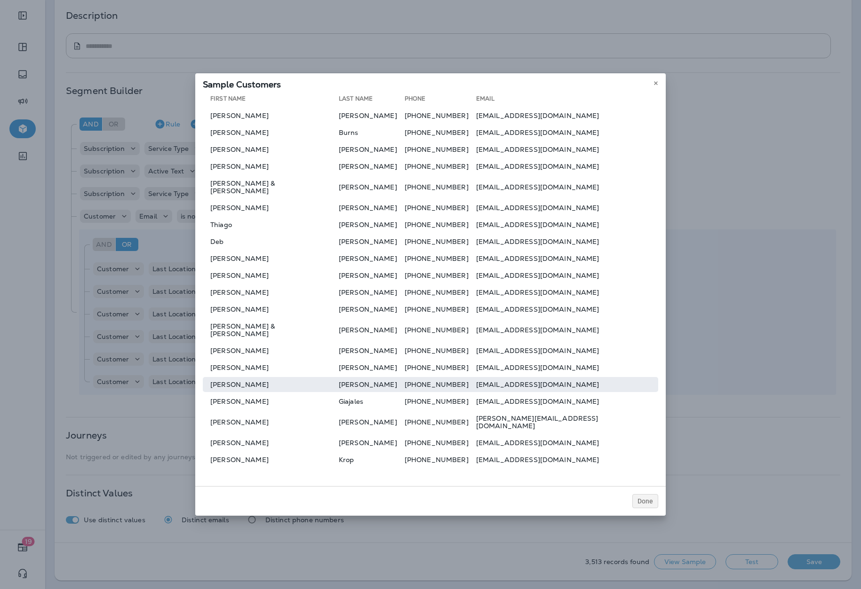
click at [339, 377] on td "[PERSON_NAME]" at bounding box center [372, 384] width 66 height 15
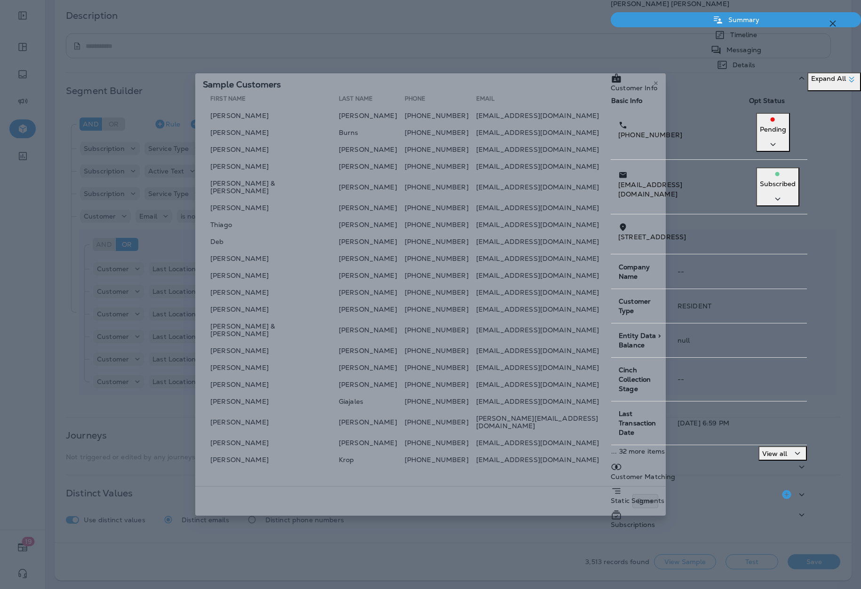
click at [730, 509] on div "Subscriptions" at bounding box center [709, 521] width 197 height 24
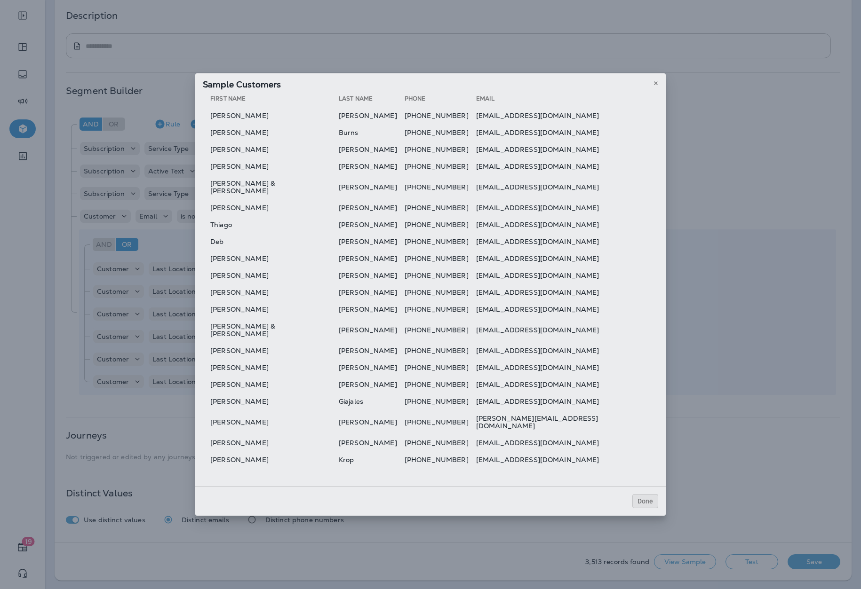
click at [388, 60] on div at bounding box center [480, 294] width 861 height 589
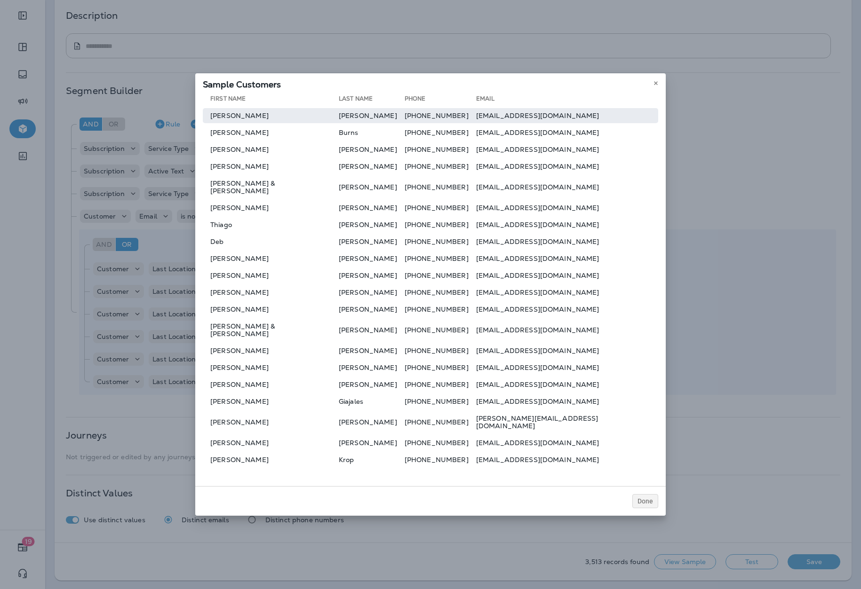
click at [339, 123] on td "[PERSON_NAME]" at bounding box center [372, 115] width 66 height 15
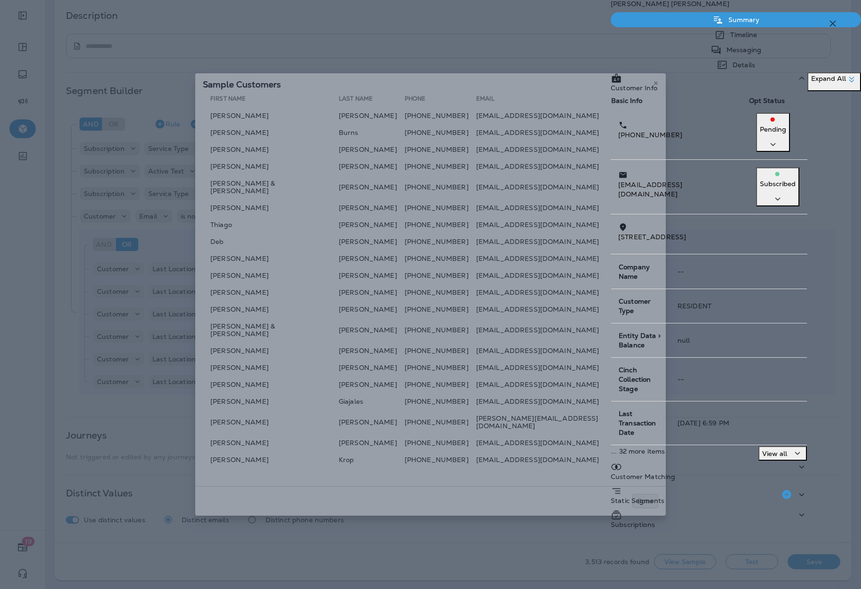
click at [652, 509] on div "Subscriptions" at bounding box center [709, 521] width 197 height 24
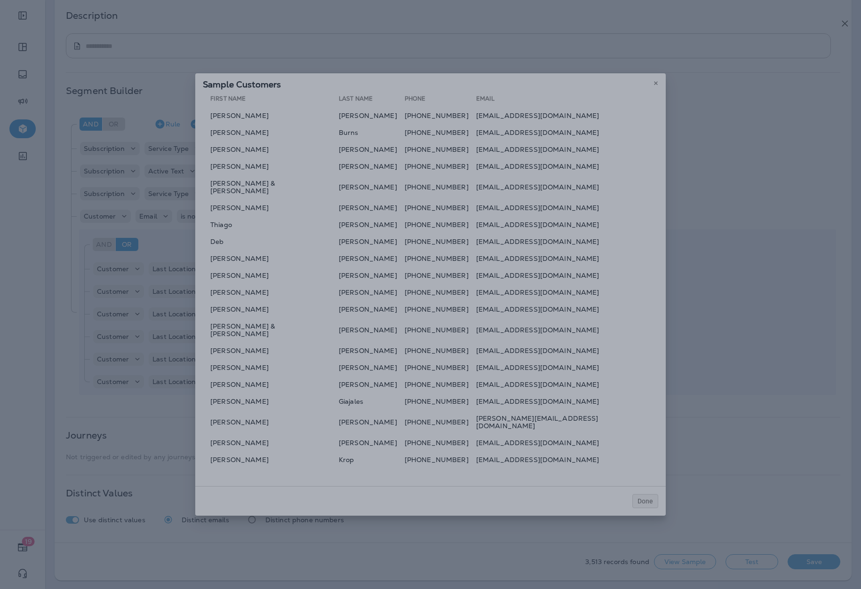
click at [275, 40] on div at bounding box center [442, 294] width 861 height 589
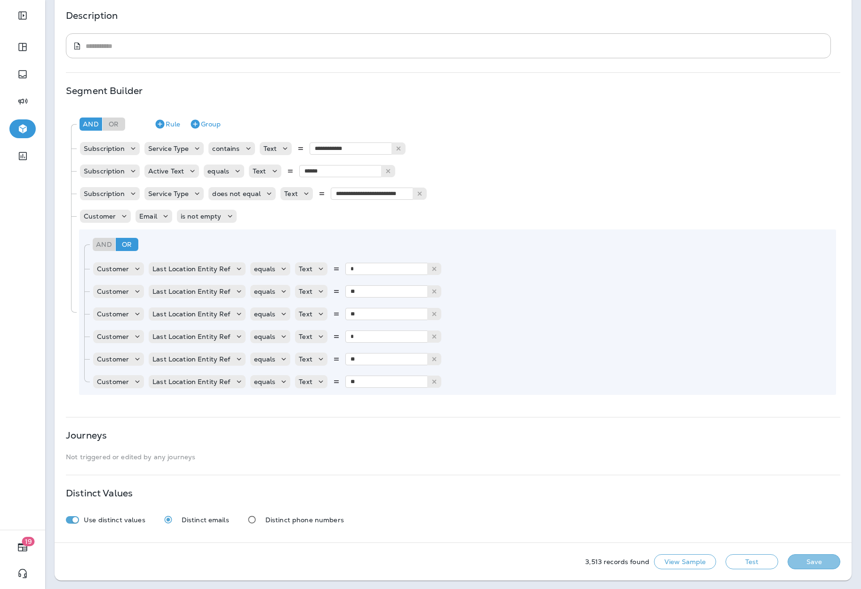
click at [803, 558] on button "Save" at bounding box center [813, 562] width 53 height 15
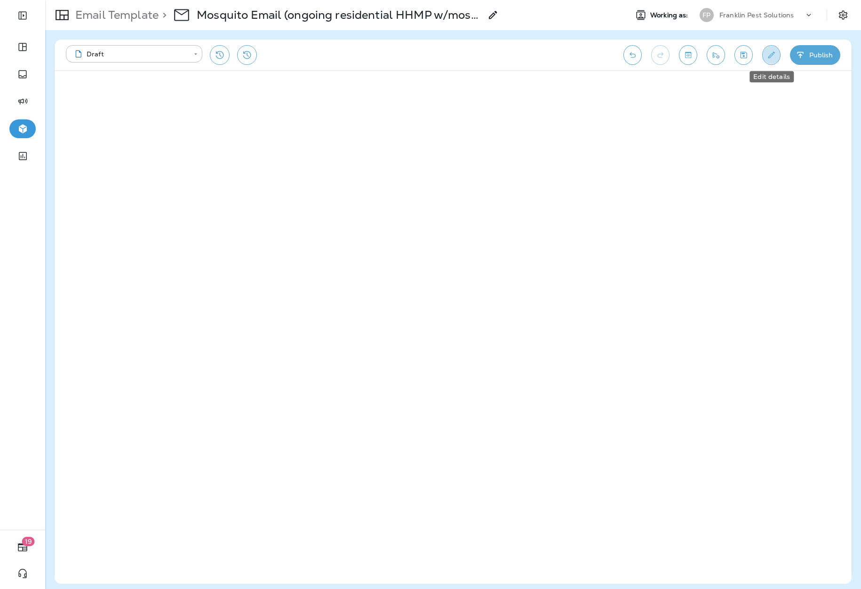
click at [766, 59] on icon "Edit details" at bounding box center [771, 54] width 10 height 9
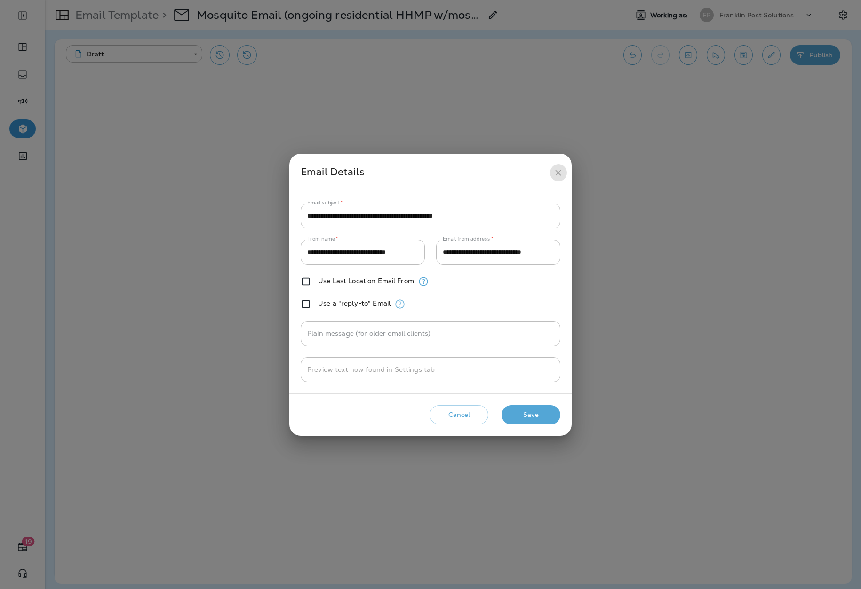
click at [556, 172] on icon "close" at bounding box center [558, 173] width 10 height 10
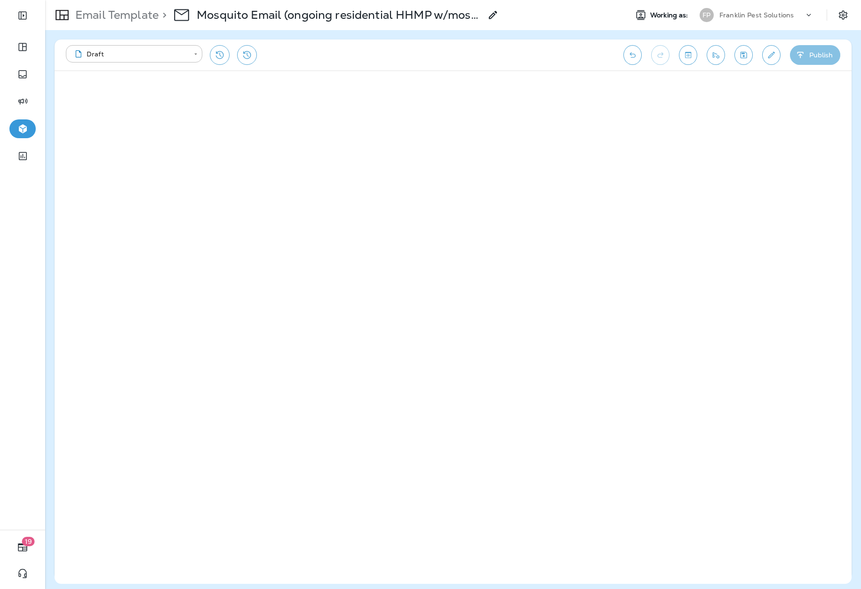
click at [808, 54] on button "Publish" at bounding box center [815, 55] width 50 height 20
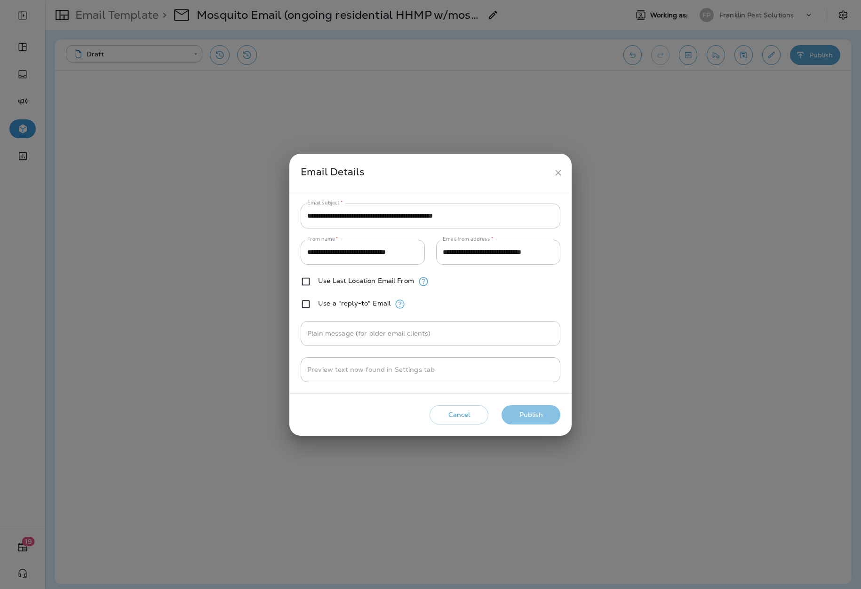
click at [533, 415] on button "Publish" at bounding box center [530, 414] width 59 height 19
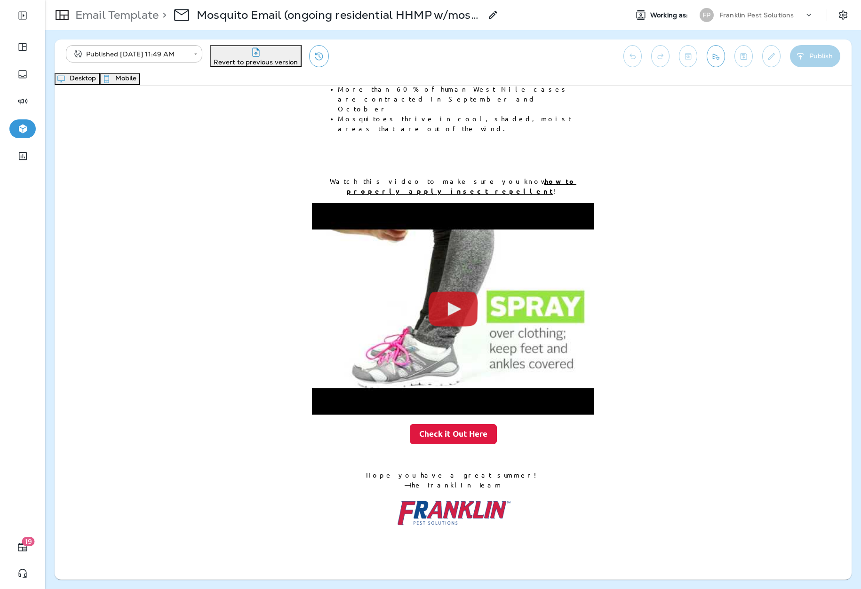
scroll to position [332, 0]
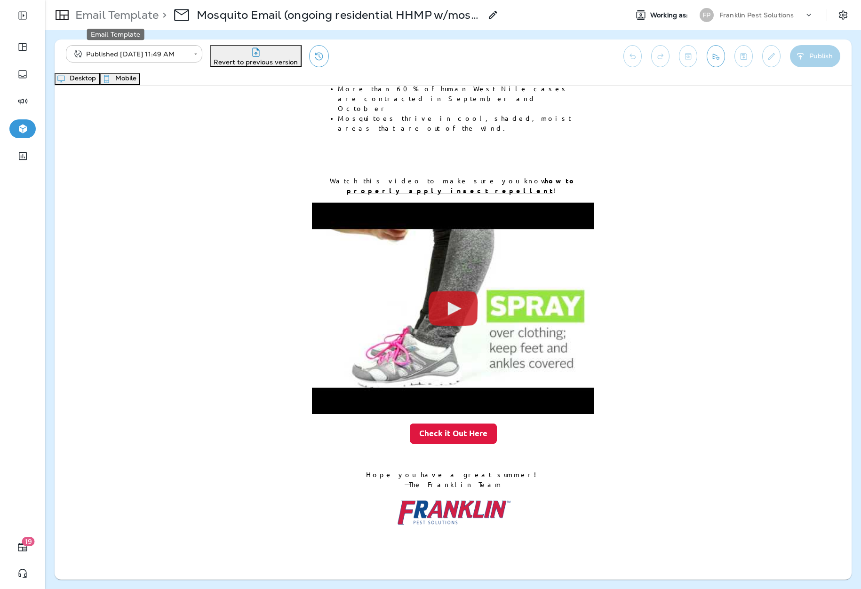
click at [153, 13] on p "Email Template" at bounding box center [114, 15] width 87 height 14
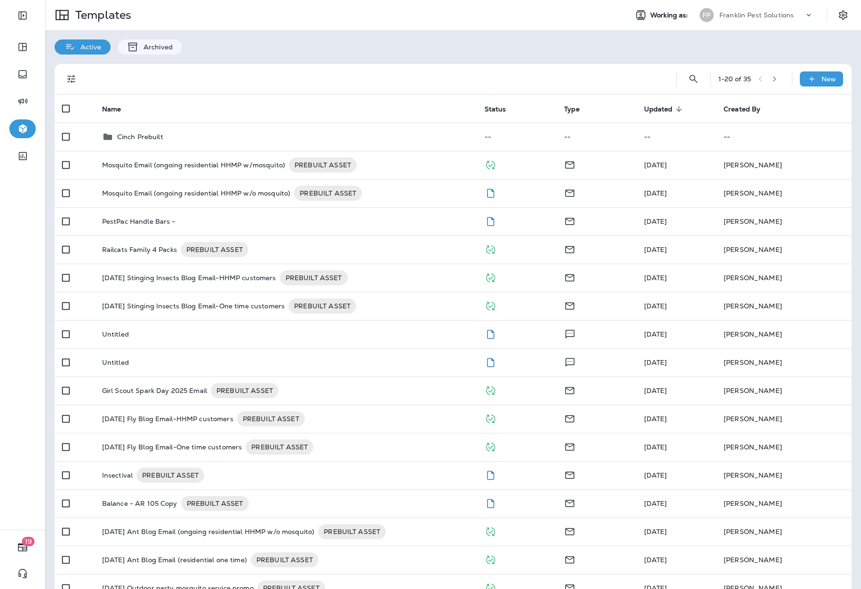
click at [739, 19] on div "Franklin Pest Solutions" at bounding box center [761, 15] width 85 height 14
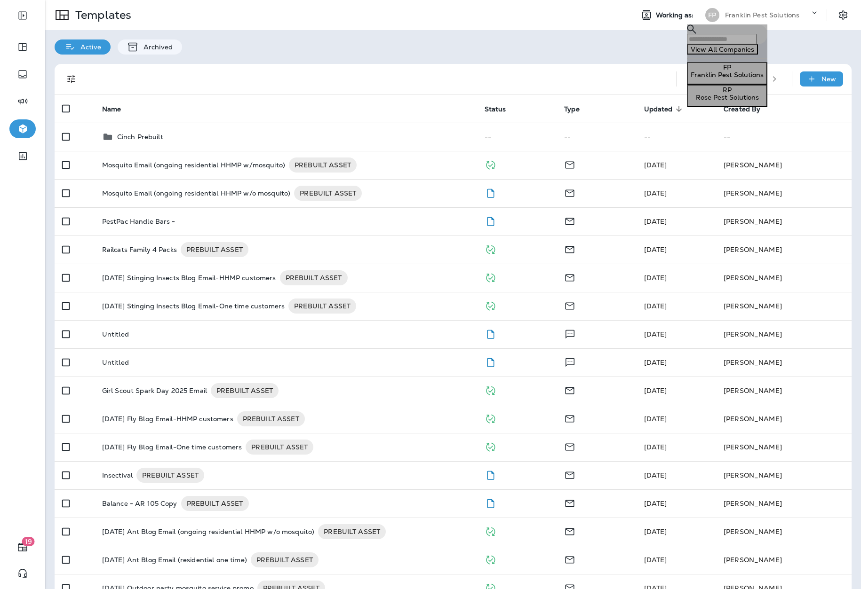
click at [721, 101] on p "Rose Pest Solutions" at bounding box center [727, 98] width 73 height 8
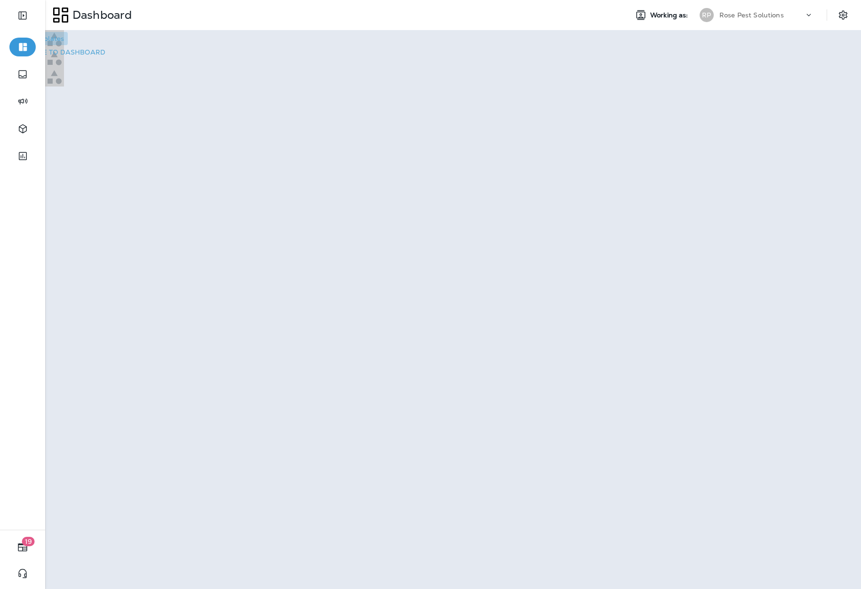
click at [64, 42] on p "Go to Templates" at bounding box center [37, 39] width 53 height 8
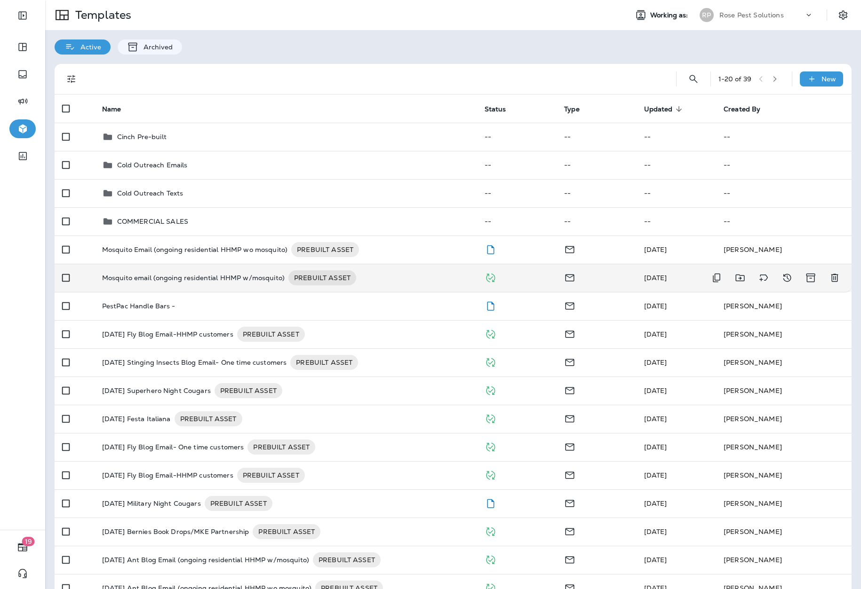
click at [253, 280] on p "Mosquito email (ongoing residential HHMP w/mosquito)" at bounding box center [193, 277] width 183 height 15
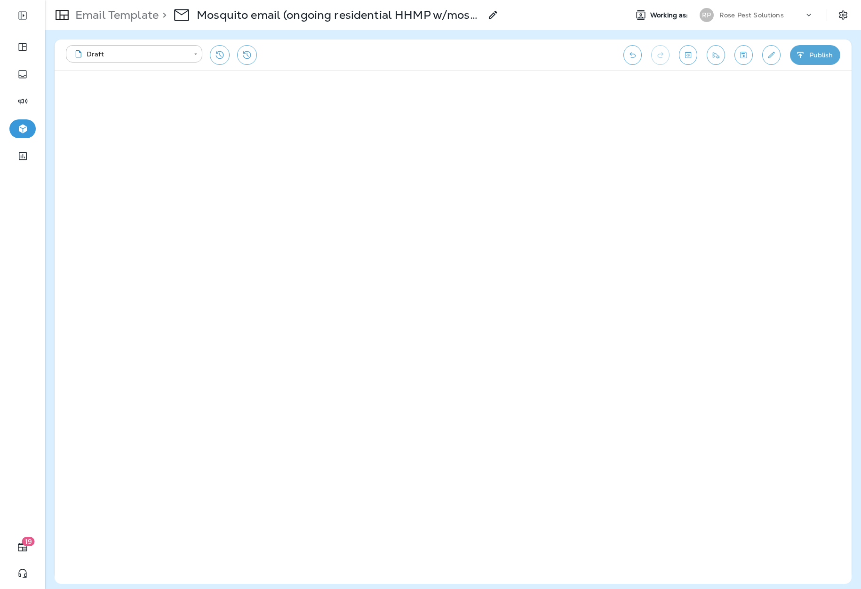
click at [835, 52] on button "Publish" at bounding box center [815, 55] width 50 height 20
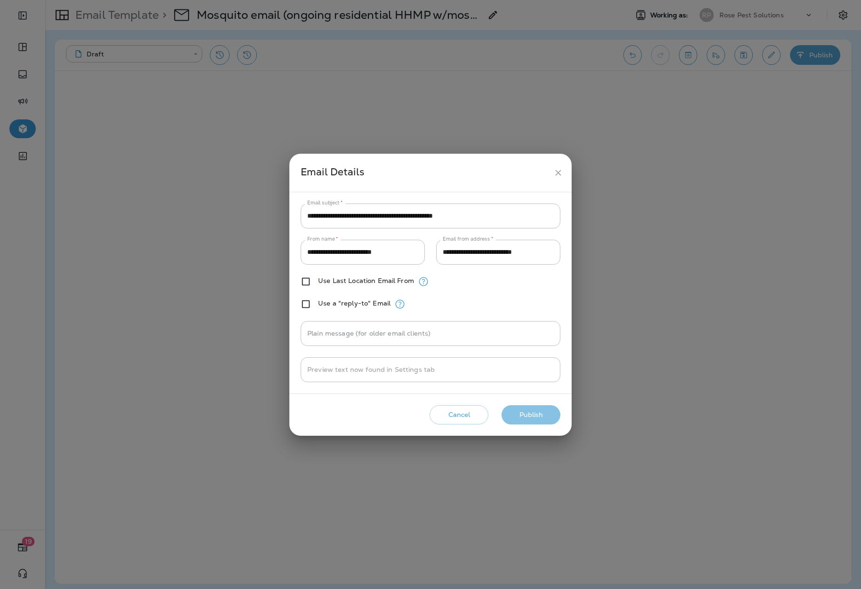
click at [524, 413] on button "Publish" at bounding box center [530, 414] width 59 height 19
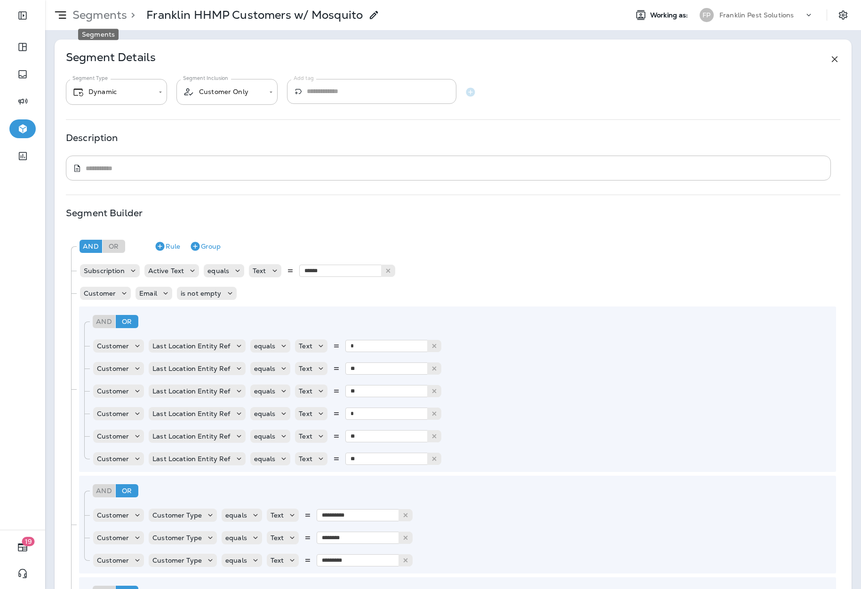
click at [103, 15] on p "Segments" at bounding box center [98, 15] width 58 height 14
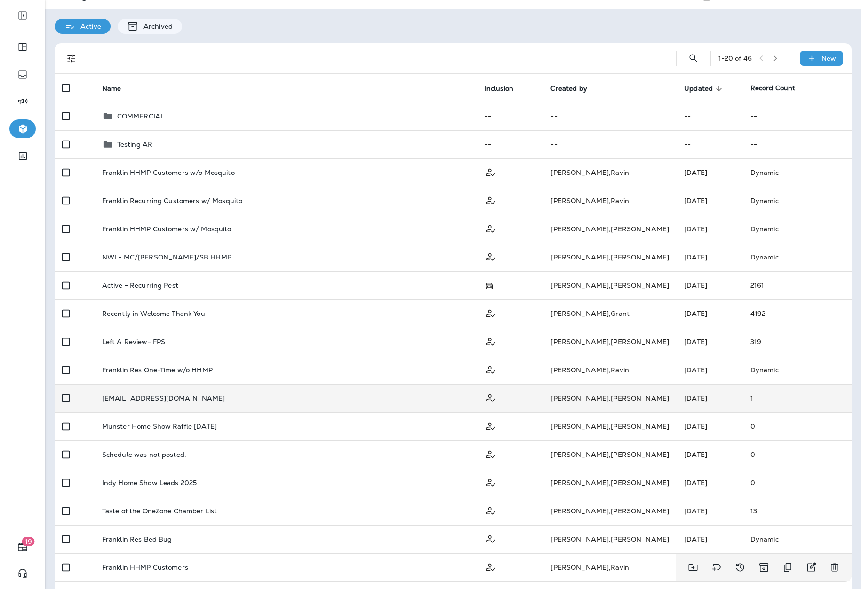
scroll to position [18, 0]
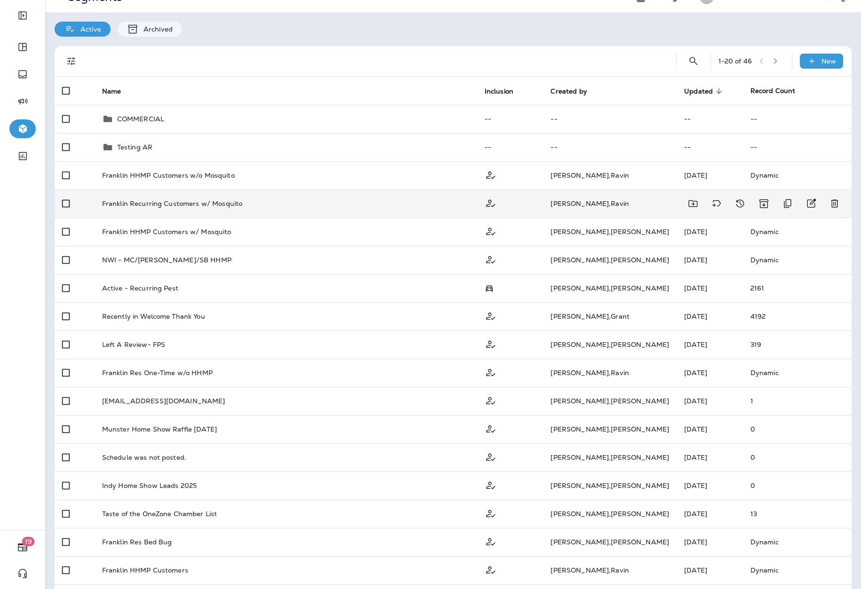
click at [197, 205] on p "Franklin Recurring Customers w/ Mosquito" at bounding box center [172, 204] width 141 height 8
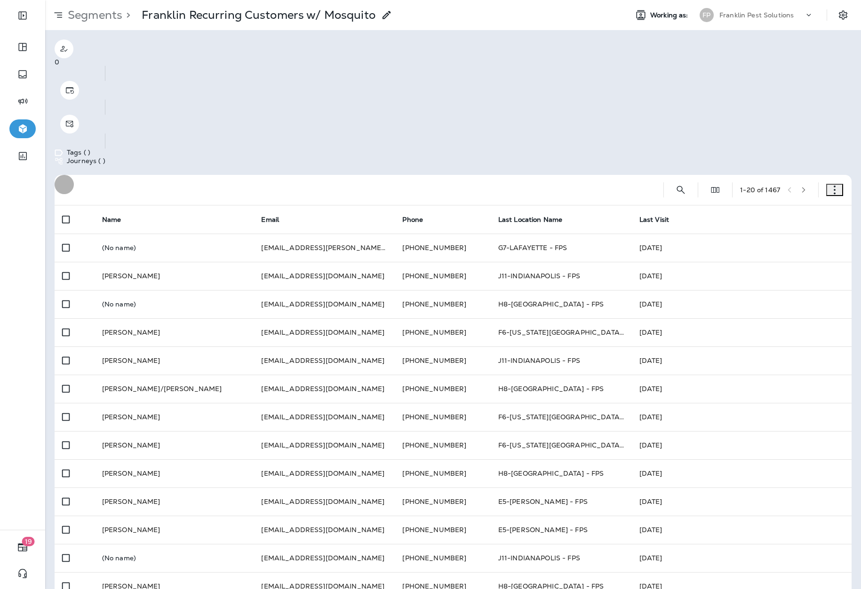
click at [830, 185] on icon "button" at bounding box center [834, 189] width 9 height 9
click at [774, 116] on p "Edit Segment" at bounding box center [803, 119] width 58 height 8
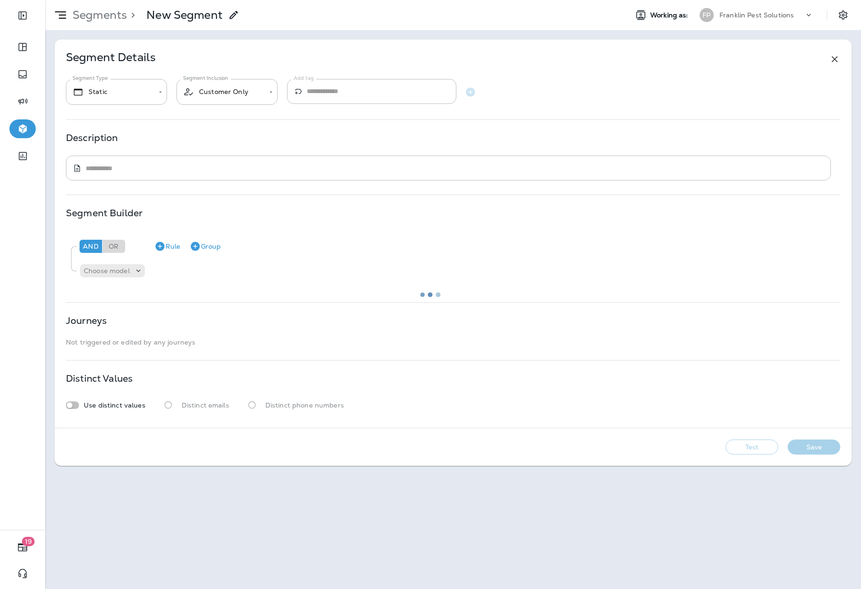
type input "*******"
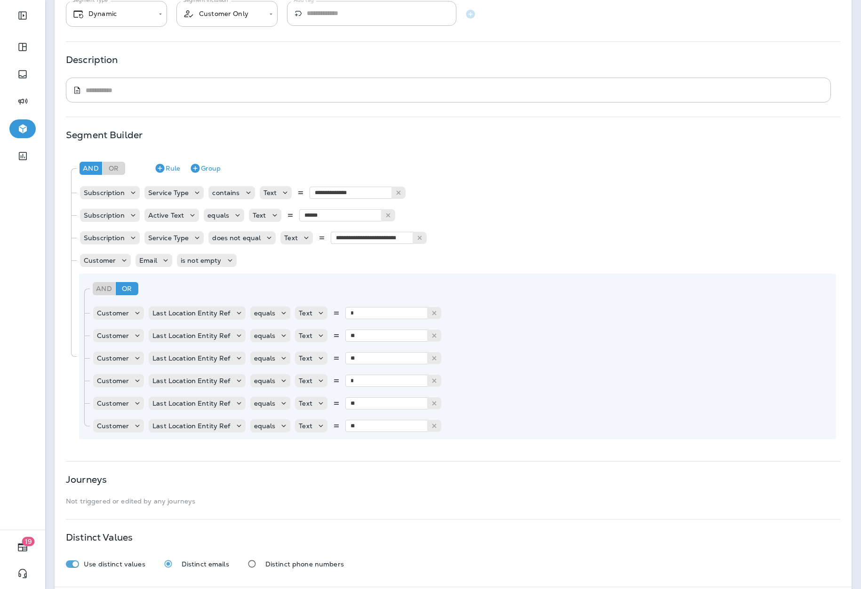
scroll to position [79, 0]
click at [205, 164] on button "Group" at bounding box center [205, 167] width 39 height 15
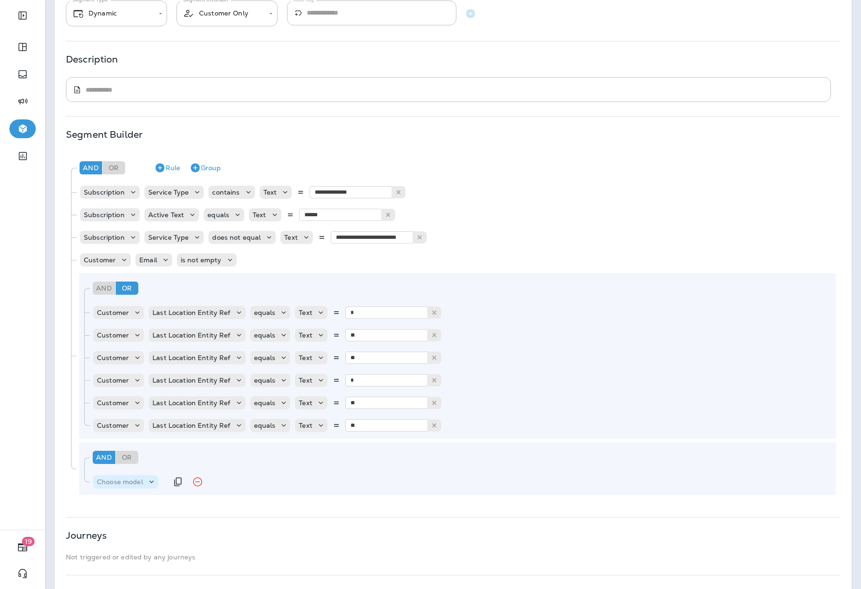
click at [152, 484] on icon at bounding box center [151, 481] width 9 height 9
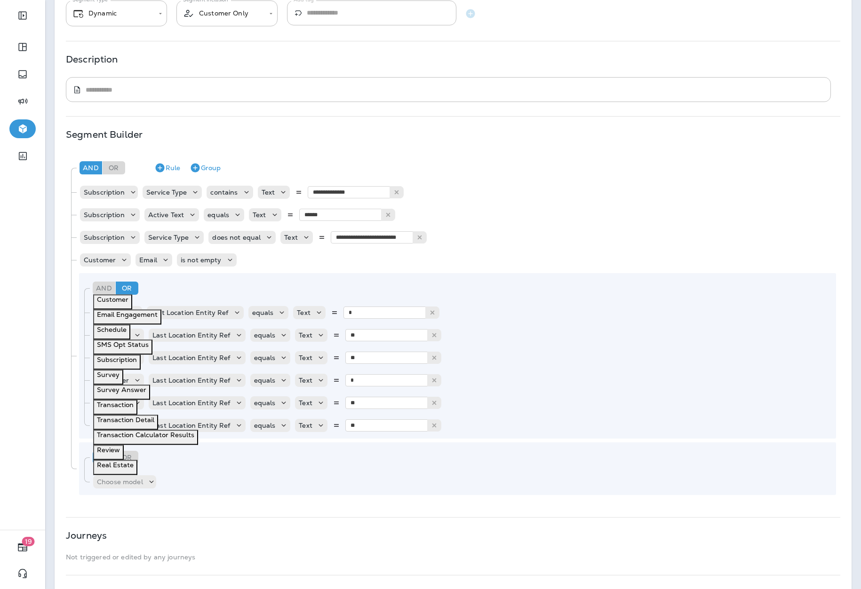
click at [129, 294] on button "Customer" at bounding box center [112, 301] width 39 height 15
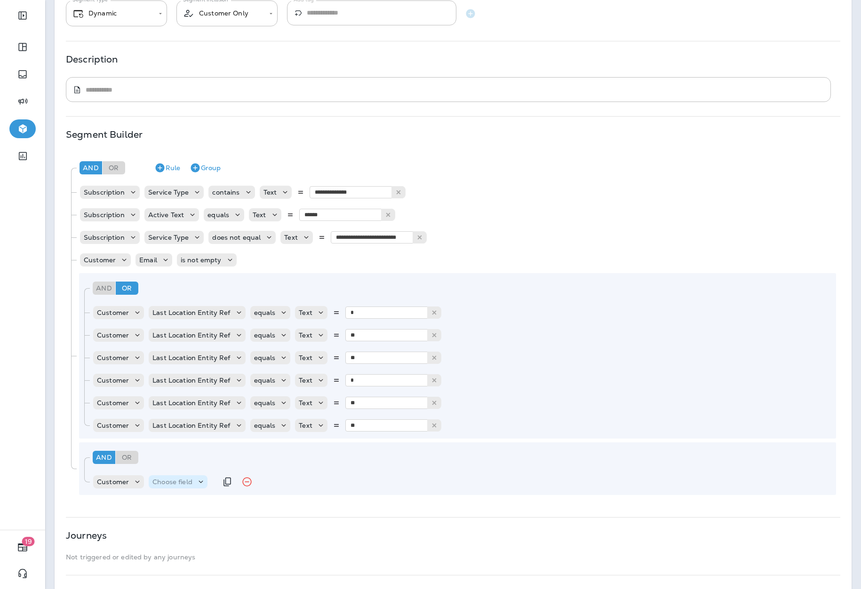
click at [190, 481] on p "Choose field" at bounding box center [172, 482] width 40 height 8
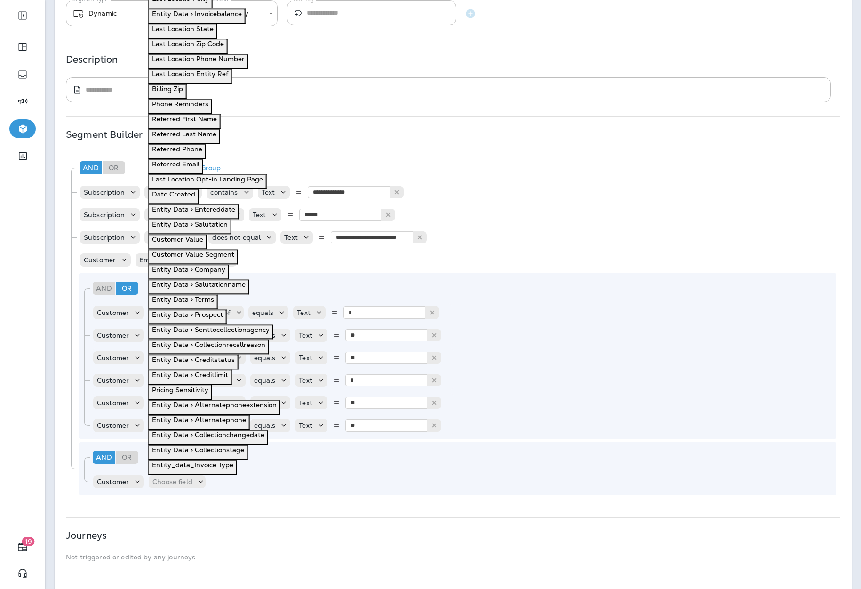
scroll to position [5, 0]
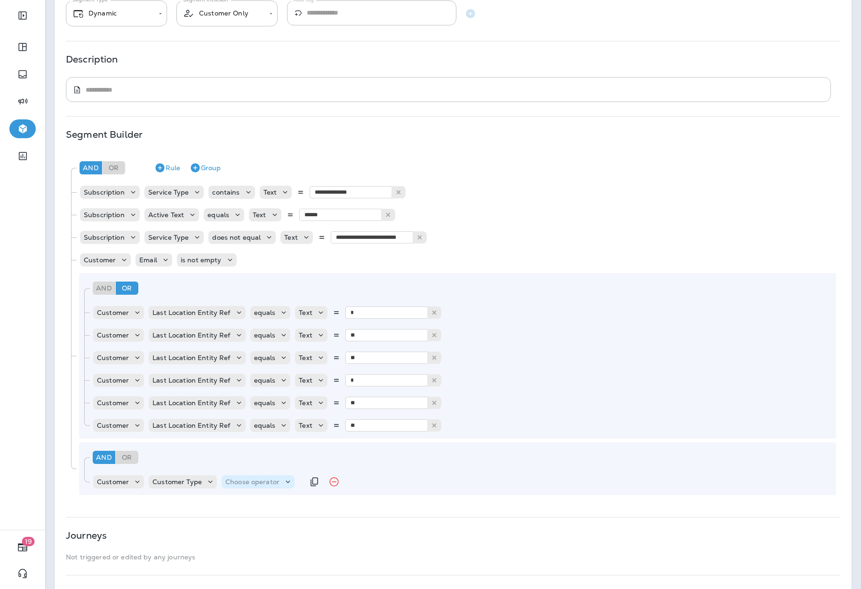
click at [258, 482] on p "Choose operator" at bounding box center [252, 482] width 54 height 8
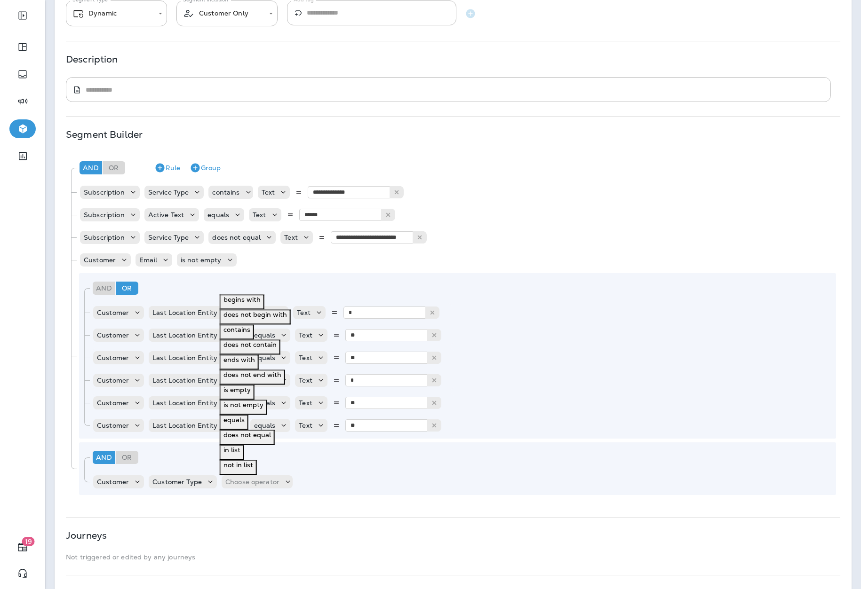
click at [240, 416] on p "equals" at bounding box center [233, 420] width 21 height 8
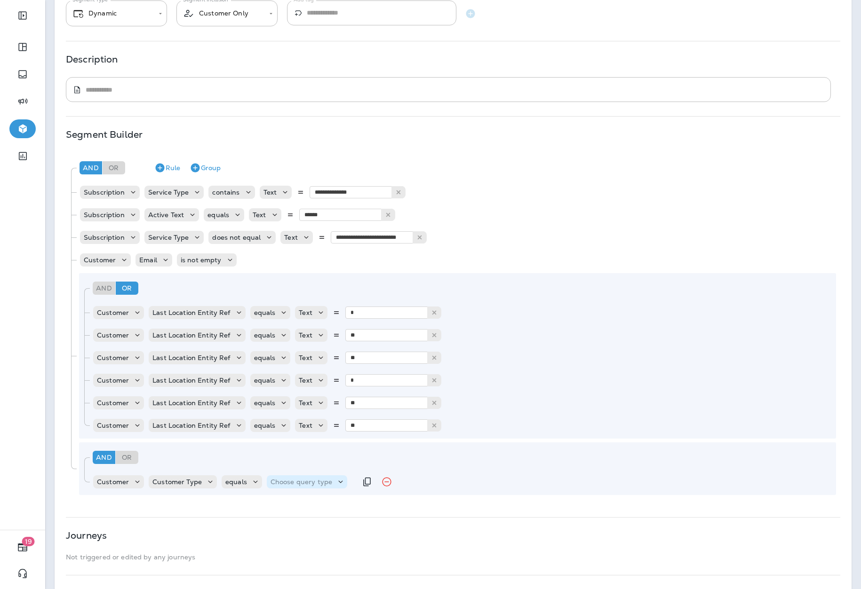
click at [299, 484] on p "Choose query type" at bounding box center [301, 482] width 62 height 8
click at [285, 503] on button "Text" at bounding box center [274, 495] width 21 height 15
click at [341, 483] on input "text" at bounding box center [364, 482] width 94 height 12
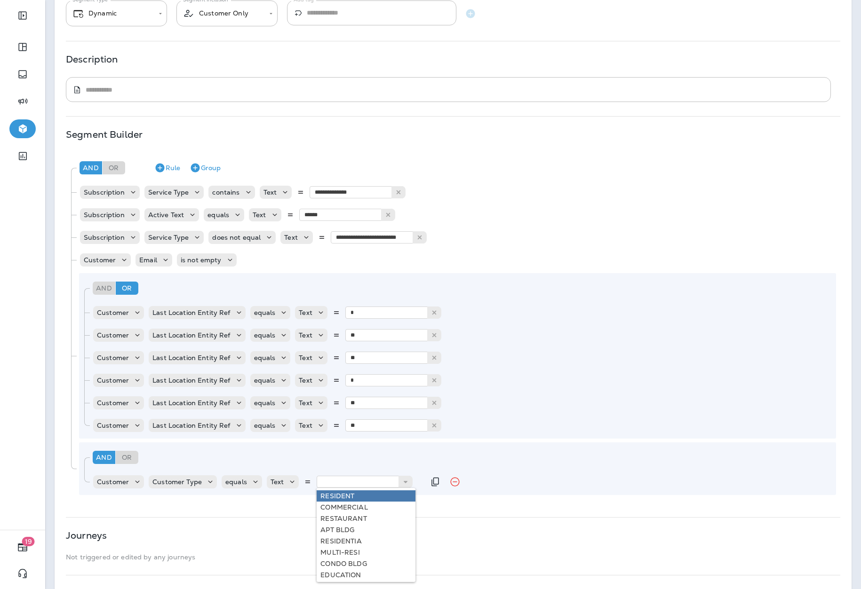
type input "********"
click at [342, 494] on div "And Or Rule Group Customer Customer Type equals Text ******** RESIDENT COMMERCI…" at bounding box center [457, 469] width 757 height 53
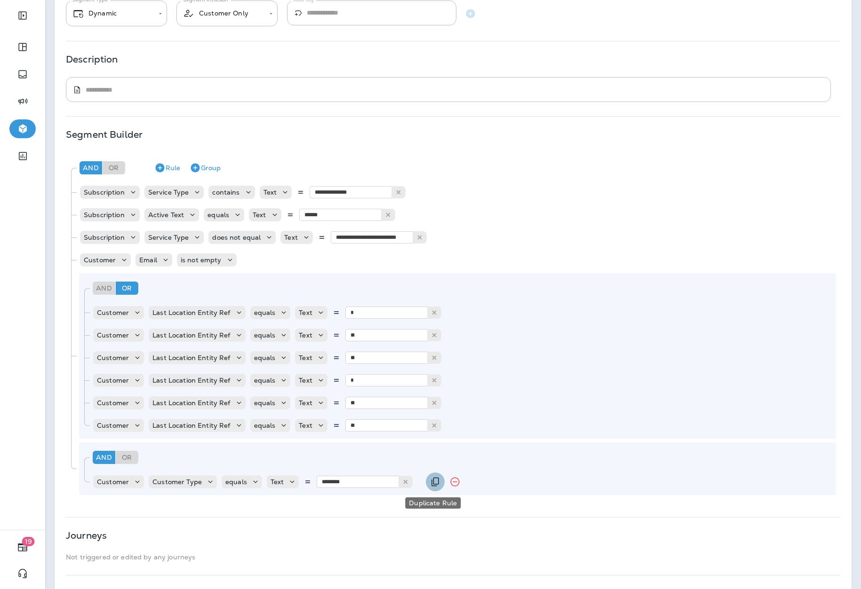
click at [433, 483] on icon "Duplicate Rule" at bounding box center [434, 481] width 11 height 11
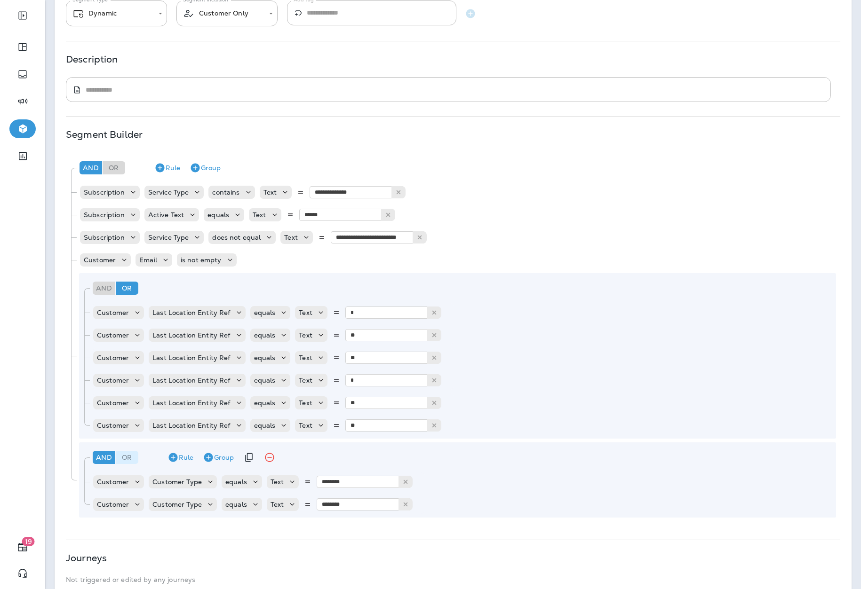
click at [129, 458] on div "Or" at bounding box center [127, 457] width 23 height 13
click at [365, 504] on input "********" at bounding box center [364, 505] width 94 height 12
type input "**********"
click at [351, 529] on div "**********" at bounding box center [453, 313] width 797 height 705
click at [431, 505] on icon "Duplicate Rule" at bounding box center [434, 504] width 11 height 11
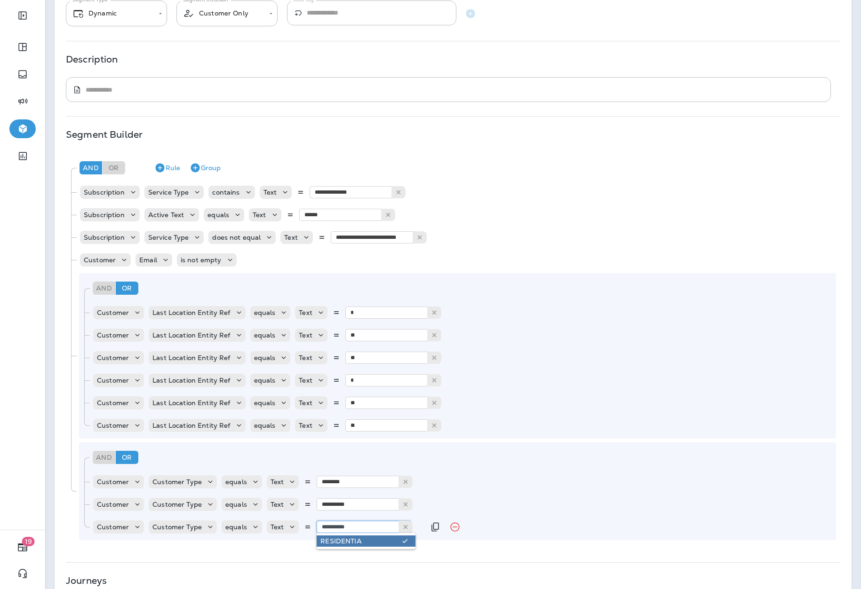
click at [359, 524] on input "**********" at bounding box center [364, 527] width 94 height 12
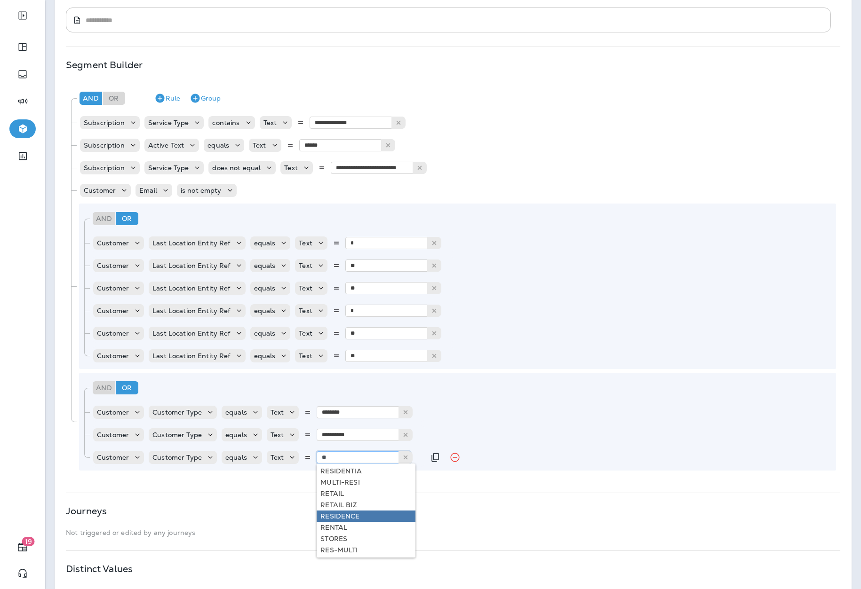
scroll to position [35, 0]
type input "*********"
click at [347, 515] on div "**********" at bounding box center [453, 254] width 797 height 727
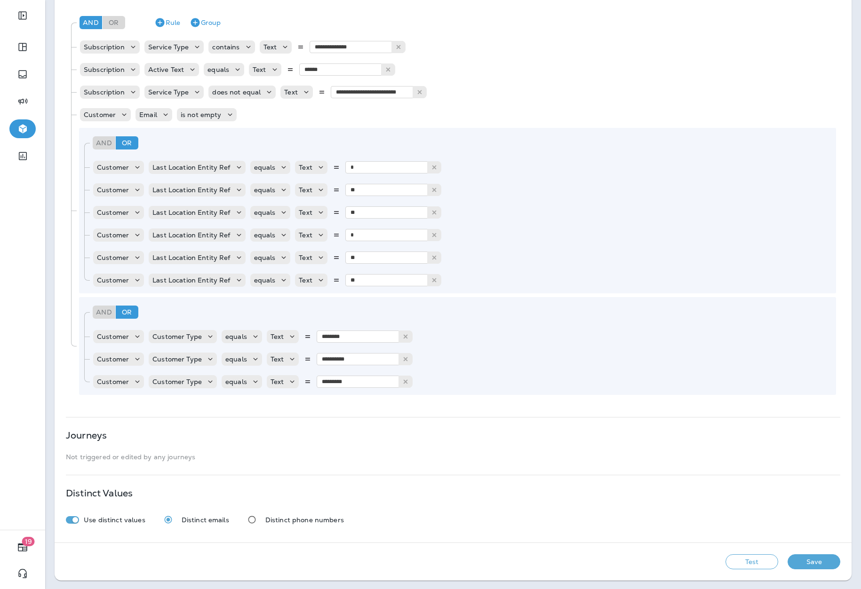
click at [744, 561] on button "Test" at bounding box center [751, 562] width 53 height 15
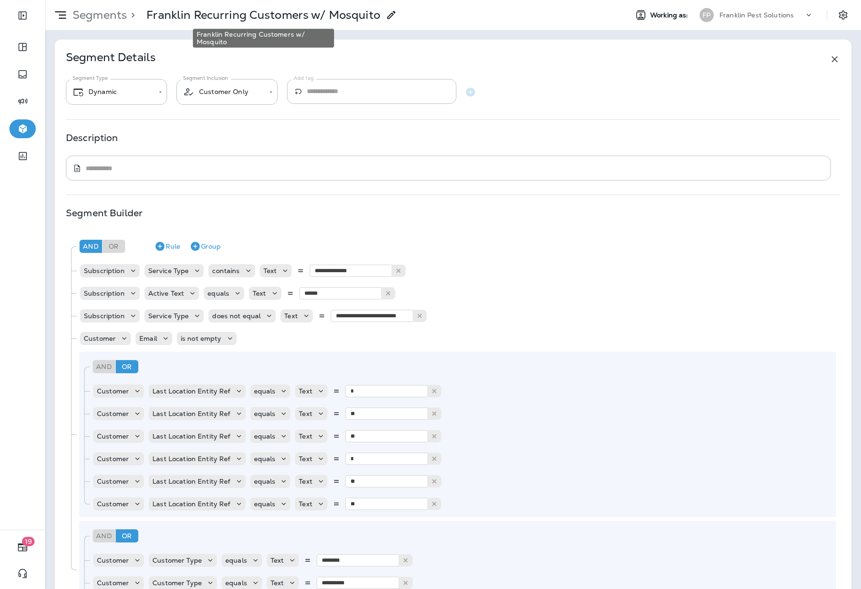
click at [222, 14] on p "Franklin Recurring Customers w/ Mosquito" at bounding box center [263, 15] width 234 height 14
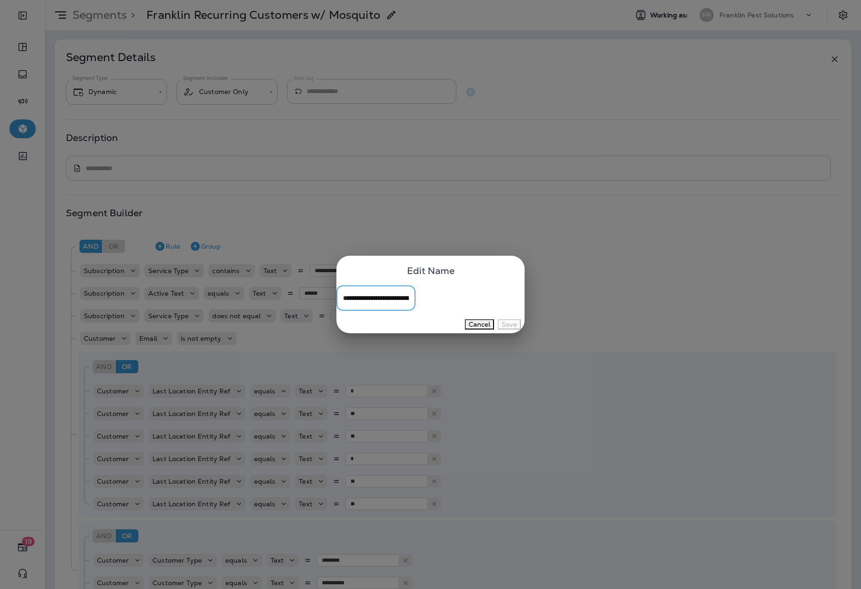
click at [415, 298] on input "**********" at bounding box center [375, 298] width 79 height 25
click at [393, 298] on input "**********" at bounding box center [375, 298] width 79 height 25
type input "**********"
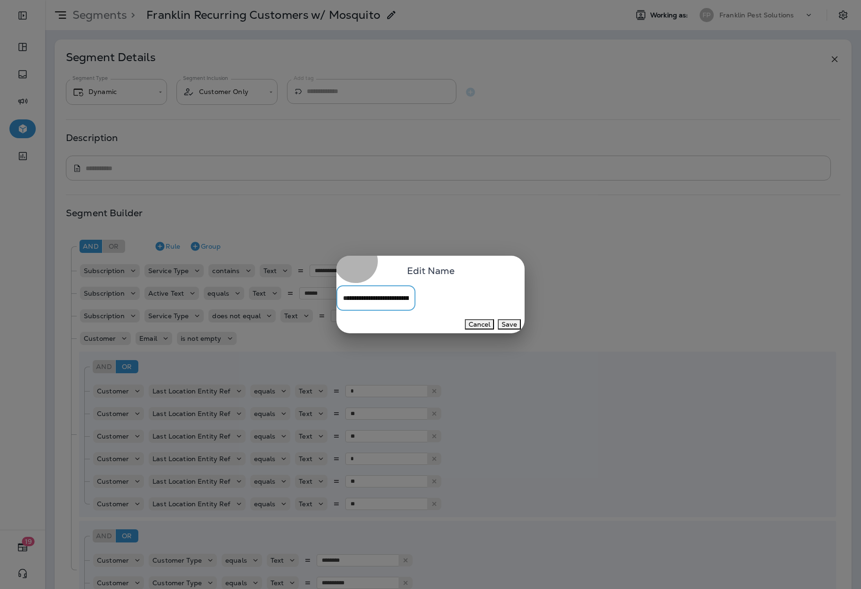
click at [501, 328] on button "Save" at bounding box center [509, 324] width 23 height 10
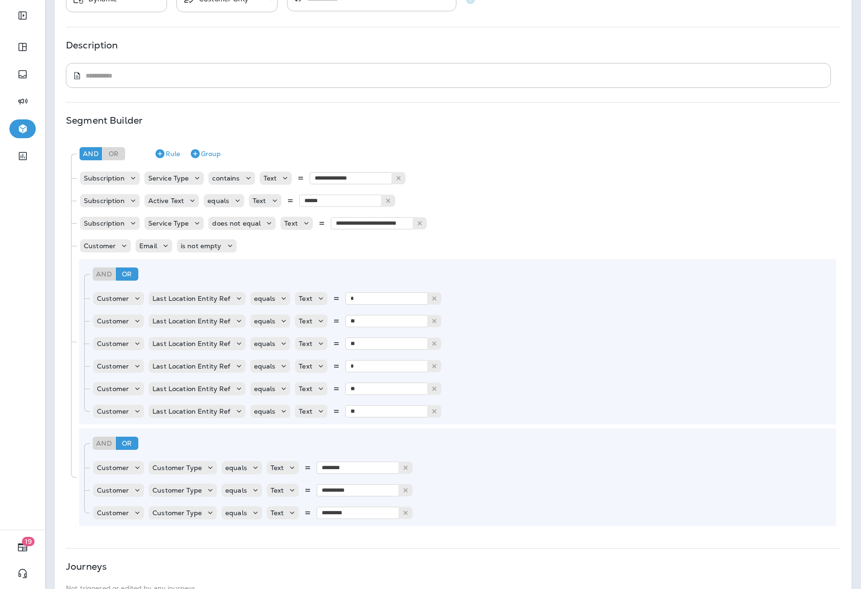
scroll to position [224, 0]
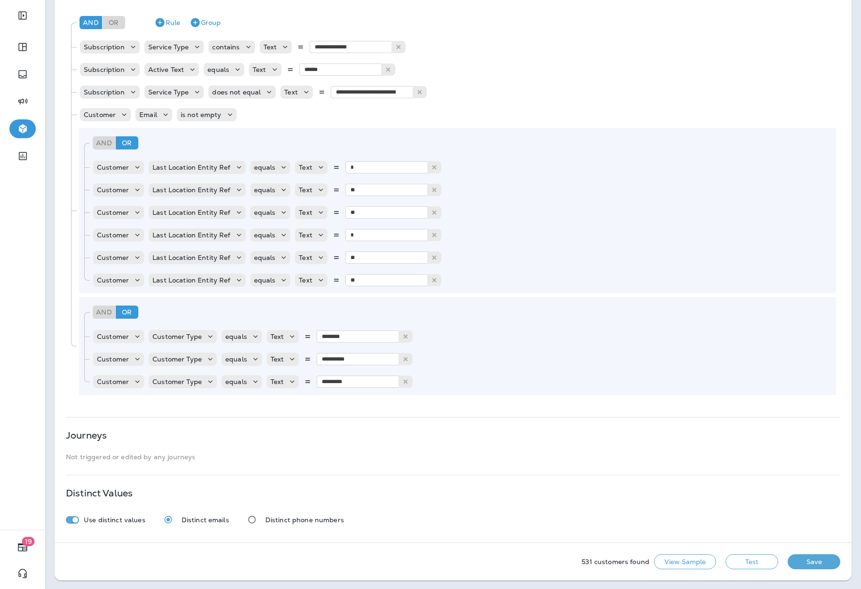
click at [788, 562] on button "Save" at bounding box center [813, 562] width 53 height 15
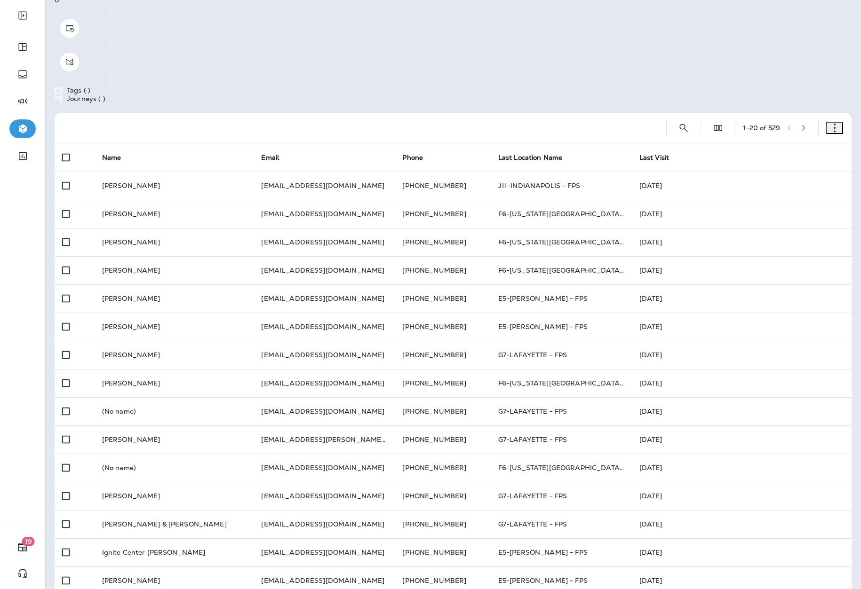
scroll to position [122, 0]
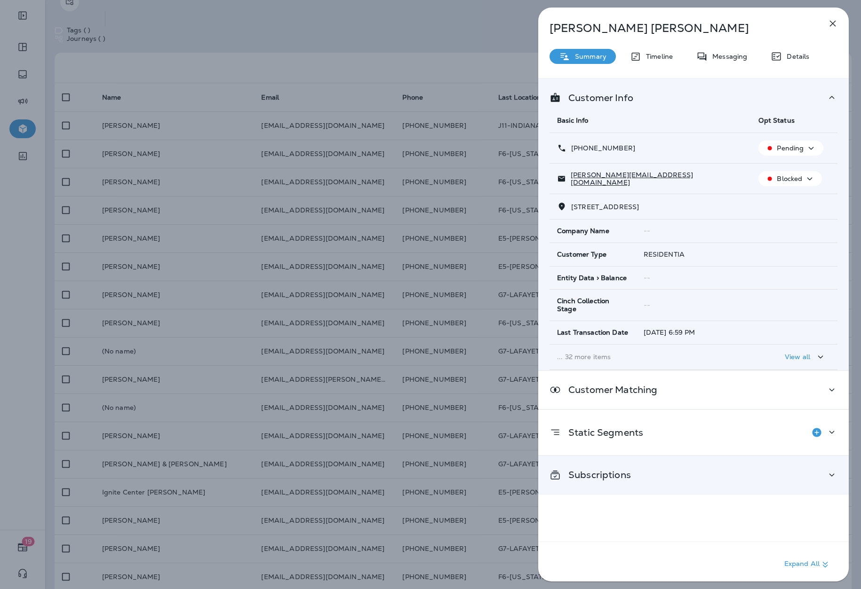
click at [708, 469] on div "Subscriptions" at bounding box center [693, 475] width 288 height 12
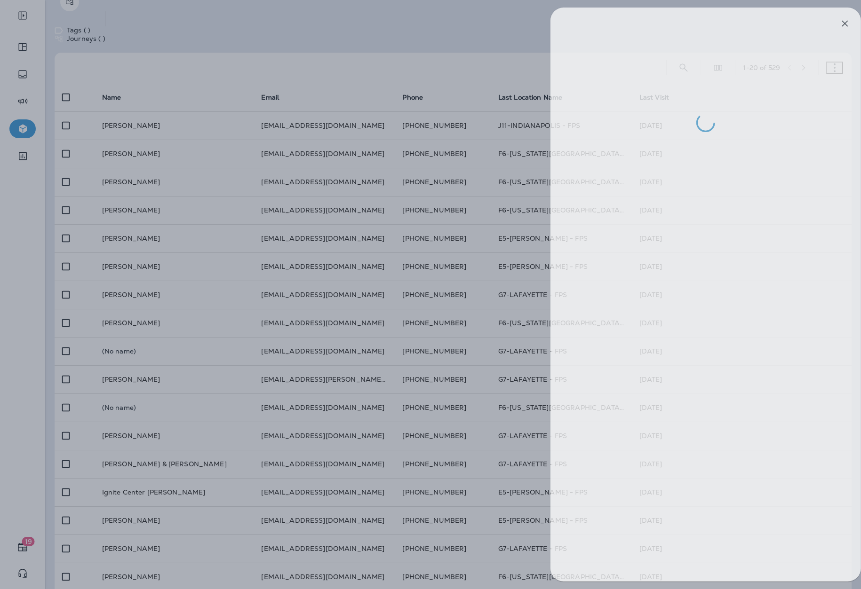
click at [202, 283] on div at bounding box center [442, 294] width 861 height 589
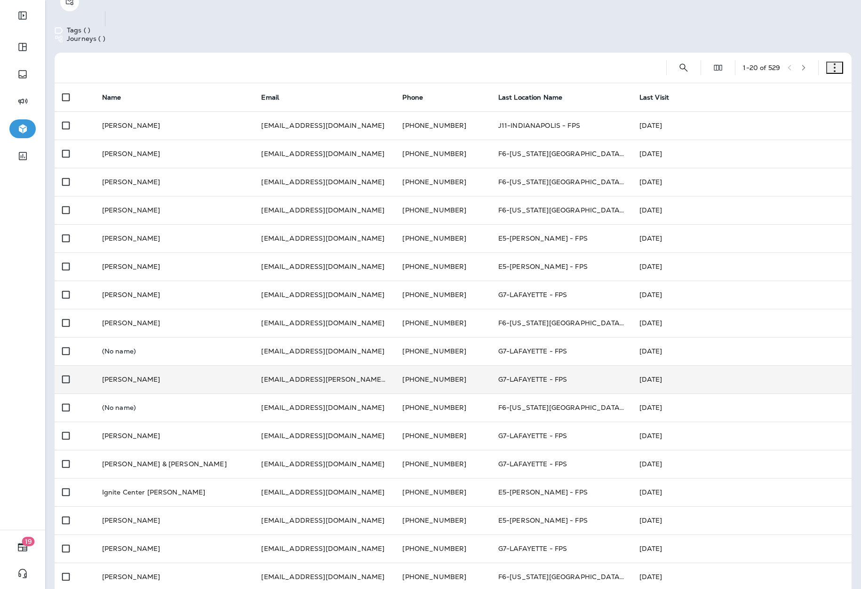
click at [124, 365] on td "[PERSON_NAME]" at bounding box center [174, 379] width 159 height 28
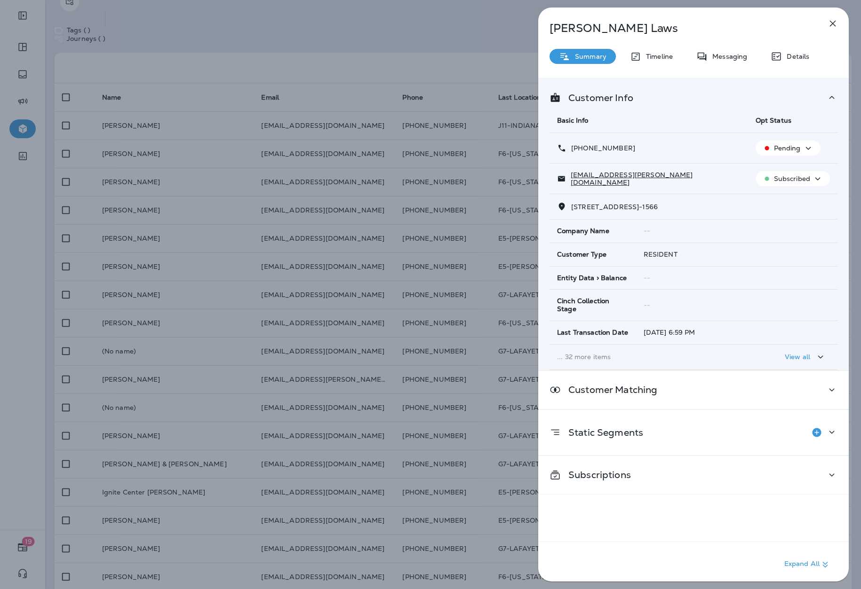
click at [611, 494] on div "Customer Info Basic Info Opt Status [PHONE_NUMBER] Pending [EMAIL_ADDRESS][PERS…" at bounding box center [693, 332] width 310 height 509
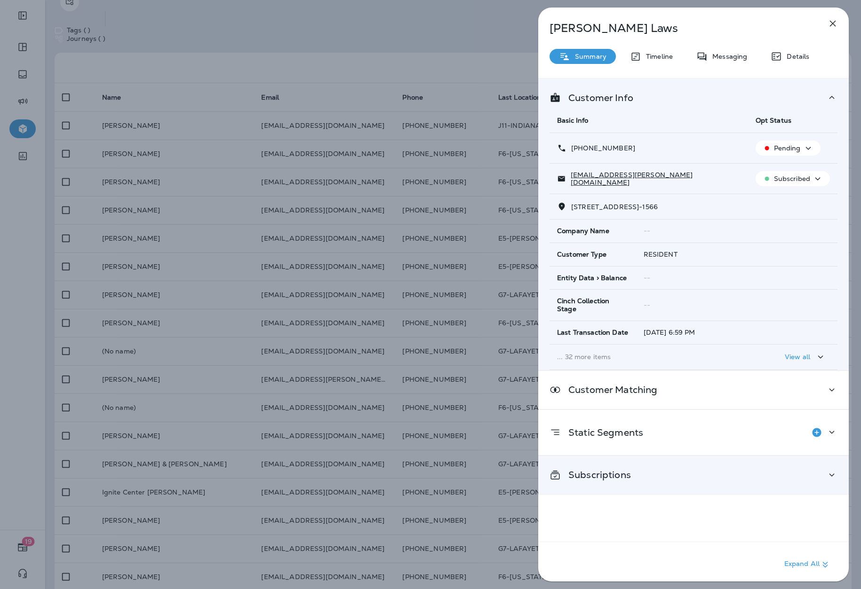
click at [611, 478] on div "Subscriptions" at bounding box center [693, 475] width 310 height 38
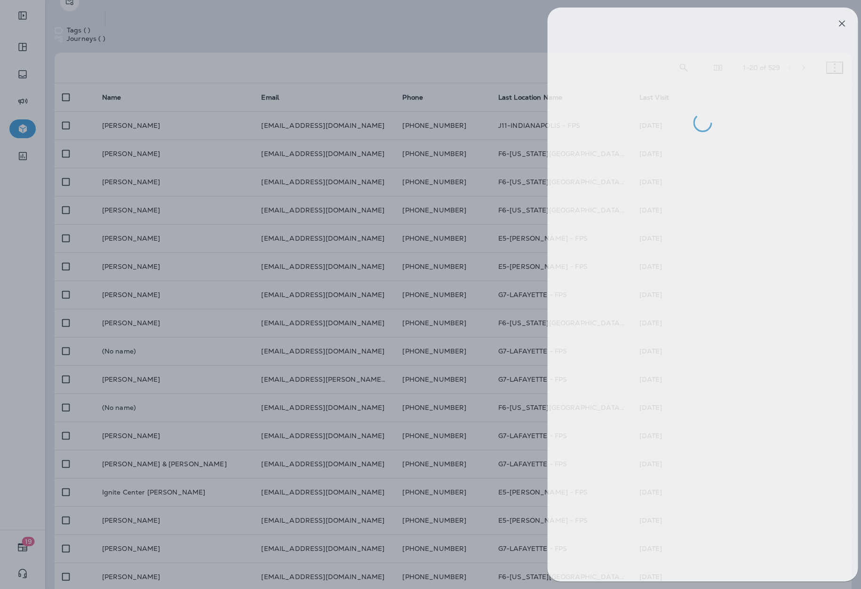
click at [410, 463] on div at bounding box center [439, 294] width 861 height 589
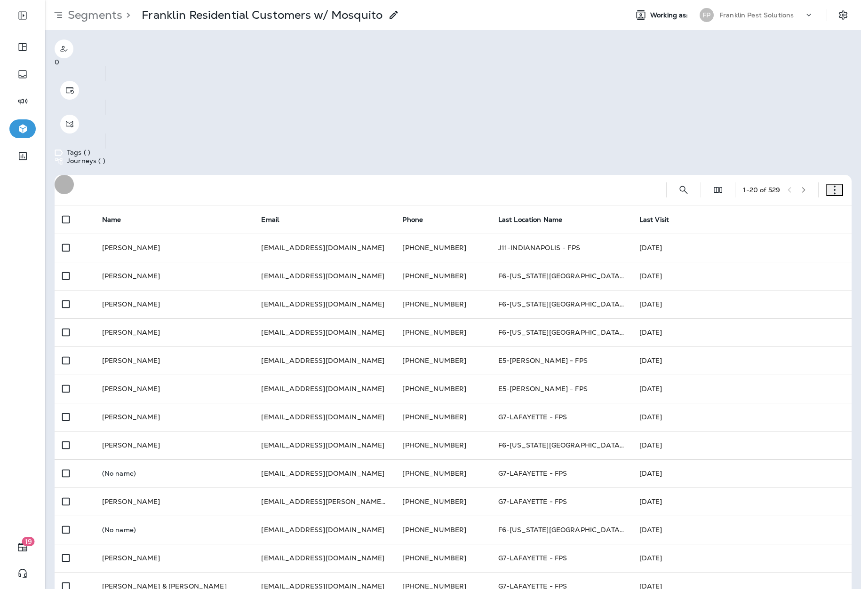
click at [831, 184] on button "button" at bounding box center [834, 190] width 17 height 12
click at [779, 116] on p "Edit Segment" at bounding box center [803, 119] width 58 height 8
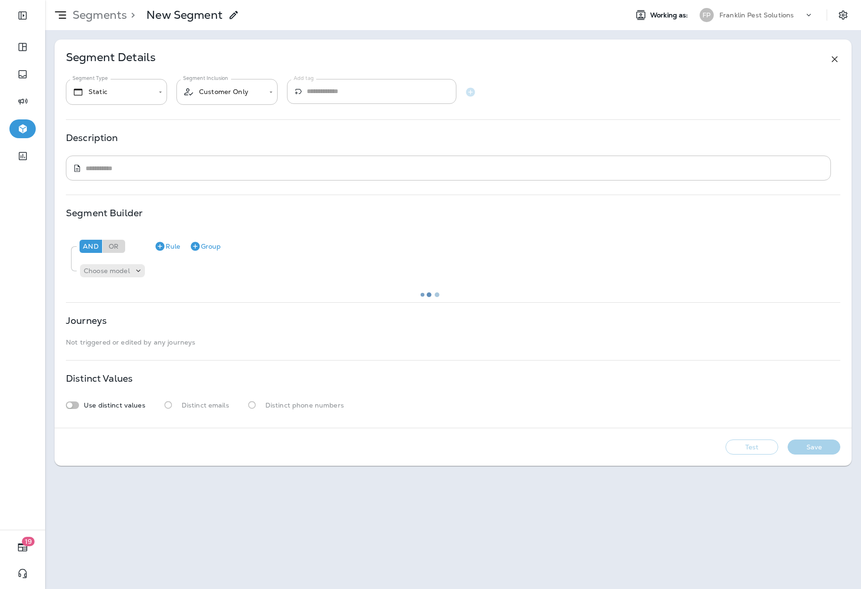
type input "*******"
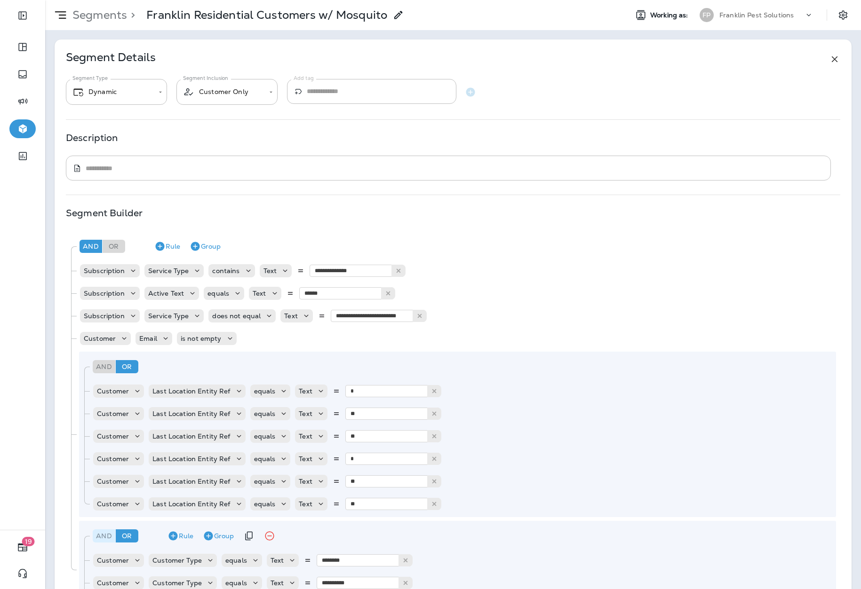
click at [101, 540] on div "And" at bounding box center [104, 536] width 23 height 13
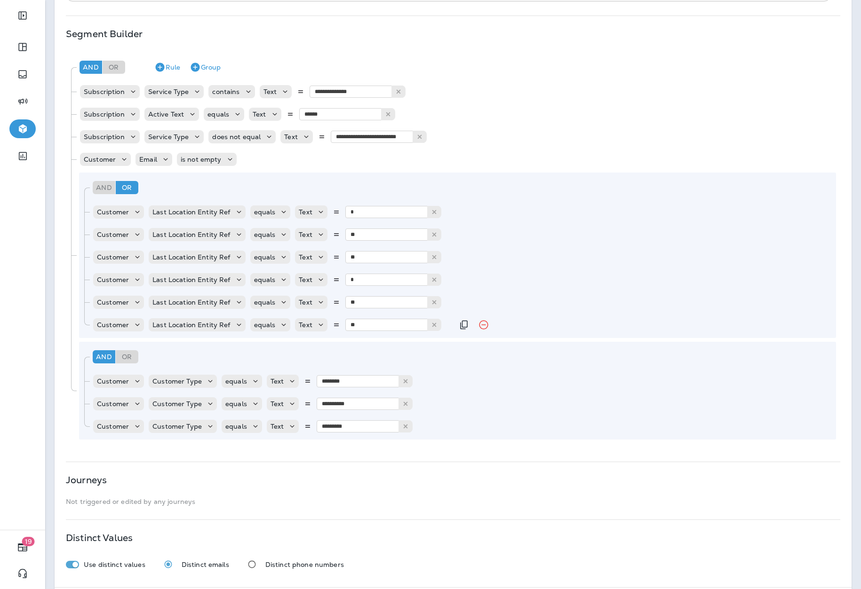
scroll to position [224, 0]
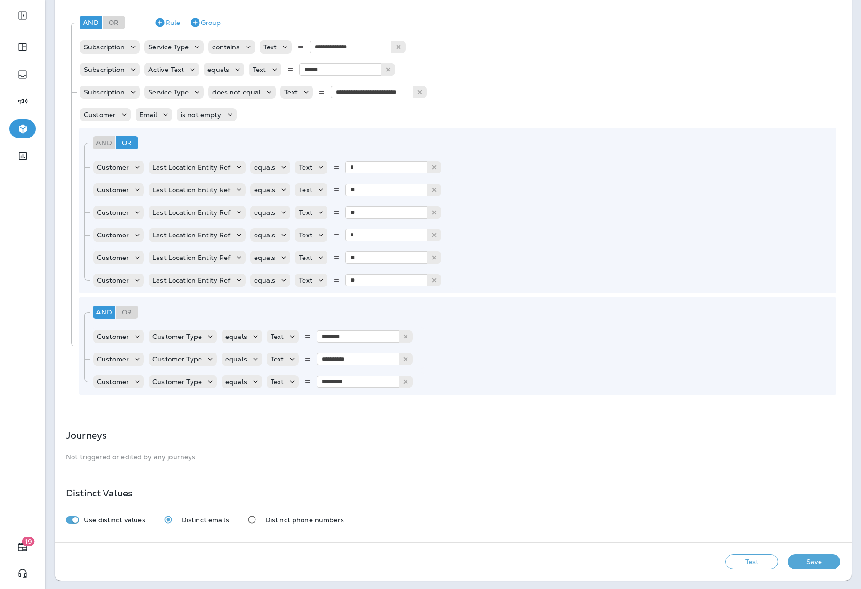
click at [735, 563] on button "Test" at bounding box center [751, 562] width 53 height 15
click at [127, 312] on div "Or" at bounding box center [127, 312] width 23 height 13
click at [251, 332] on icon at bounding box center [255, 336] width 9 height 9
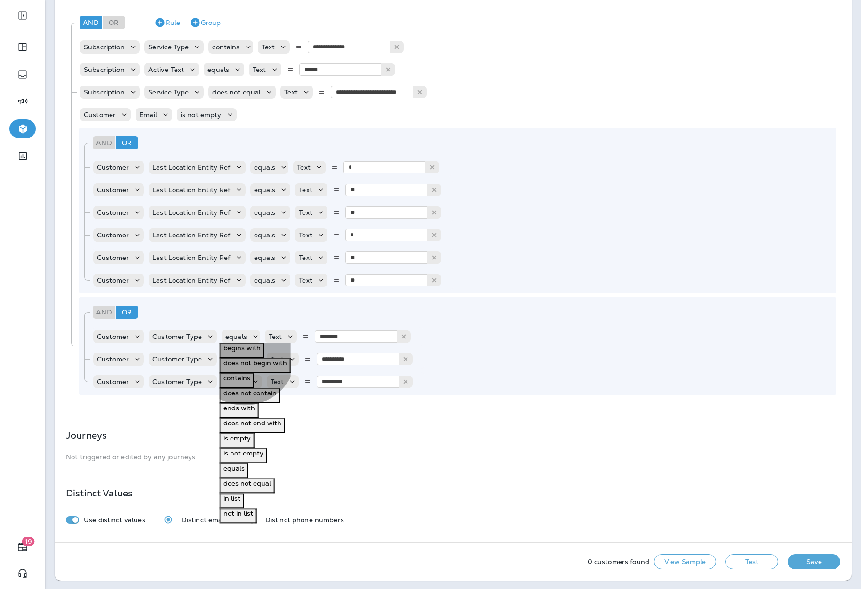
click at [246, 487] on p "does not equal" at bounding box center [247, 484] width 48 height 8
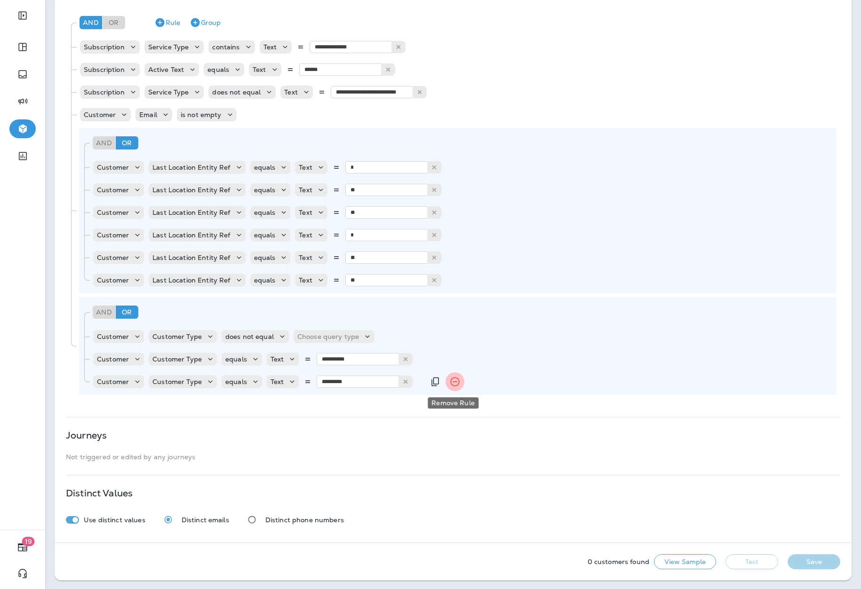
click at [450, 382] on icon "Remove Rule" at bounding box center [454, 381] width 11 height 11
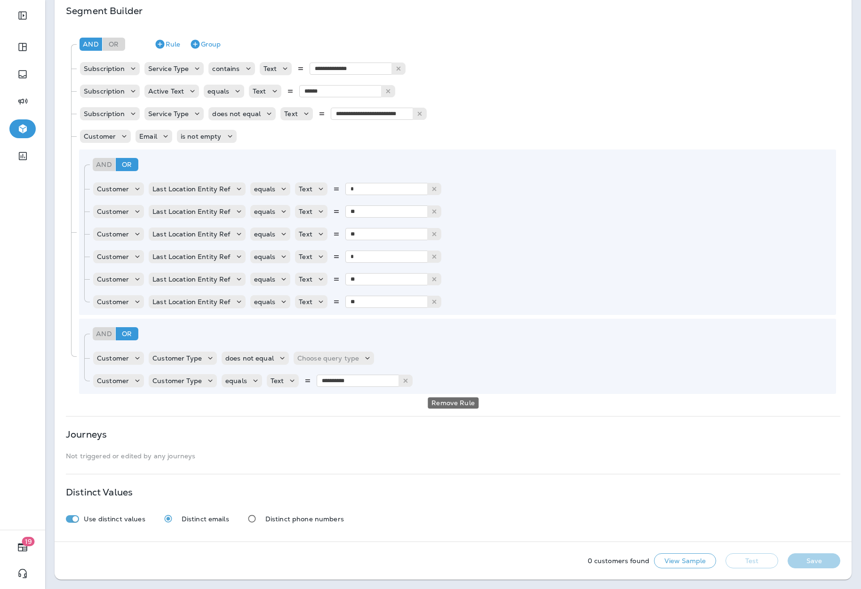
scroll to position [201, 0]
click at [452, 381] on icon "Remove Rule" at bounding box center [455, 382] width 9 height 9
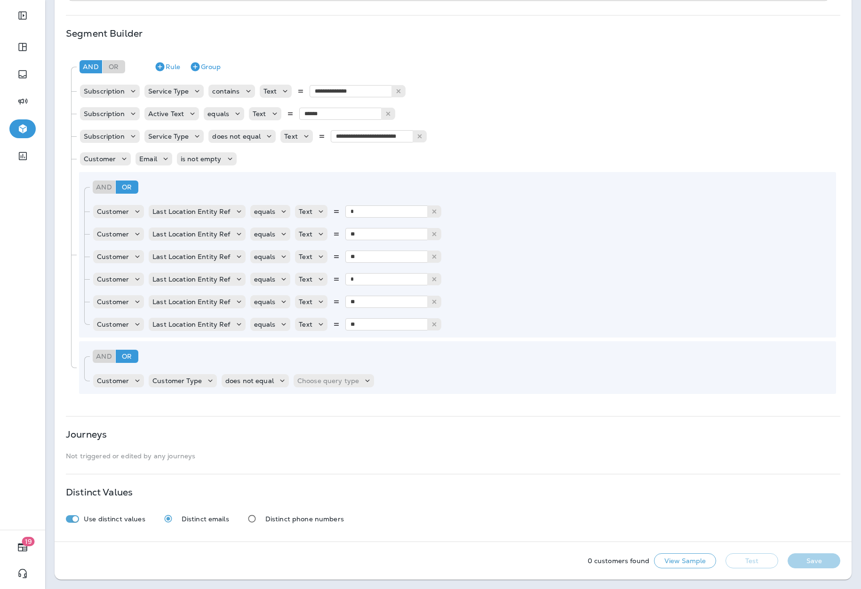
scroll to position [179, 0]
click at [346, 380] on p "Choose query type" at bounding box center [328, 382] width 62 height 8
click at [311, 401] on button "Text" at bounding box center [301, 395] width 21 height 15
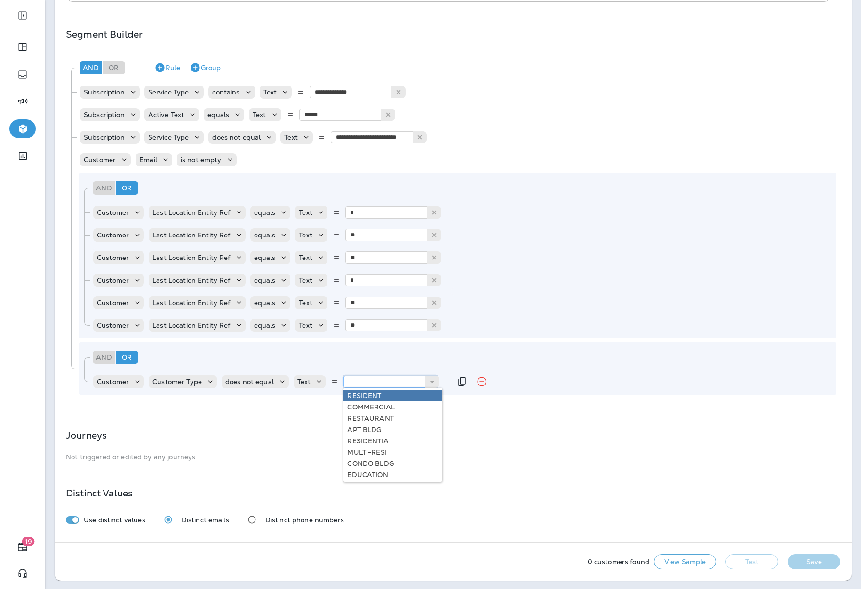
click at [381, 385] on input "text" at bounding box center [390, 382] width 94 height 12
type input "**********"
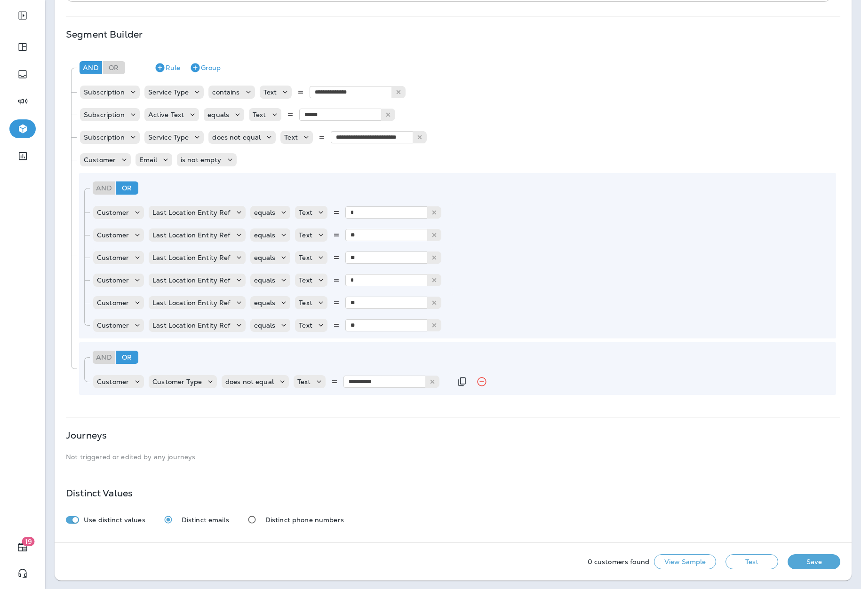
click at [370, 411] on div "**********" at bounding box center [453, 202] width 797 height 682
drag, startPoint x: 806, startPoint y: 561, endPoint x: 714, endPoint y: 496, distance: 112.1
click at [714, 496] on div "**********" at bounding box center [453, 221] width 797 height 720
click at [734, 561] on button "Test" at bounding box center [751, 562] width 53 height 15
click at [613, 562] on button "View Sample" at bounding box center [618, 562] width 62 height 15
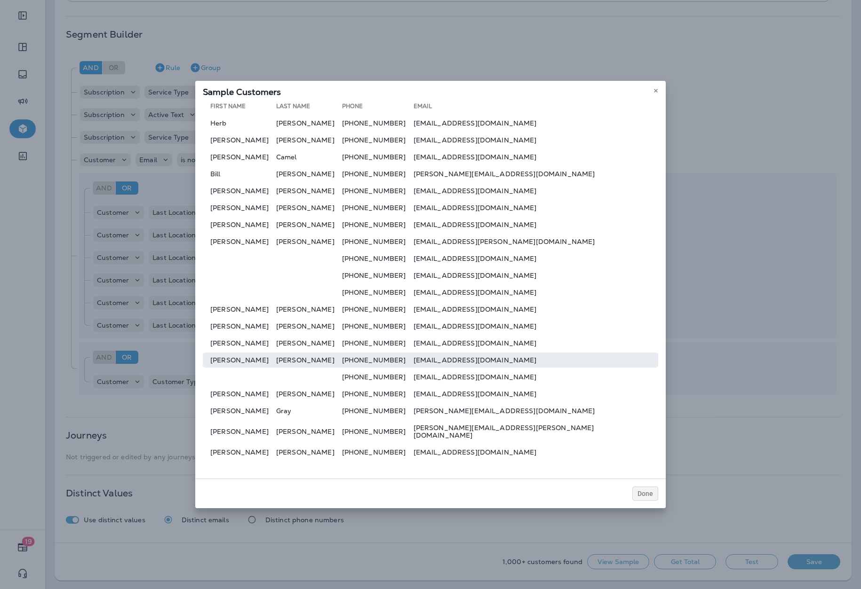
click at [288, 357] on td "[PERSON_NAME]" at bounding box center [309, 360] width 66 height 15
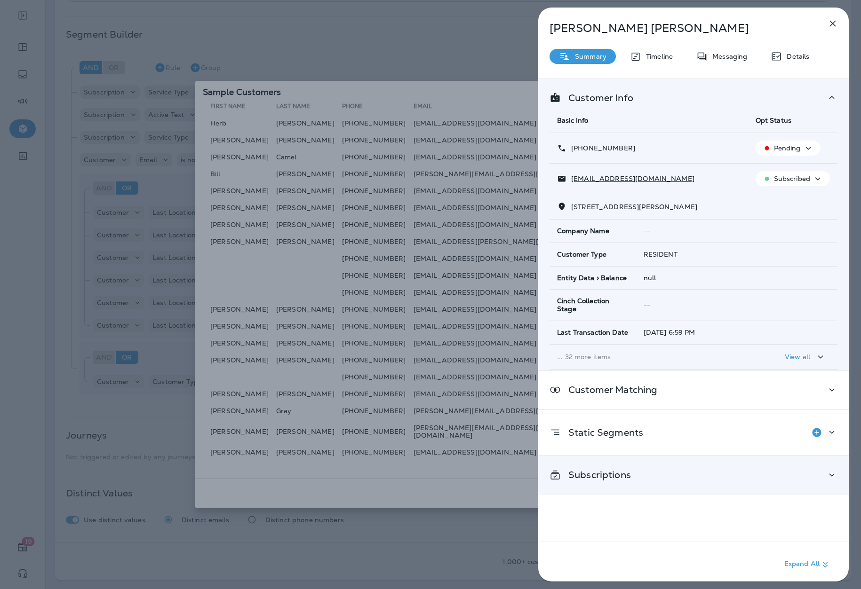
click at [631, 476] on div "Subscriptions" at bounding box center [693, 475] width 288 height 12
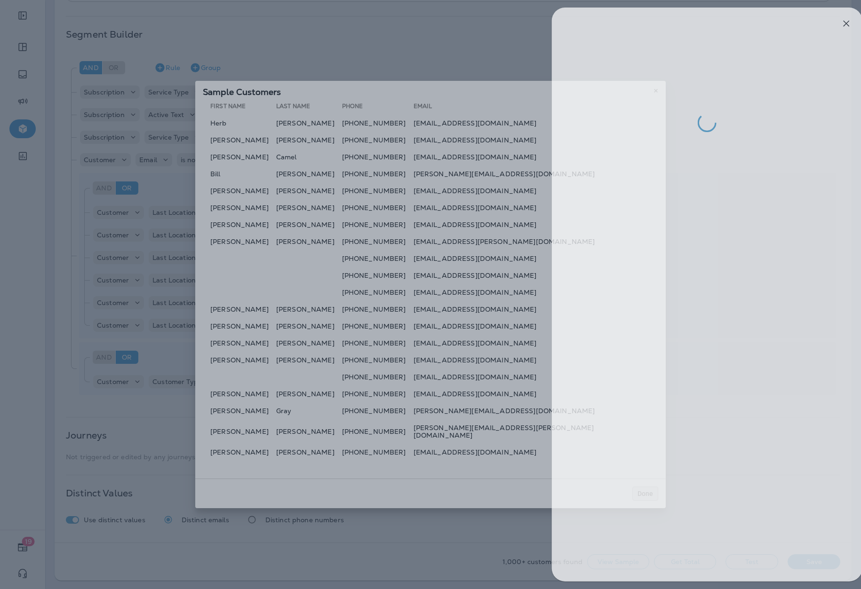
click at [440, 516] on div at bounding box center [444, 294] width 861 height 589
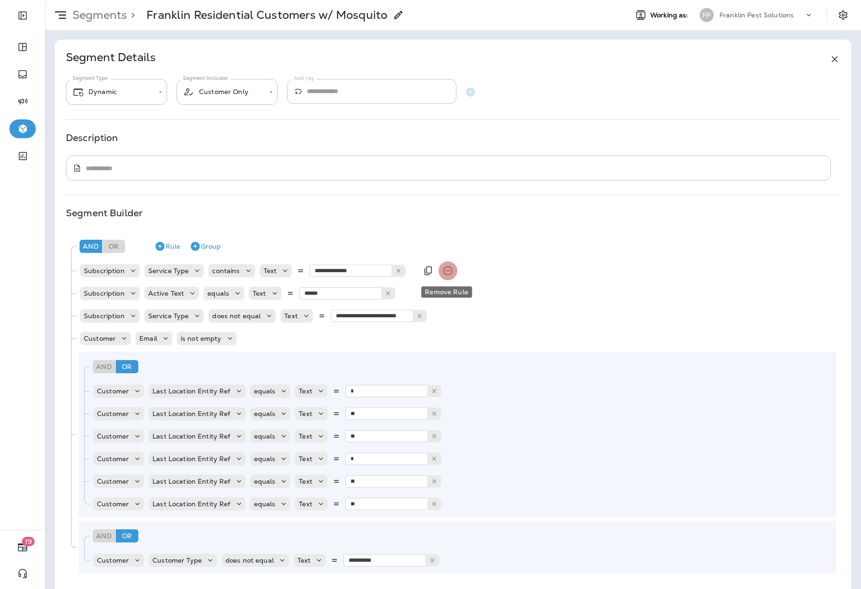
click at [445, 270] on icon "Remove Rule" at bounding box center [448, 271] width 9 height 9
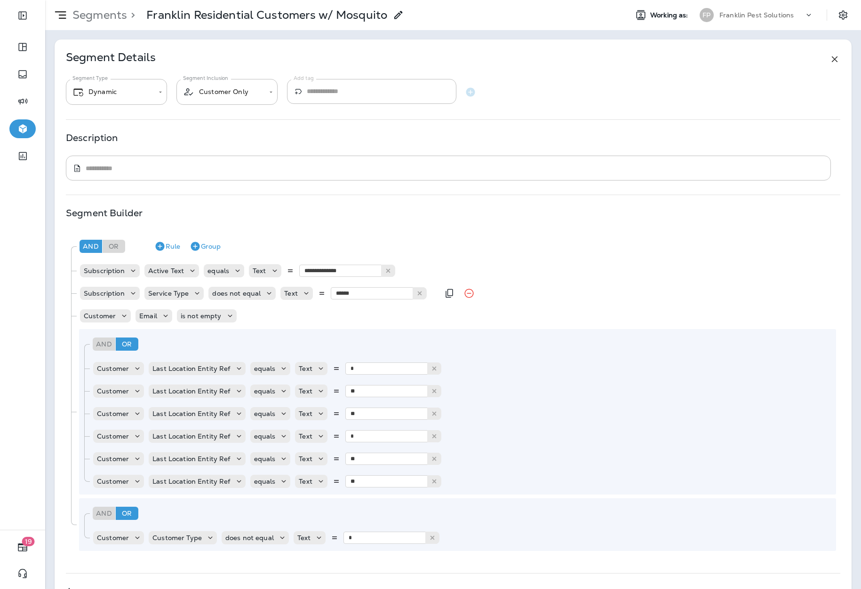
scroll to position [156, 0]
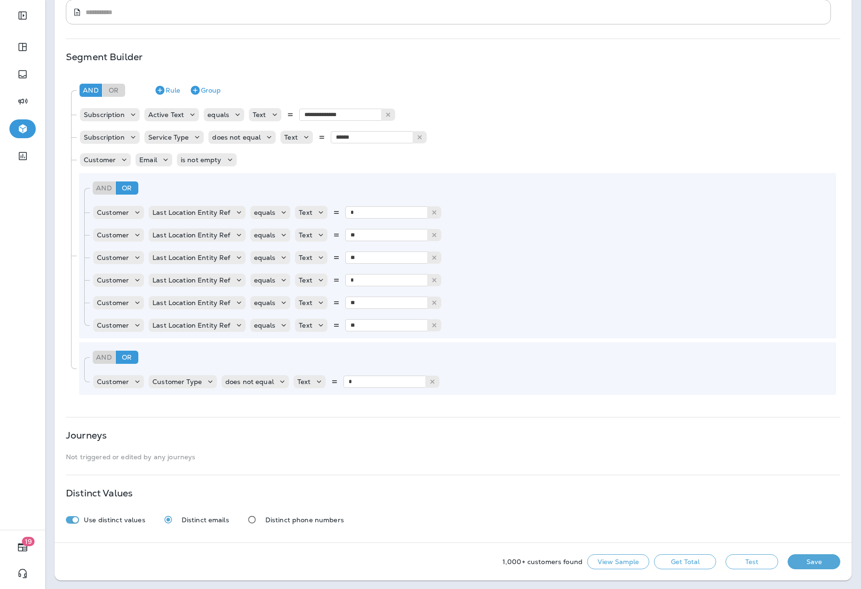
click at [607, 564] on button "View Sample" at bounding box center [618, 562] width 62 height 15
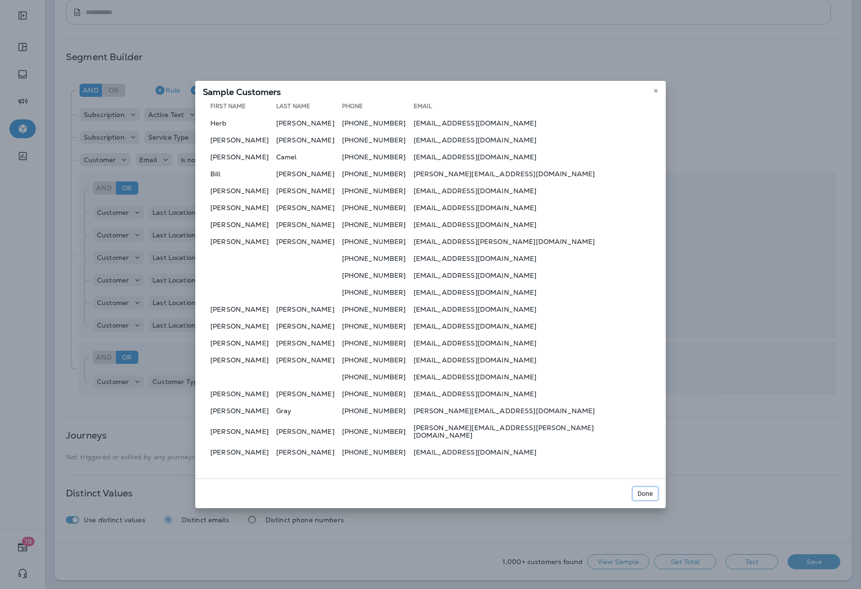
click at [643, 492] on span "Done" at bounding box center [645, 494] width 16 height 7
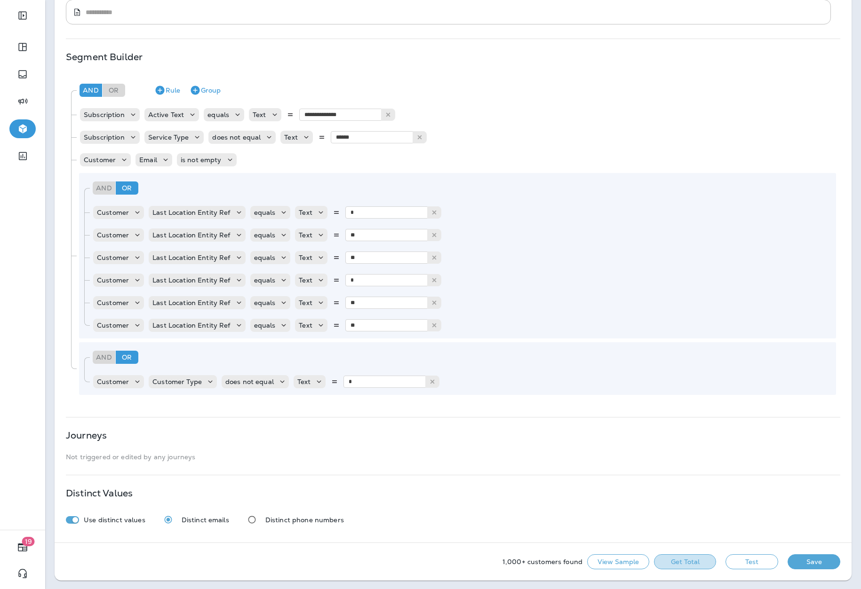
click at [681, 563] on button "Get Total" at bounding box center [685, 562] width 62 height 15
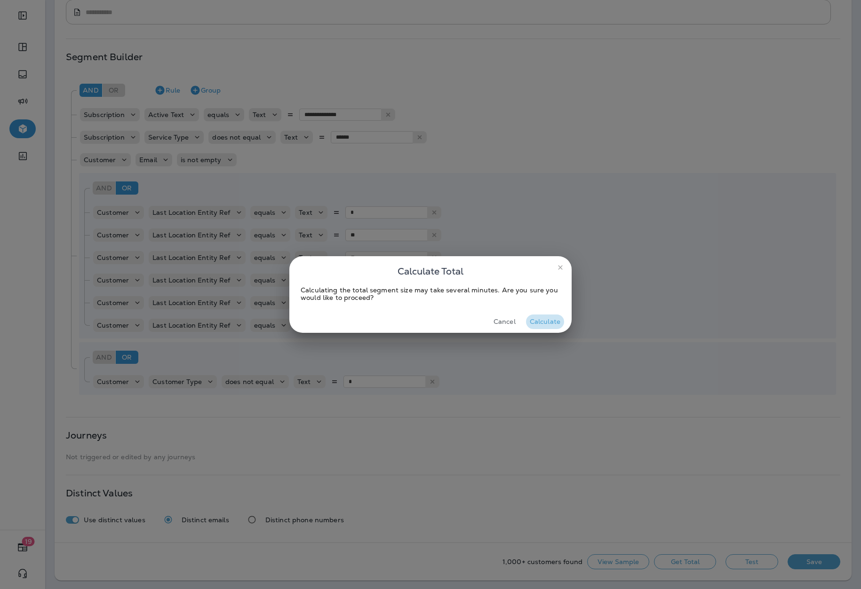
click at [540, 323] on button "Calculate" at bounding box center [545, 322] width 38 height 15
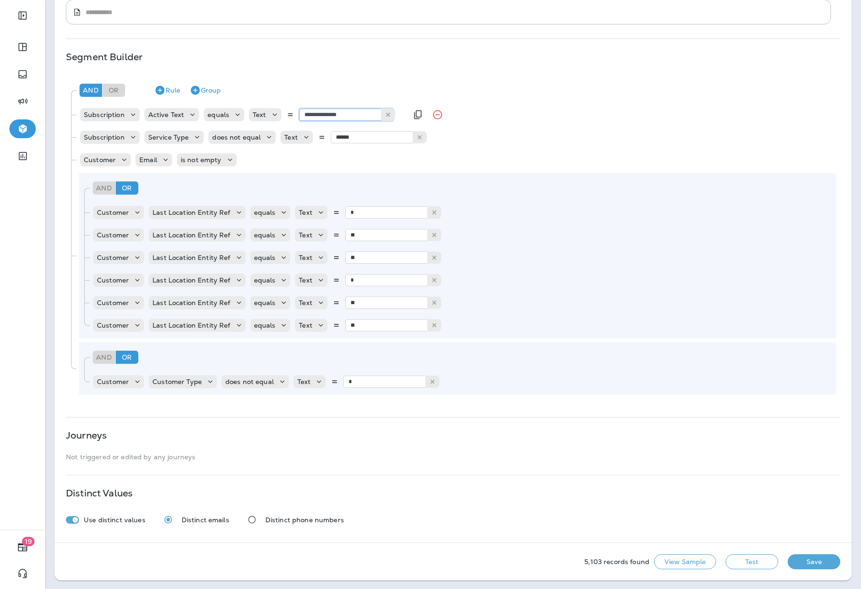
click at [352, 113] on input "**********" at bounding box center [346, 115] width 94 height 12
click at [385, 114] on icon at bounding box center [388, 114] width 7 height 7
click at [321, 117] on input "text" at bounding box center [346, 115] width 94 height 12
click at [330, 128] on div "**********" at bounding box center [453, 237] width 774 height 324
click at [732, 560] on button "Test" at bounding box center [751, 562] width 53 height 15
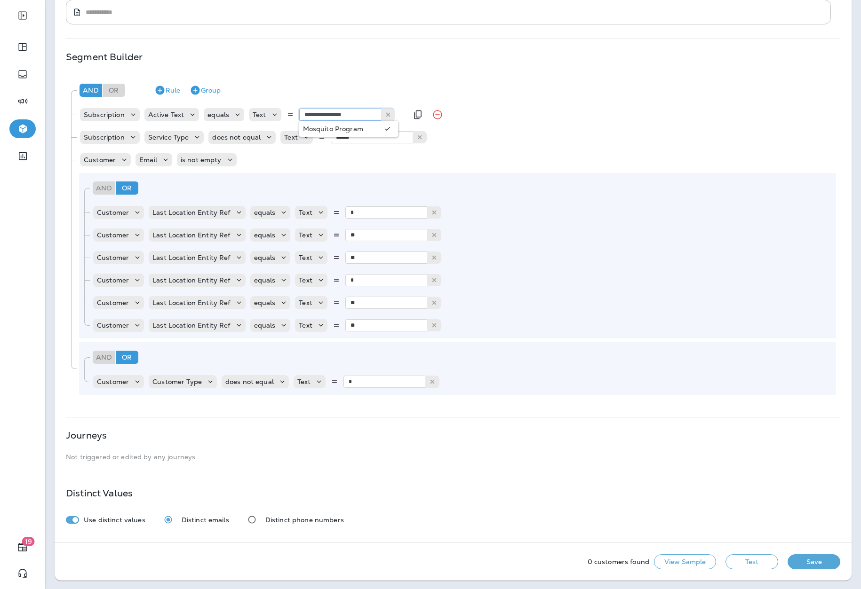
click at [358, 116] on input "**********" at bounding box center [346, 115] width 94 height 12
type input "**********"
click at [359, 129] on div "**********" at bounding box center [453, 237] width 774 height 324
click at [725, 563] on button "Test" at bounding box center [751, 562] width 53 height 15
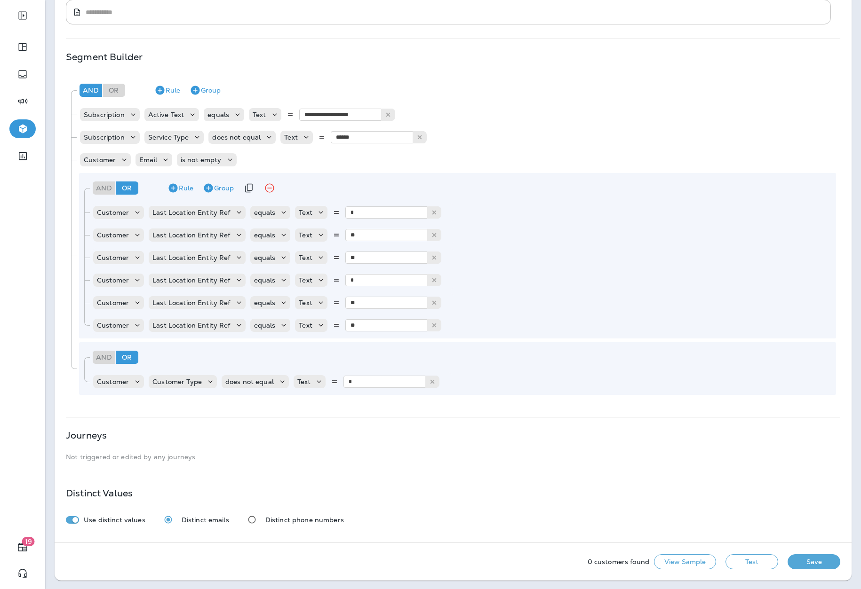
scroll to position [0, 0]
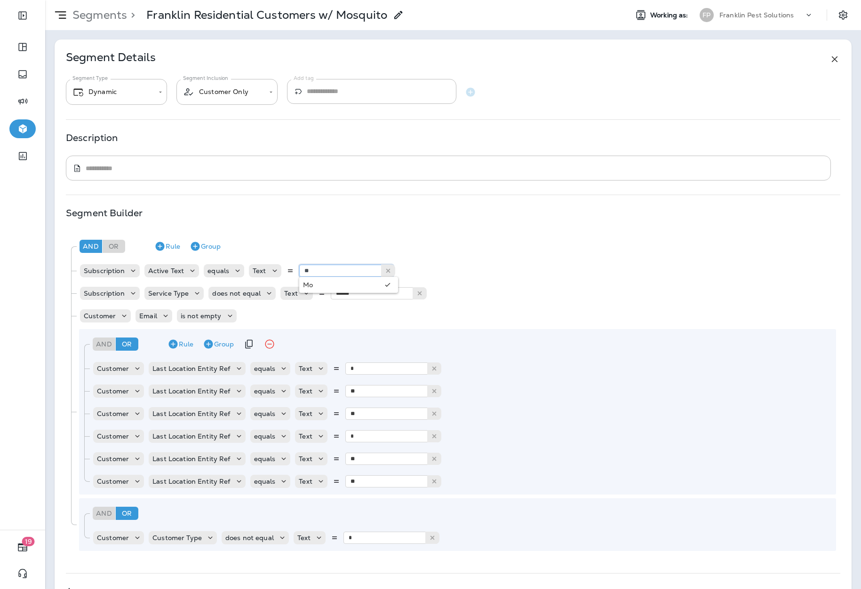
type input "*"
click at [489, 193] on div "**********" at bounding box center [453, 369] width 797 height 659
click at [830, 57] on icon at bounding box center [834, 59] width 11 height 11
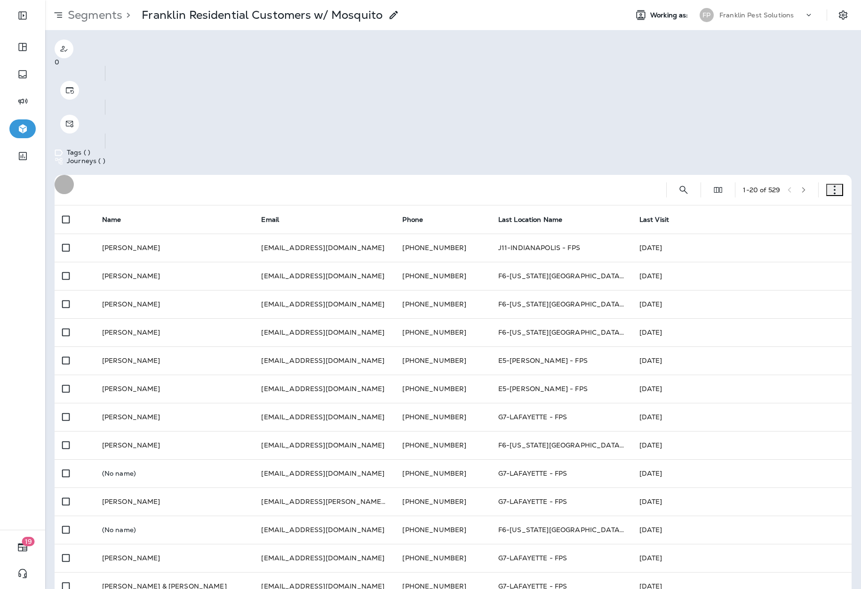
click at [833, 186] on use "button" at bounding box center [834, 190] width 2 height 9
click at [774, 122] on p "Edit Segment" at bounding box center [803, 119] width 58 height 8
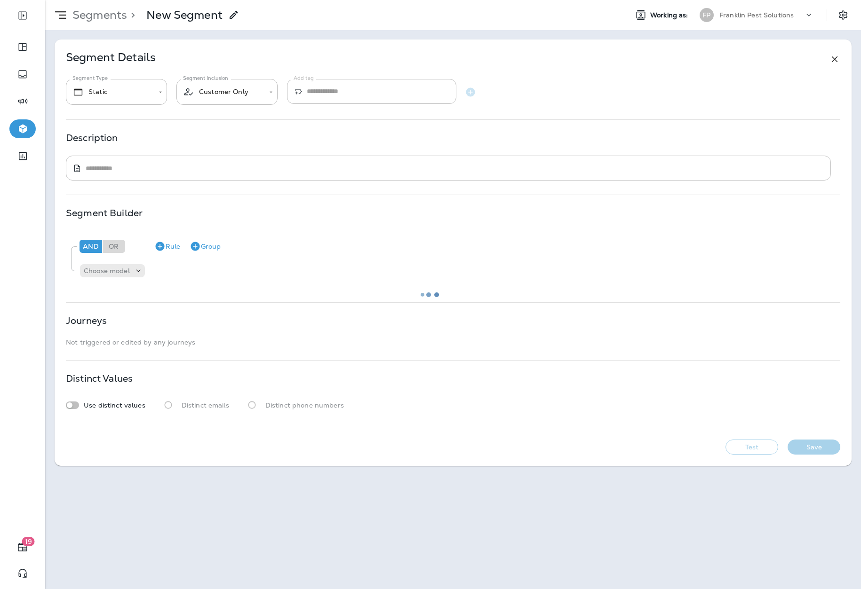
type input "*******"
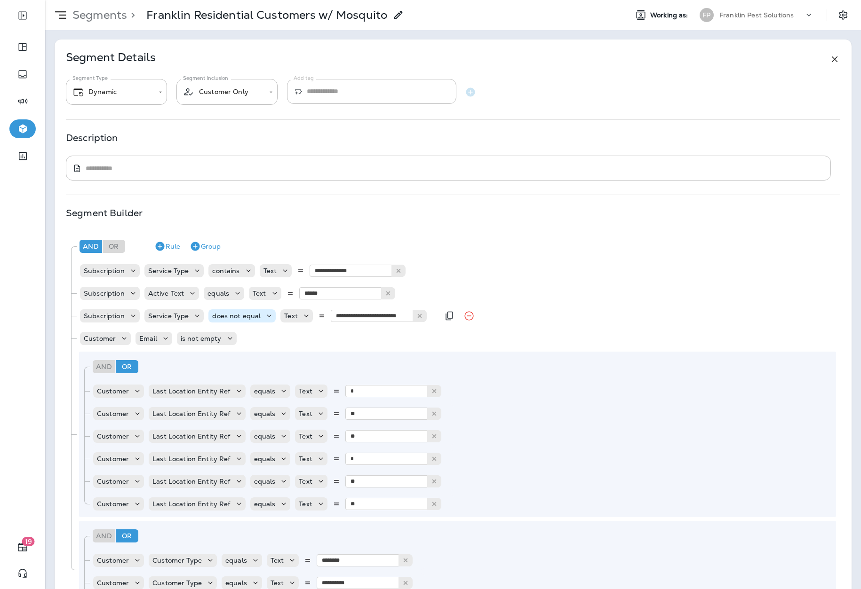
click at [261, 316] on div "does not equal" at bounding box center [236, 316] width 56 height 8
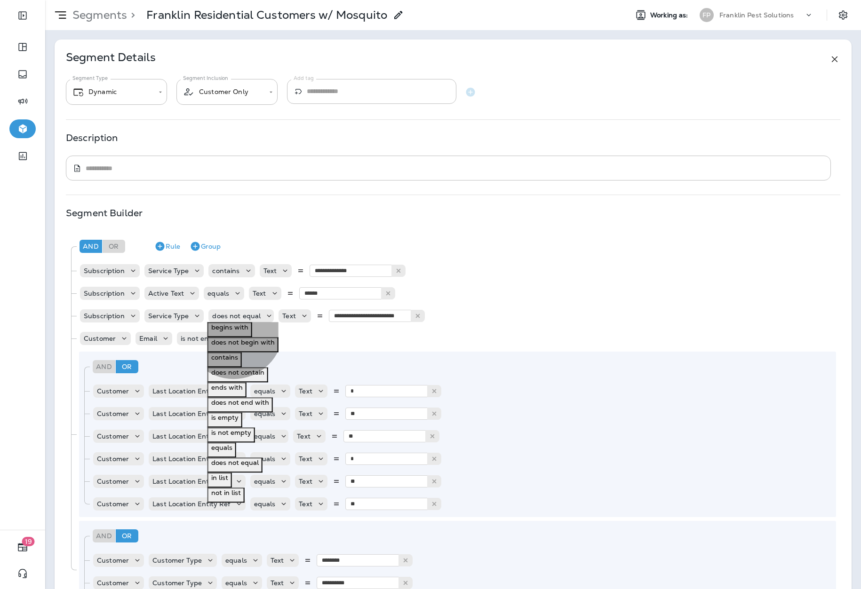
click at [235, 361] on p "contains" at bounding box center [224, 358] width 27 height 8
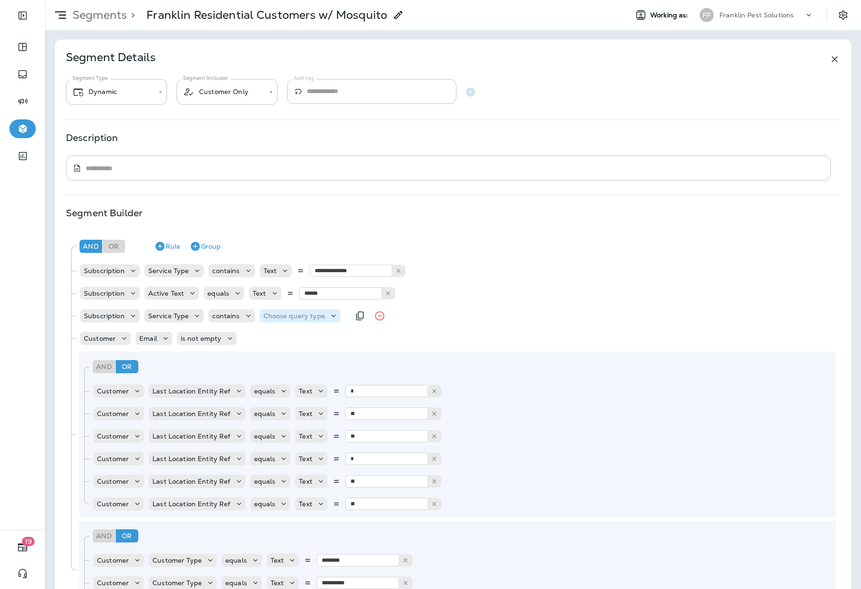
click at [287, 317] on p "Choose query type" at bounding box center [294, 316] width 62 height 8
click at [278, 337] on button "Text" at bounding box center [268, 329] width 21 height 15
click at [453, 268] on button "Remove Rule" at bounding box center [447, 271] width 19 height 19
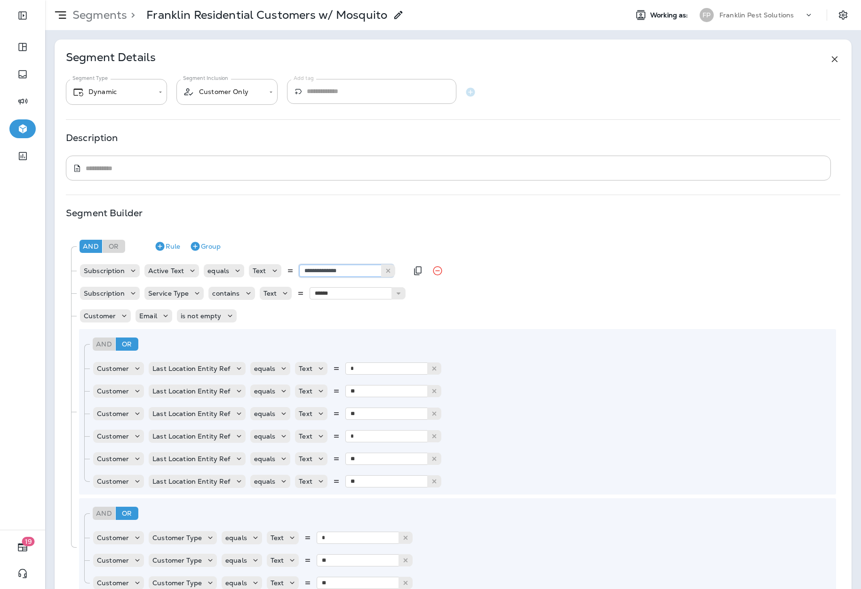
click at [357, 267] on input "**********" at bounding box center [346, 271] width 94 height 12
type input "*"
click at [222, 270] on p "equals" at bounding box center [218, 271] width 22 height 8
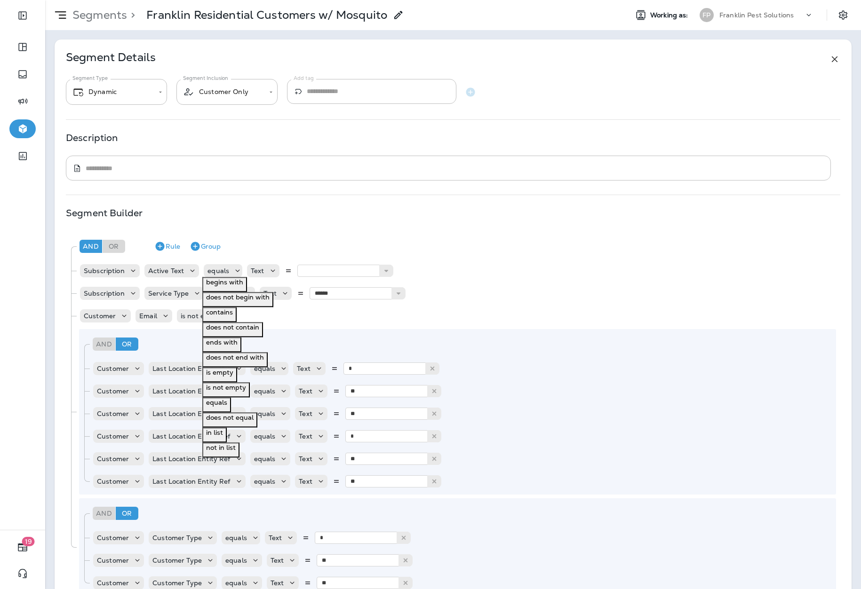
click at [290, 228] on div "Segment Builder And Or Rule Group Subscription Active Text equals Text Active I…" at bounding box center [453, 406] width 774 height 395
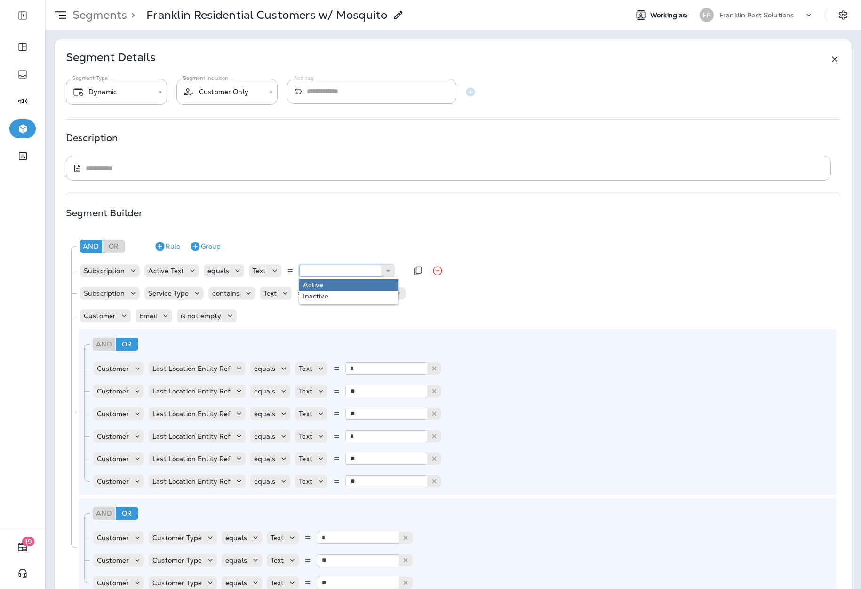
click at [330, 270] on input "text" at bounding box center [346, 271] width 94 height 12
type input "******"
click at [315, 286] on div "And Or Rule Group Subscription Active Text equals Text ****** Active Inactive S…" at bounding box center [453, 415] width 774 height 369
click at [330, 292] on input "******" at bounding box center [357, 293] width 94 height 12
type input "**********"
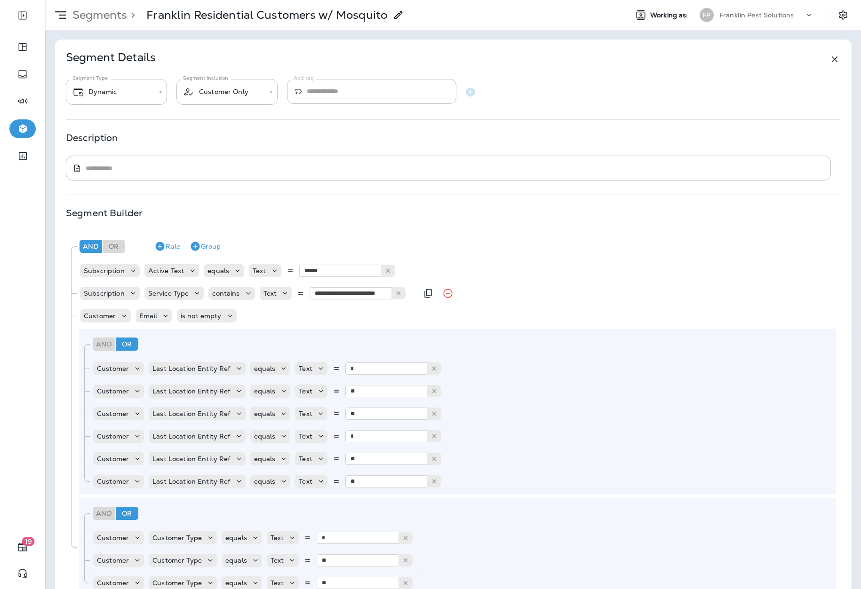
click at [339, 319] on div "**********" at bounding box center [453, 415] width 774 height 369
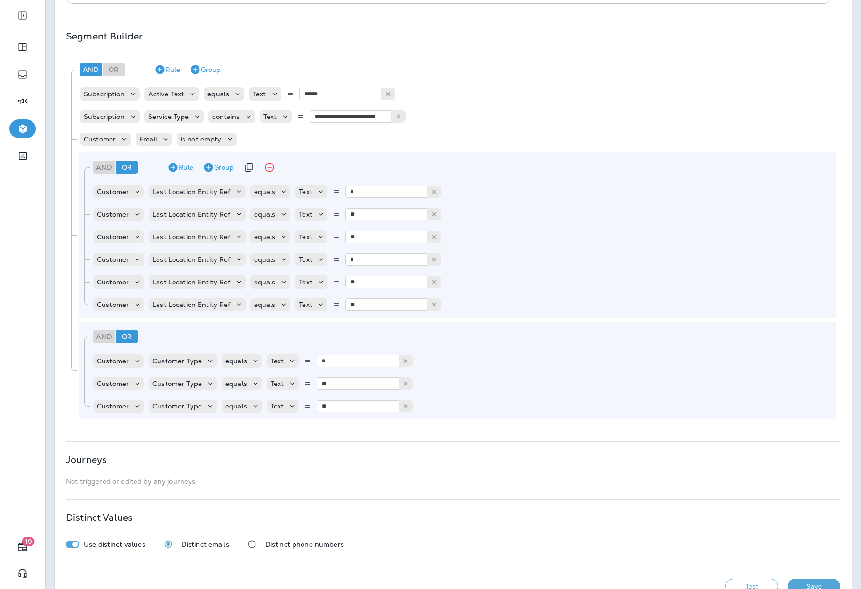
scroll to position [179, 0]
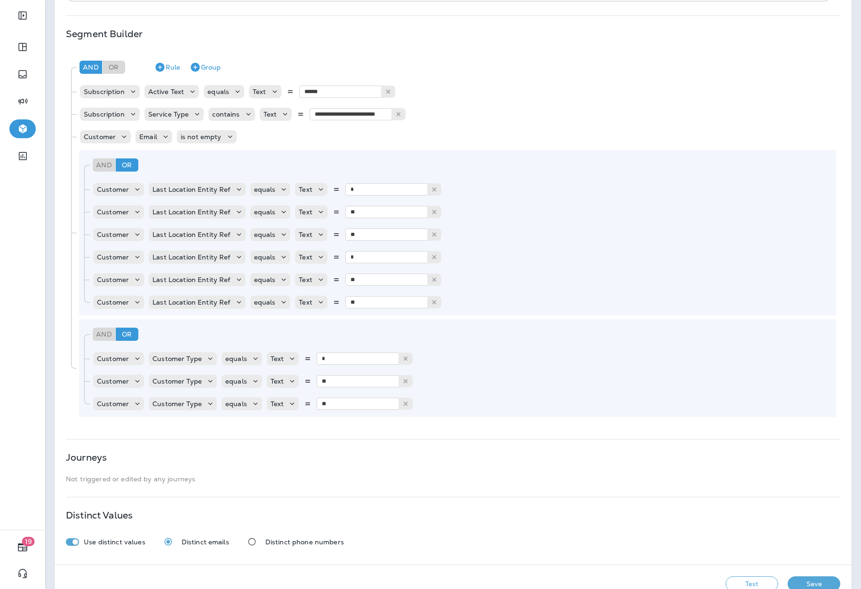
click at [739, 581] on button "Test" at bounding box center [751, 584] width 53 height 15
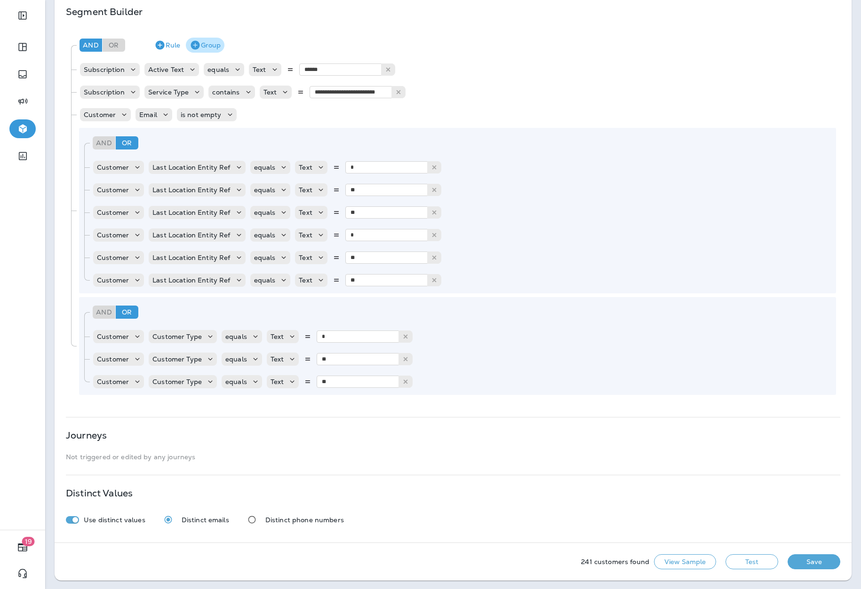
click at [200, 48] on button "Group" at bounding box center [205, 45] width 39 height 15
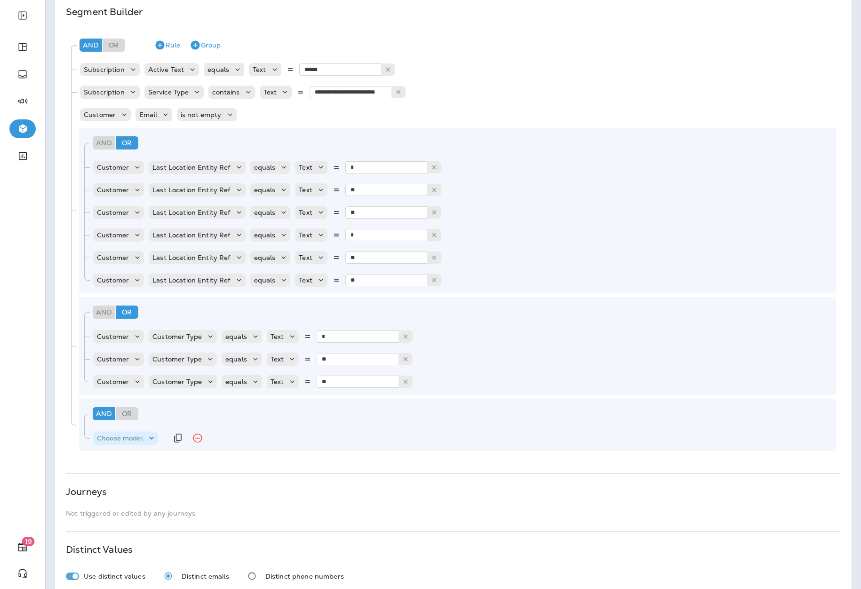
click at [142, 435] on p "Choose model" at bounding box center [120, 439] width 46 height 8
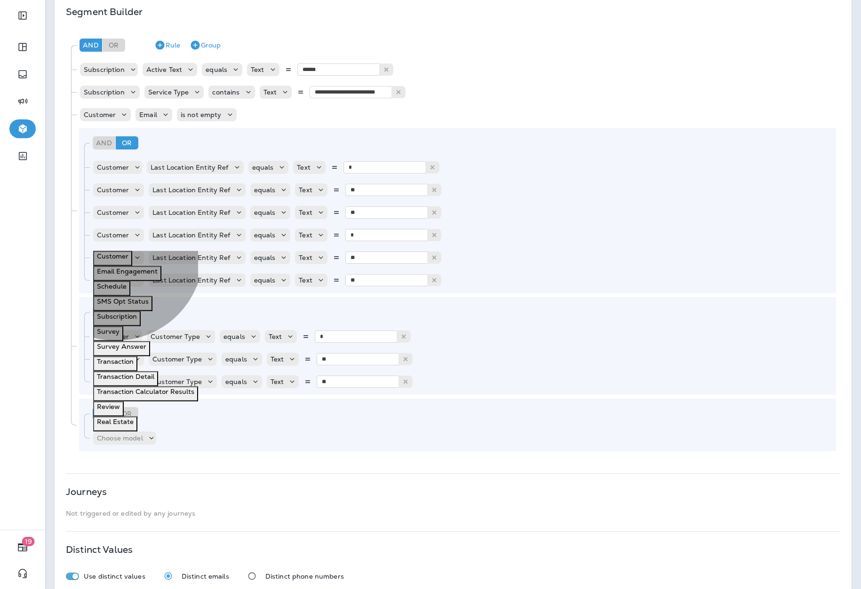
click at [117, 251] on button "Customer" at bounding box center [112, 258] width 39 height 15
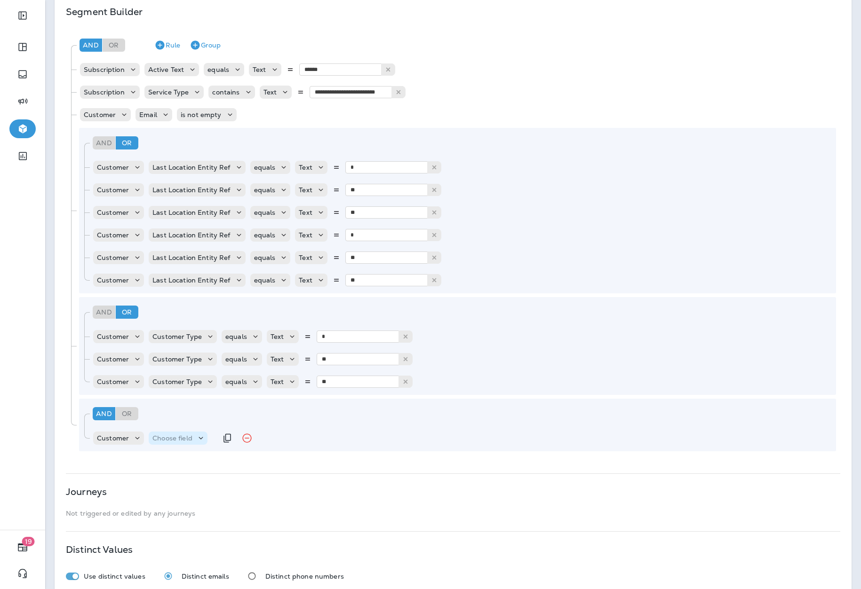
click at [183, 441] on p "Choose field" at bounding box center [172, 439] width 40 height 8
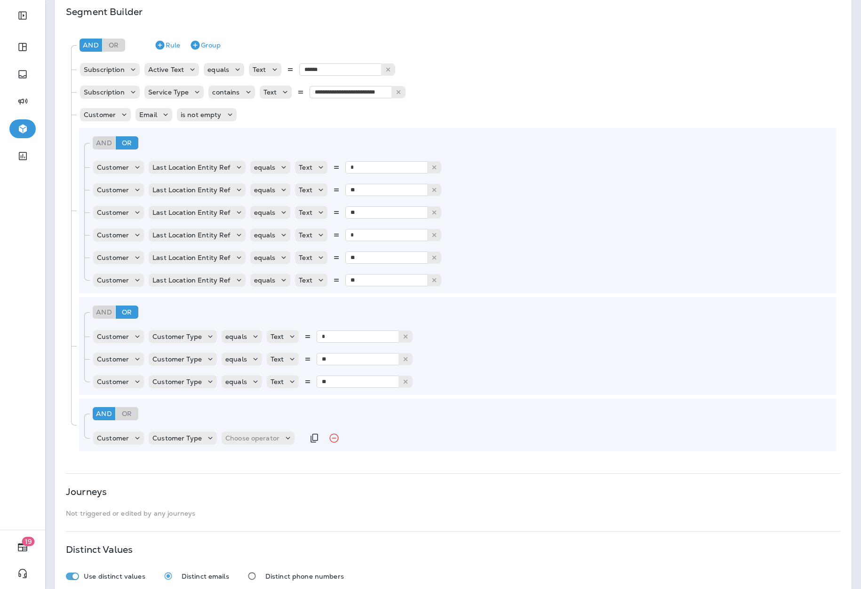
click at [251, 429] on div "Customer Customer Type Choose operator" at bounding box center [198, 438] width 212 height 19
click at [256, 436] on p "Choose operator" at bounding box center [252, 439] width 54 height 8
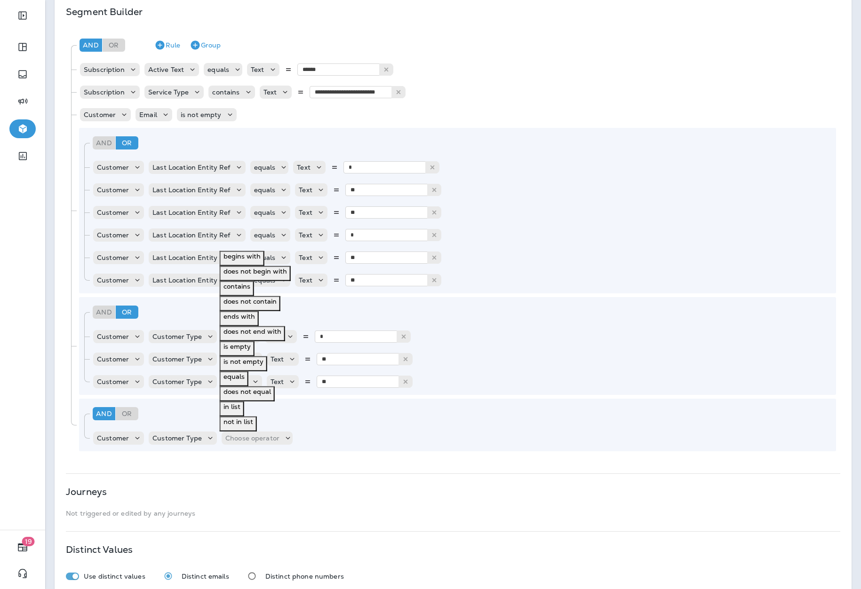
click at [248, 388] on p "does not equal" at bounding box center [247, 392] width 48 height 8
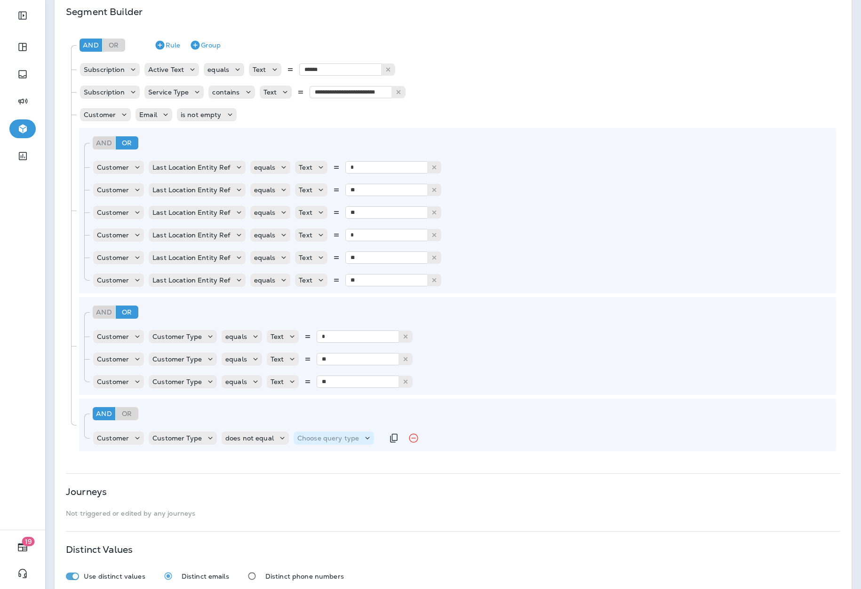
click at [318, 441] on p "Choose query type" at bounding box center [328, 439] width 62 height 8
click at [311, 456] on button "Text" at bounding box center [301, 451] width 21 height 15
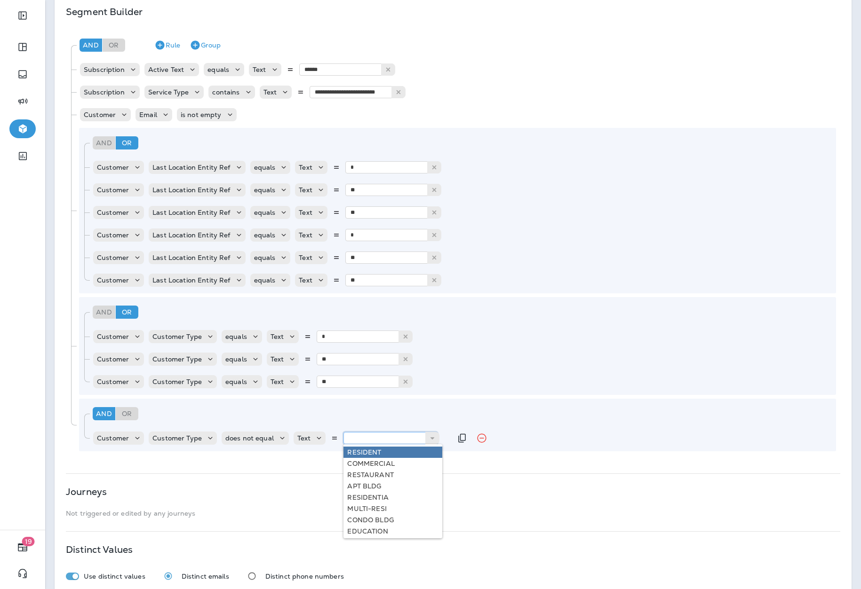
click at [393, 444] on div "RESIDENT COMMERCIAL RESTAURANT APT BLDG RESIDENTIA MULTI-RESI CONDO BLDG EDUCAT…" at bounding box center [392, 438] width 99 height 12
type input "**********"
click at [373, 463] on div "**********" at bounding box center [453, 218] width 797 height 761
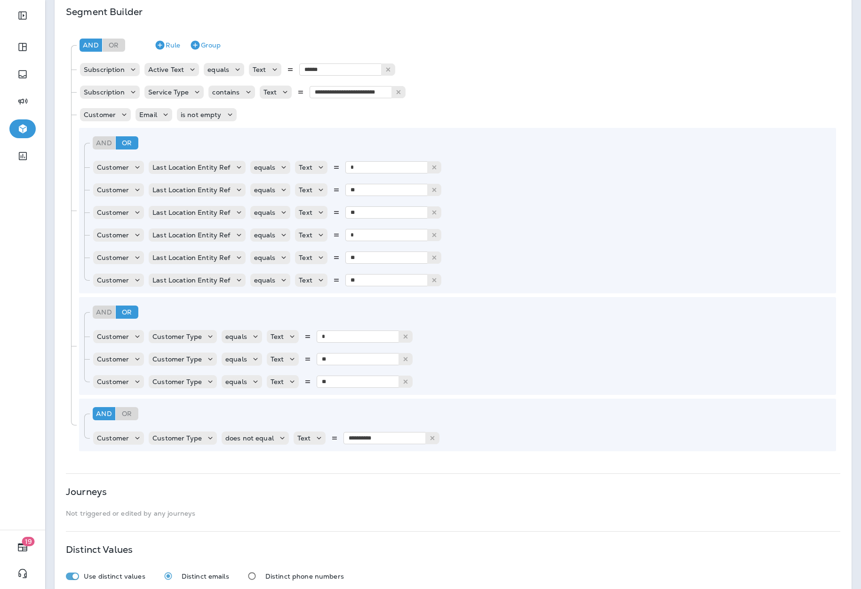
scroll to position [258, 0]
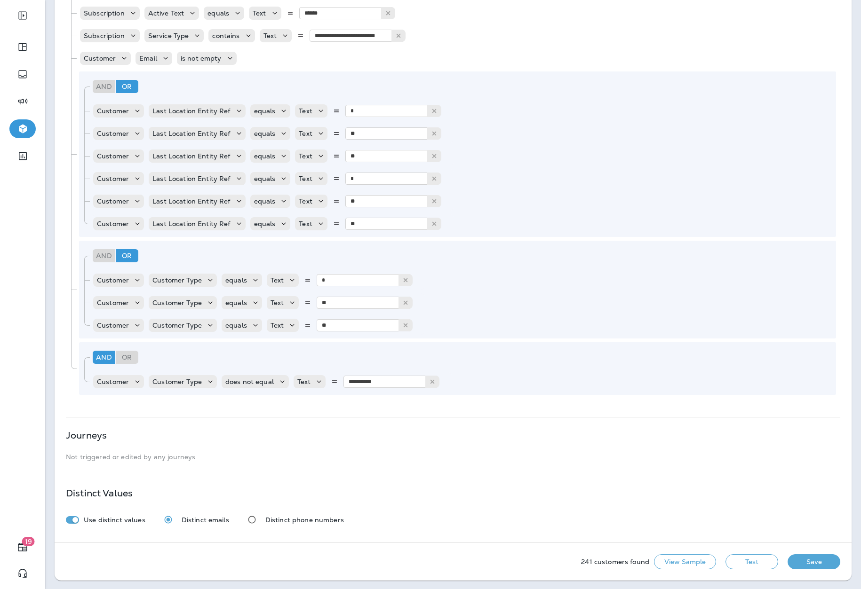
click at [740, 565] on button "Test" at bounding box center [751, 562] width 53 height 15
click at [676, 561] on button "View Sample" at bounding box center [685, 562] width 62 height 15
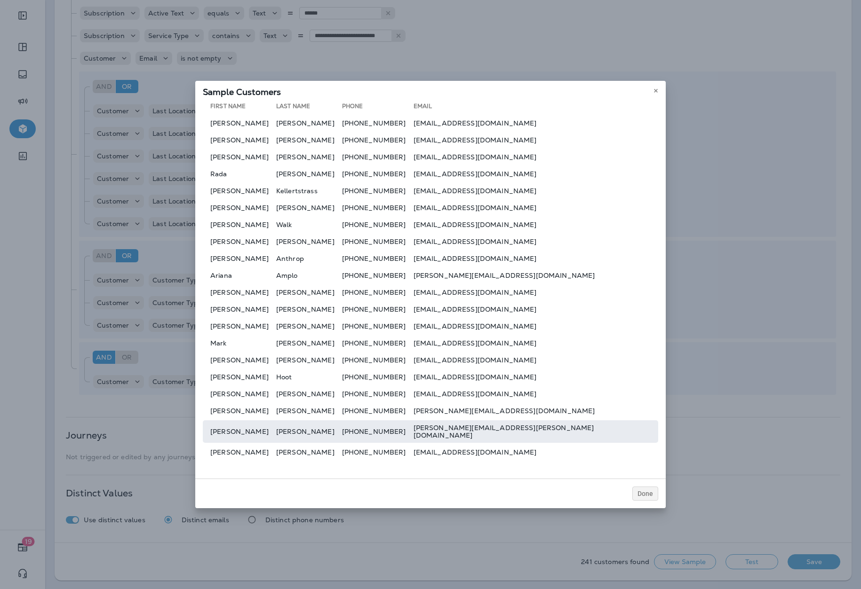
click at [276, 438] on td "[PERSON_NAME]" at bounding box center [239, 432] width 73 height 23
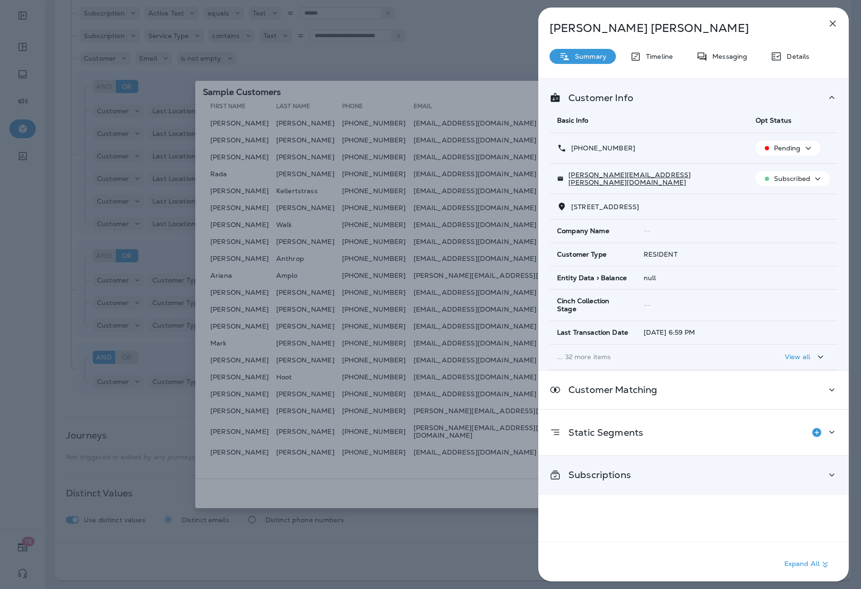
click at [608, 471] on p "Subscriptions" at bounding box center [596, 475] width 70 height 8
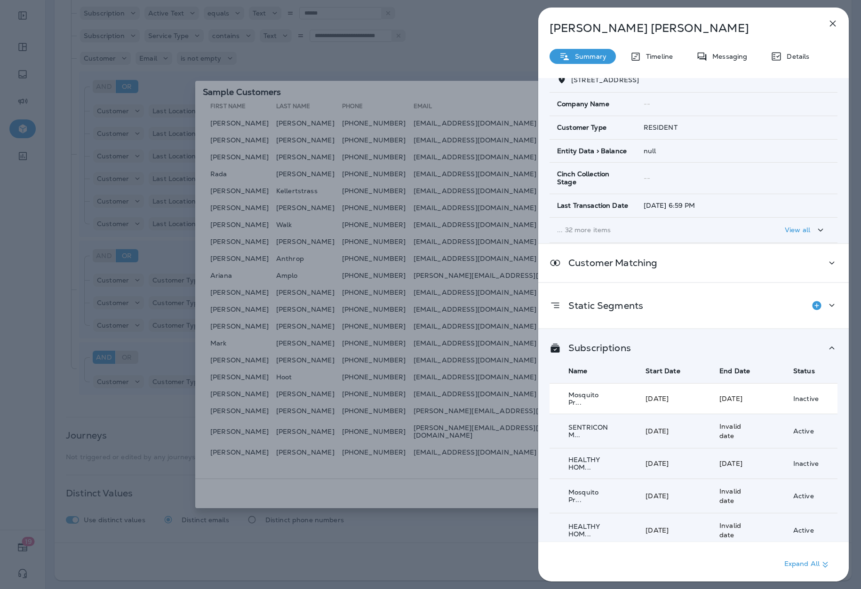
scroll to position [146, 0]
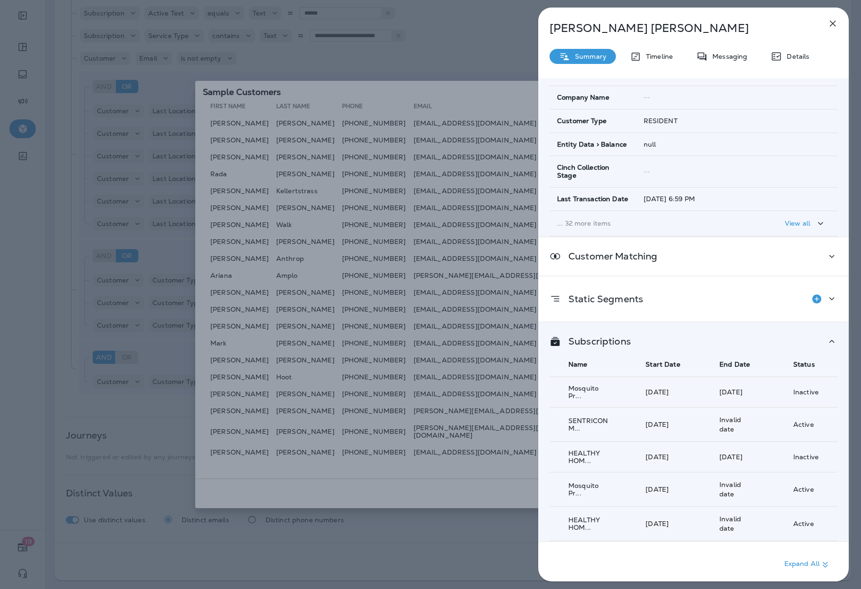
click at [452, 548] on div "[PERSON_NAME] Summary Timeline Messaging Details Customer Info Basic Info Opt S…" at bounding box center [430, 294] width 861 height 589
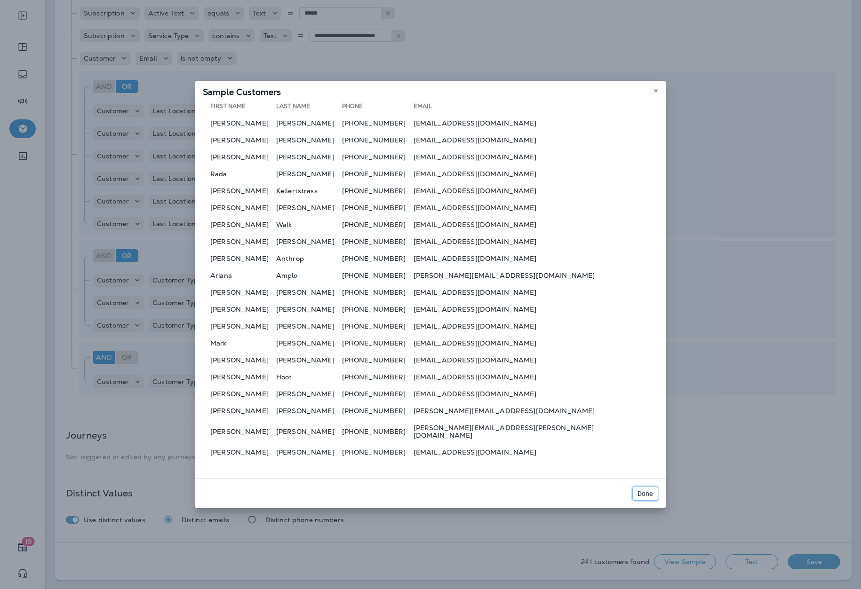
click at [645, 491] on span "Done" at bounding box center [645, 494] width 16 height 7
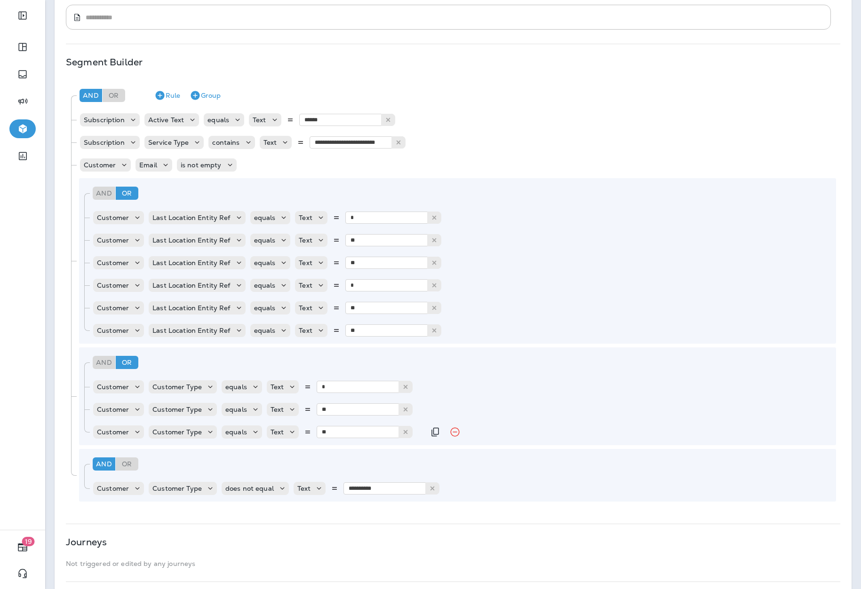
scroll to position [149, 0]
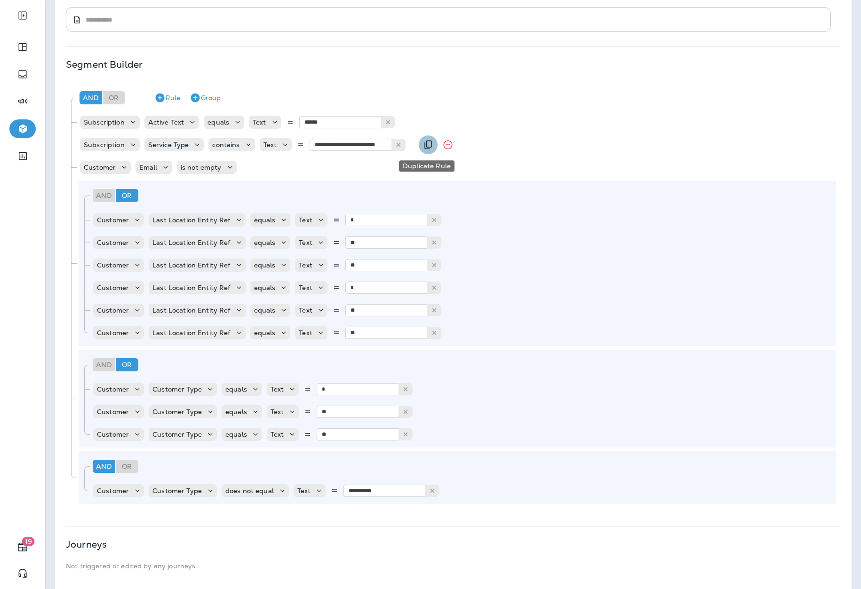
click at [425, 148] on icon "Duplicate Rule" at bounding box center [427, 144] width 11 height 11
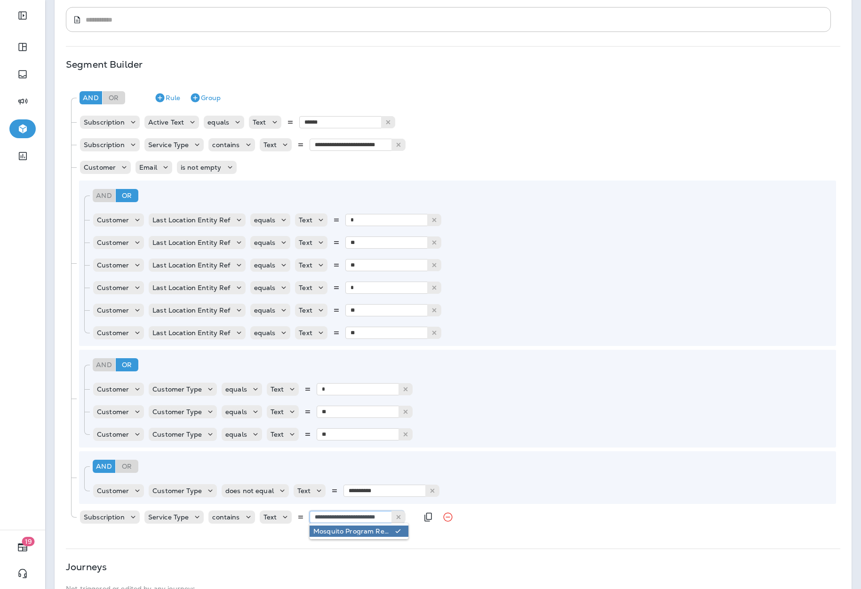
click at [344, 521] on input "**********" at bounding box center [357, 517] width 94 height 12
type input "**********"
click at [347, 525] on div "**********" at bounding box center [248, 517] width 339 height 19
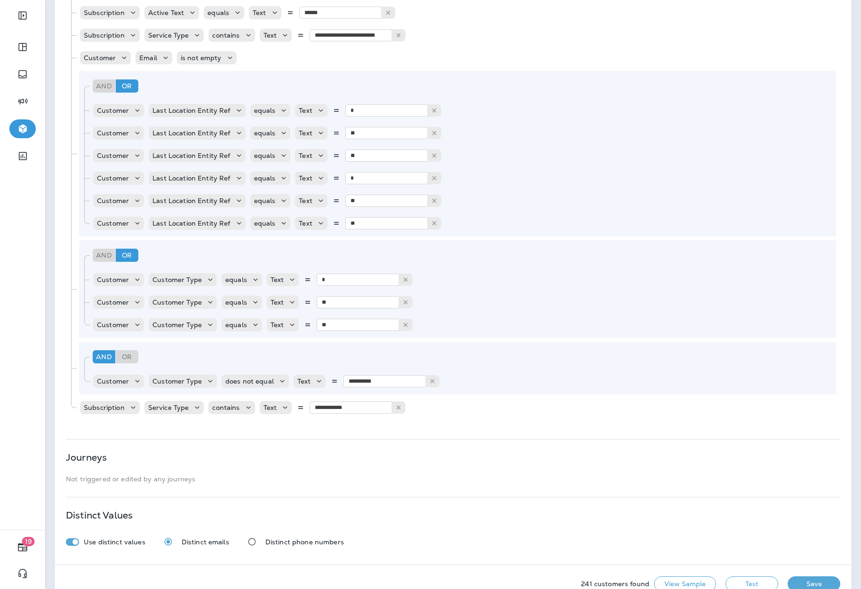
scroll to position [259, 0]
click at [743, 580] on button "Test" at bounding box center [751, 583] width 53 height 15
click at [447, 408] on icon "Remove Rule" at bounding box center [447, 407] width 11 height 11
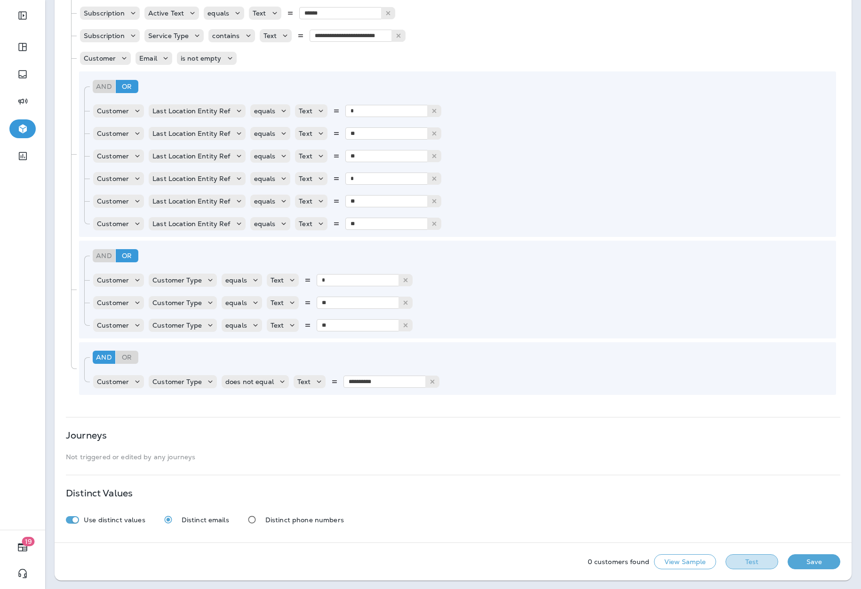
click at [741, 563] on button "Test" at bounding box center [751, 562] width 53 height 15
click at [800, 562] on button "Save" at bounding box center [813, 562] width 53 height 15
